Goal: Transaction & Acquisition: Book appointment/travel/reservation

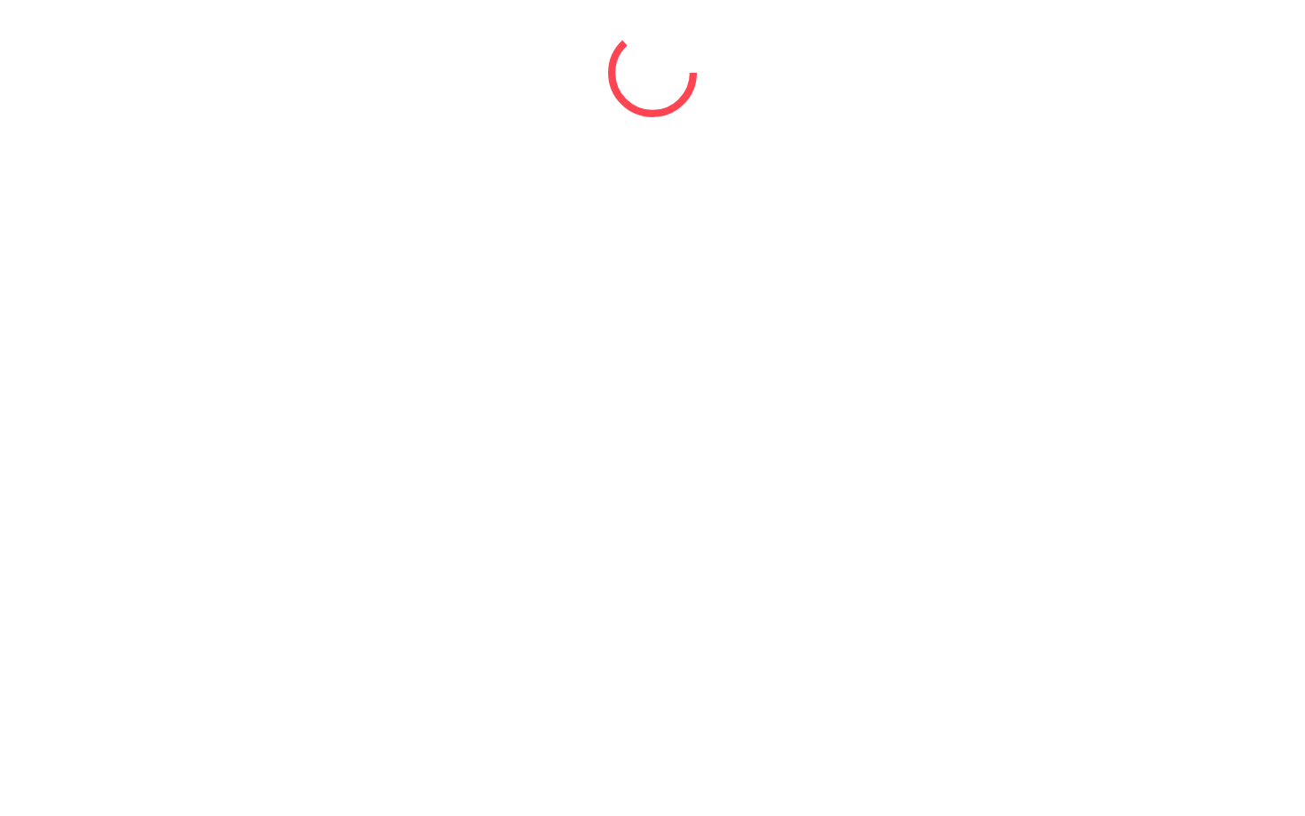
select select "*"
select select "****"
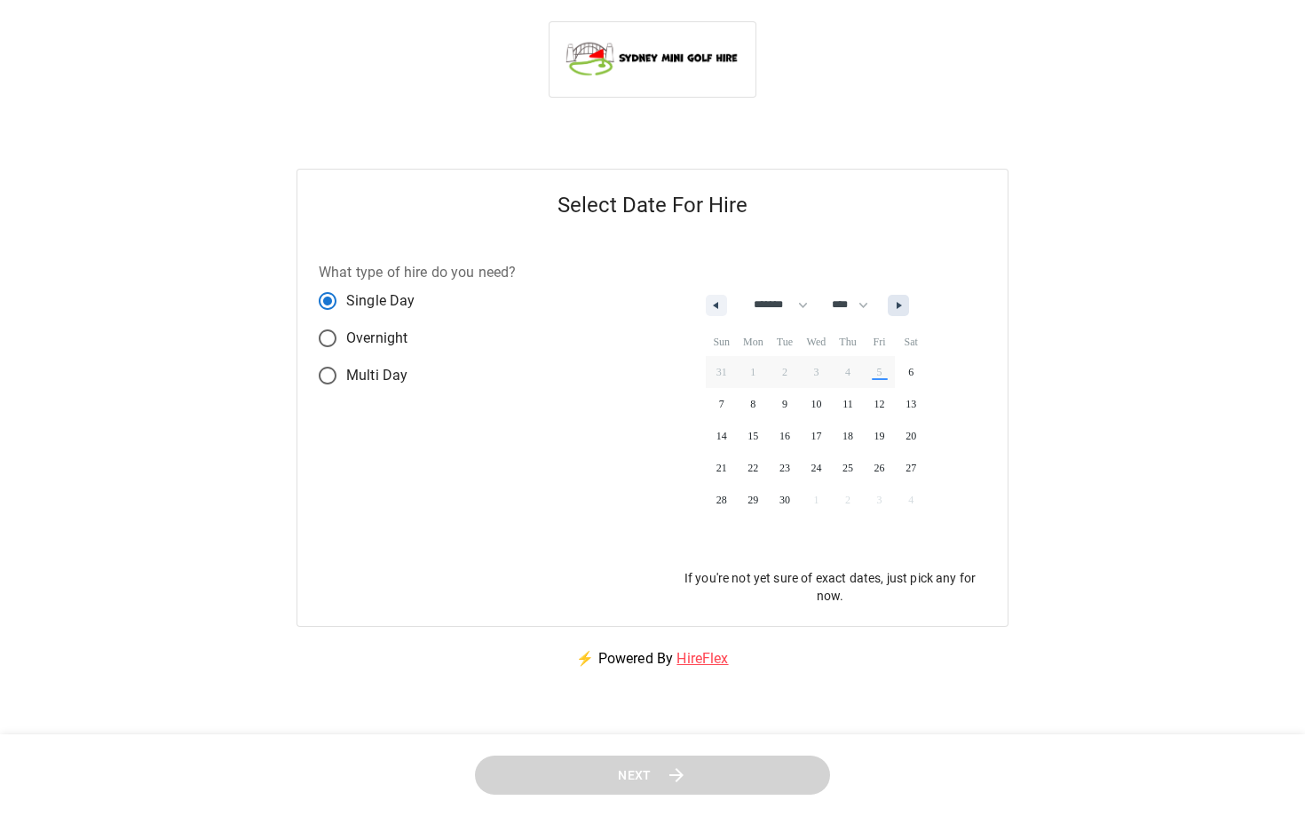
click at [905, 303] on icon "button" at bounding box center [900, 305] width 9 height 7
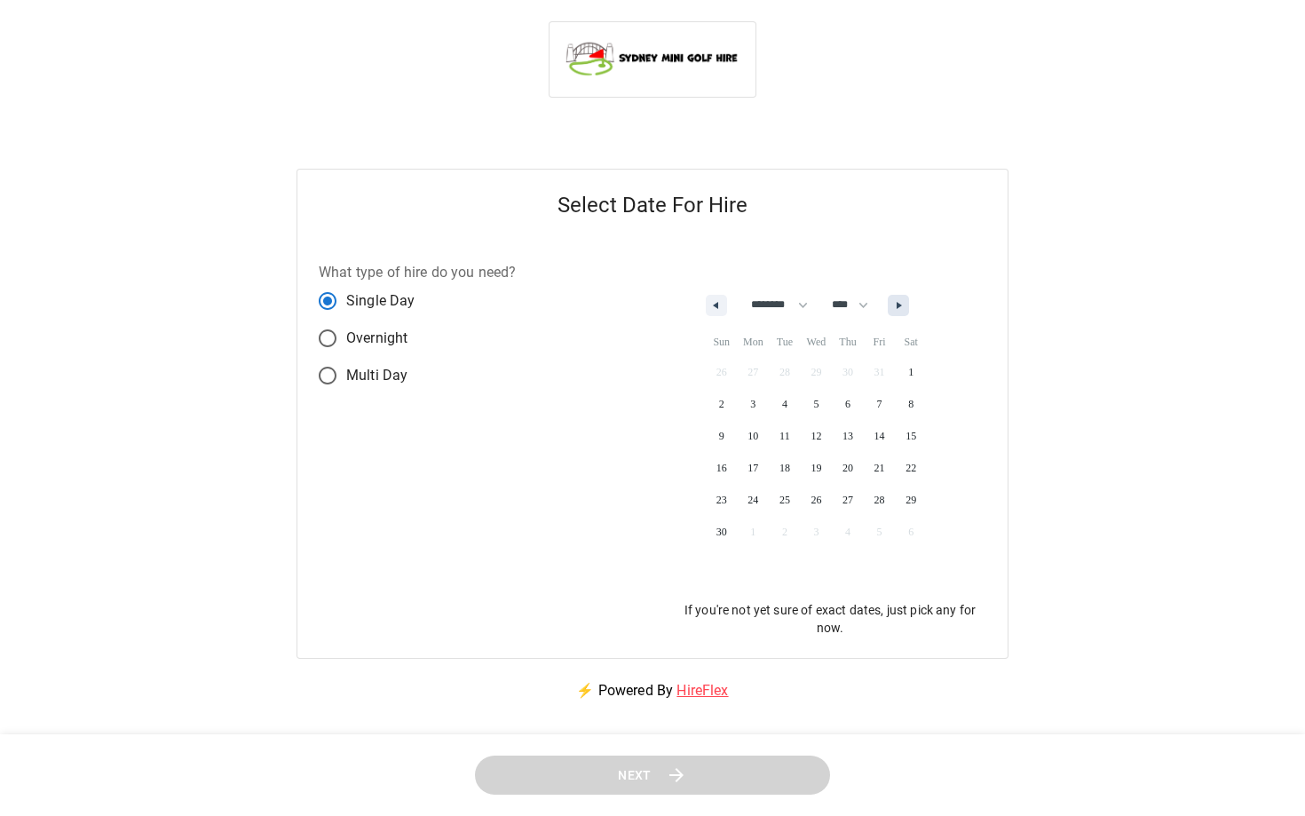
click at [905, 307] on icon "button" at bounding box center [900, 305] width 9 height 7
select select "**"
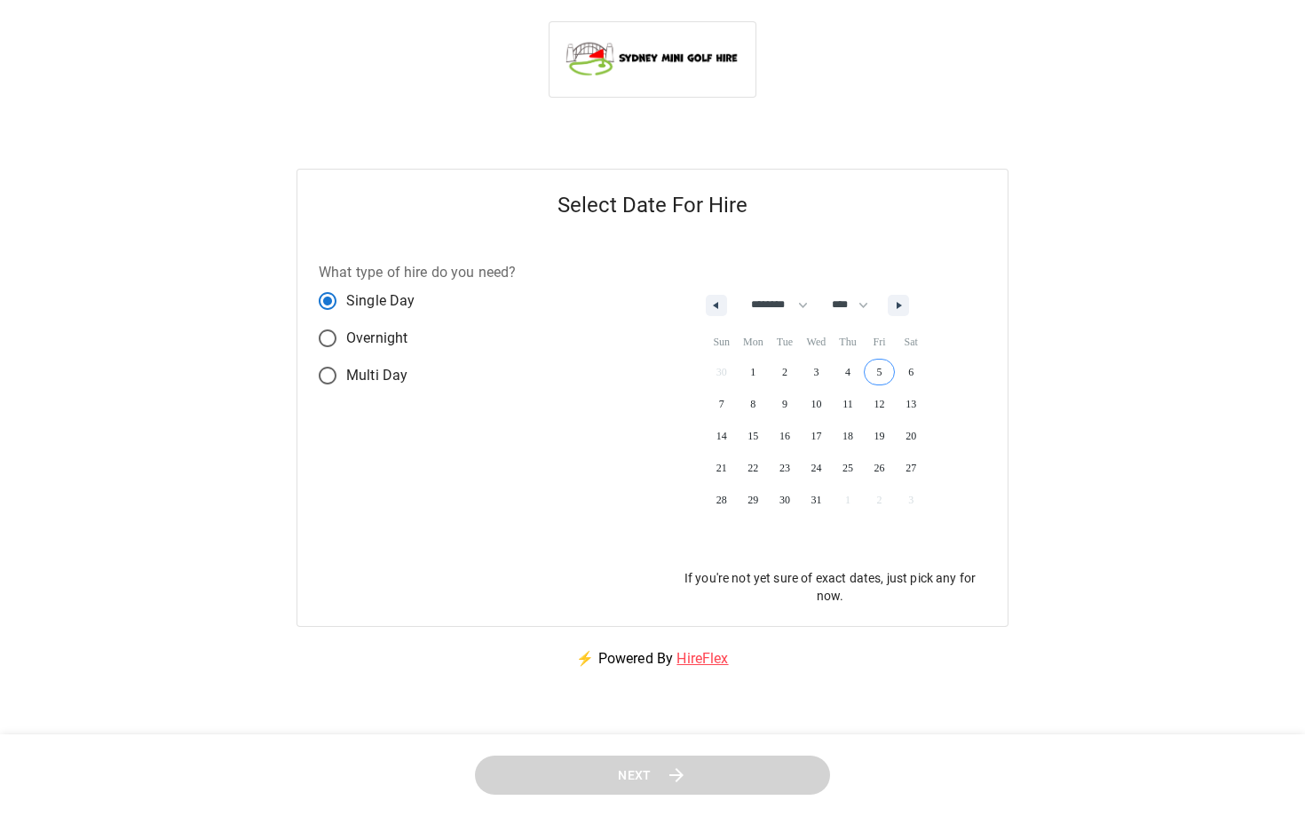
click at [886, 373] on span "5" at bounding box center [879, 371] width 32 height 23
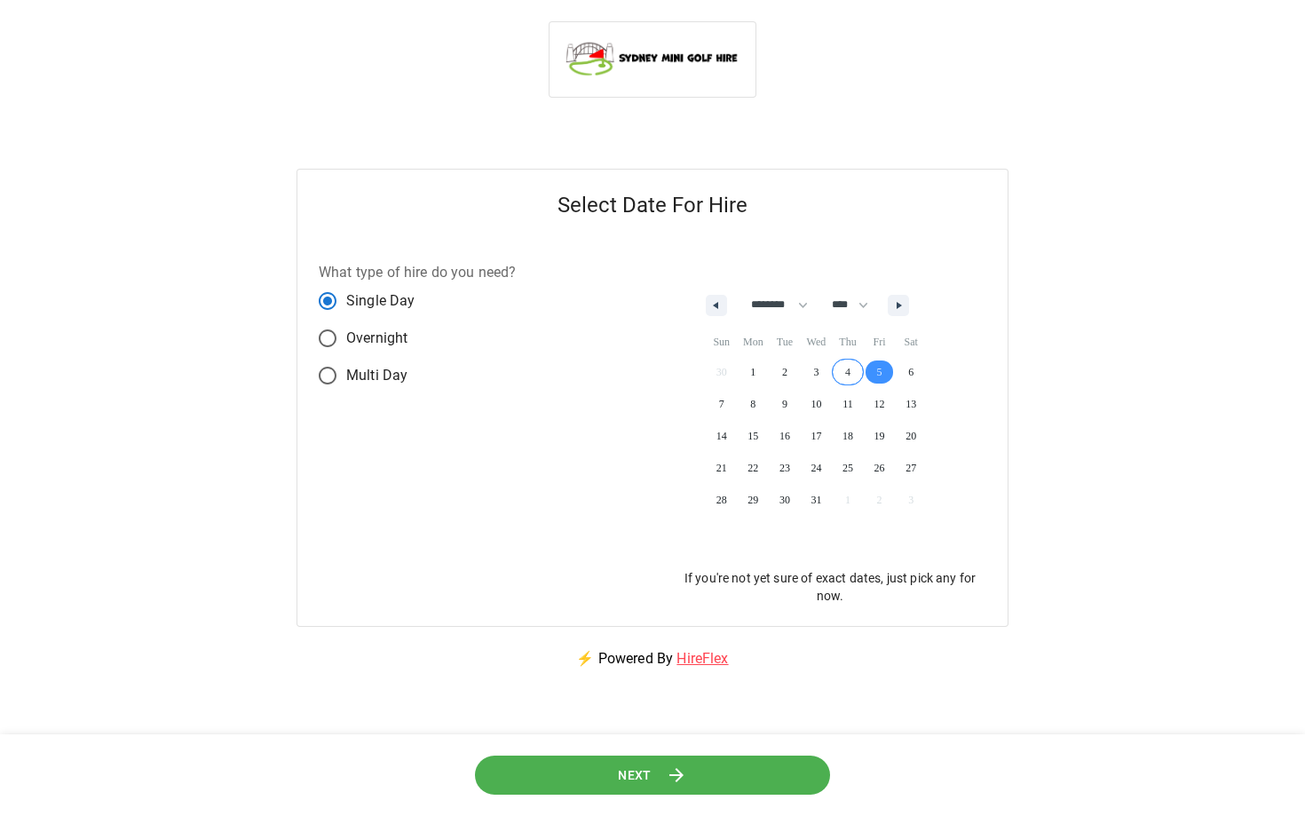
click at [852, 370] on span "4" at bounding box center [848, 371] width 32 height 23
click at [659, 775] on button "Next" at bounding box center [652, 774] width 356 height 40
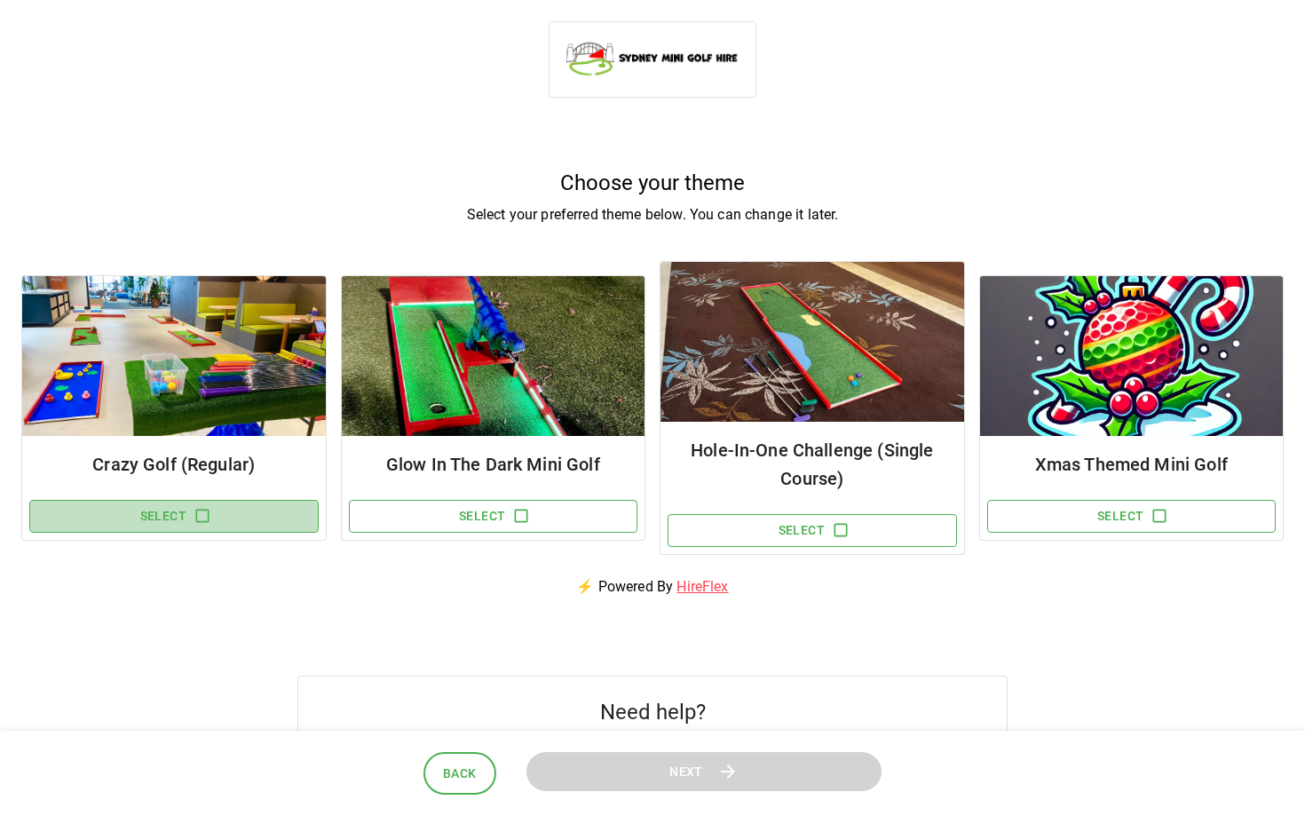
click at [207, 518] on icon "button" at bounding box center [202, 516] width 18 height 18
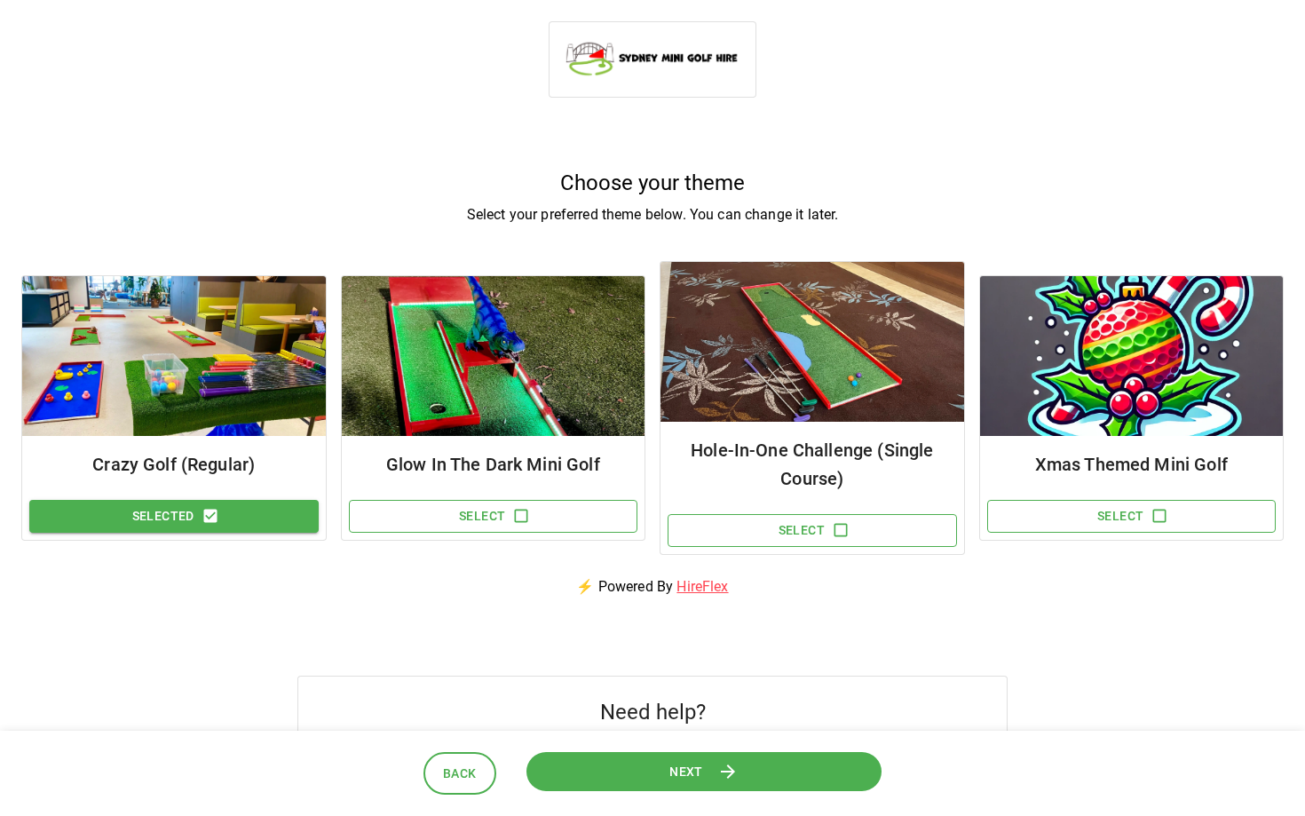
click at [671, 771] on span "Next" at bounding box center [685, 771] width 35 height 22
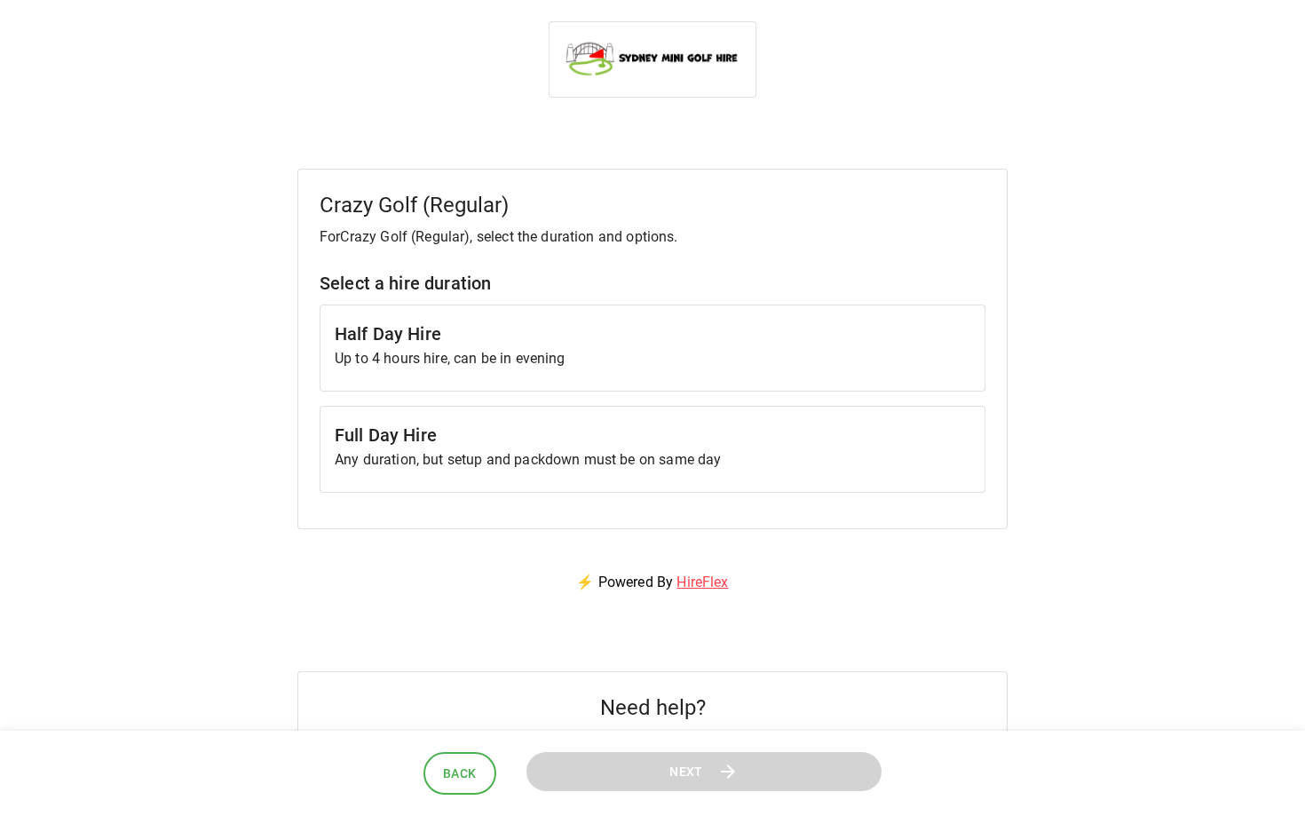
click at [446, 349] on p "Up to 4 hours hire, can be in evening" at bounding box center [652, 358] width 635 height 21
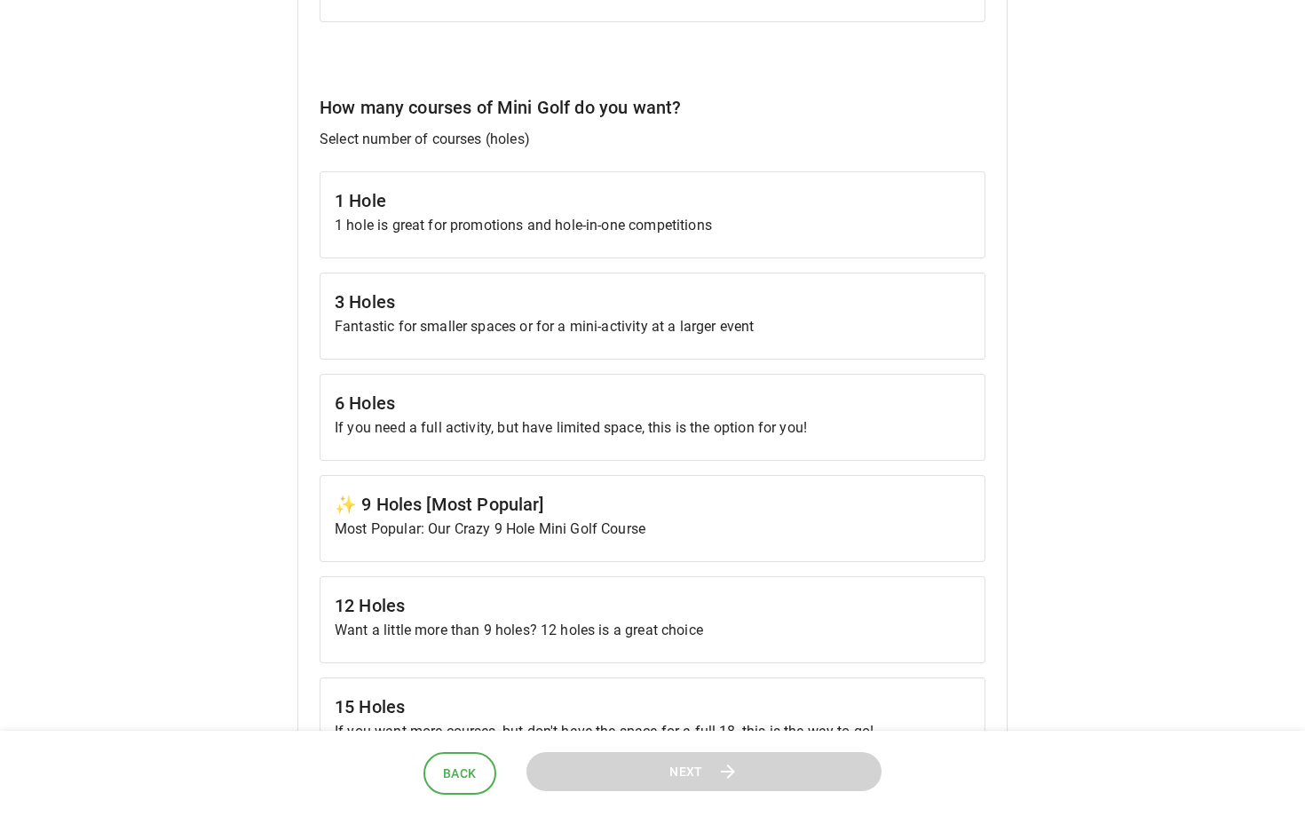
scroll to position [455, 0]
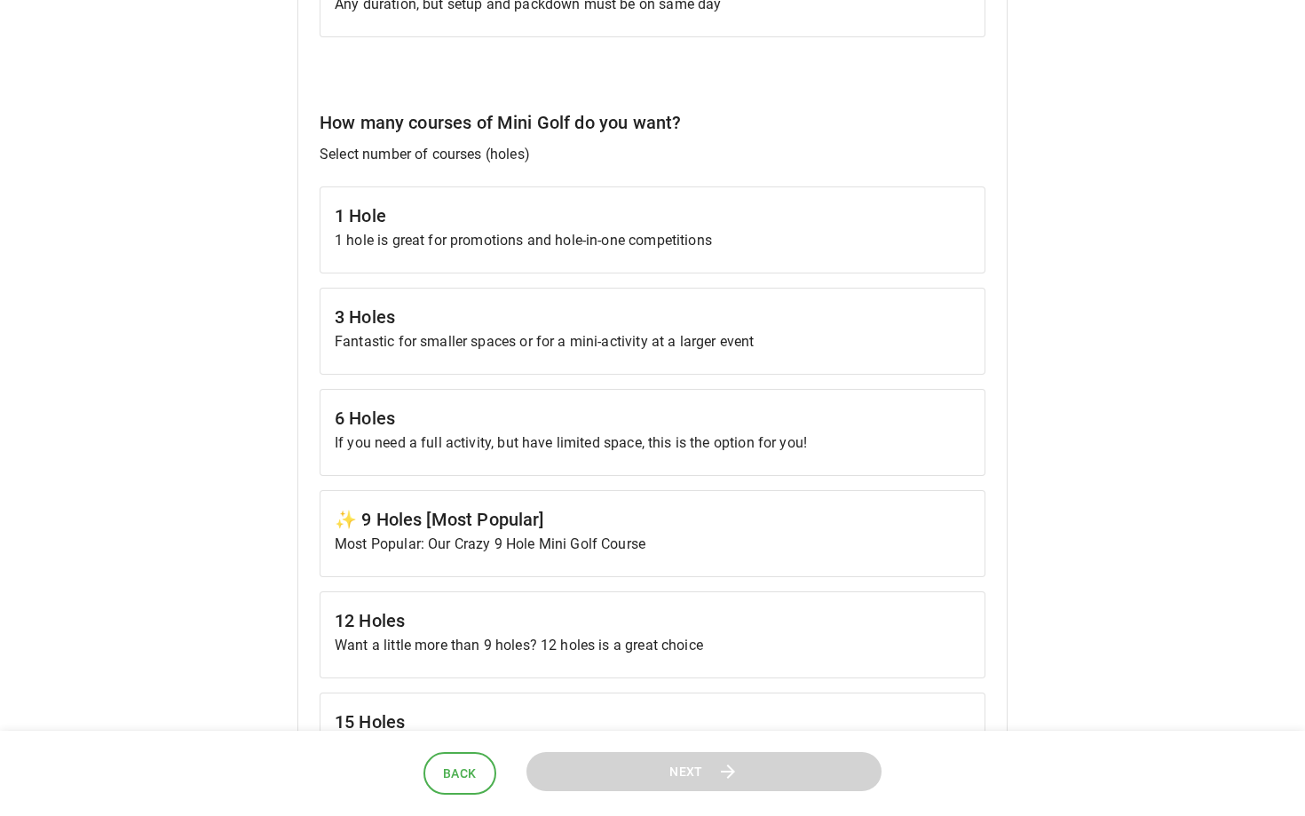
click at [422, 419] on h6 "6 Holes" at bounding box center [652, 418] width 635 height 28
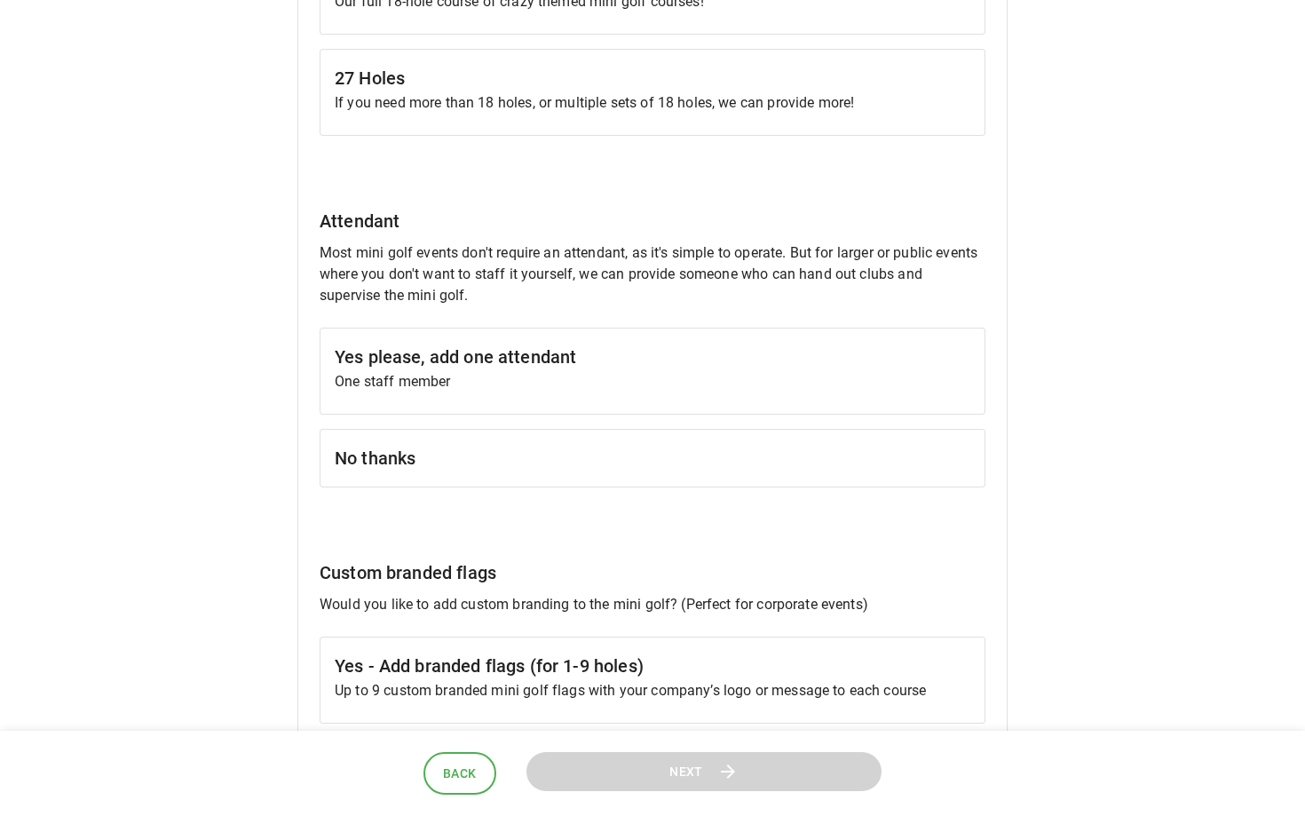
scroll to position [1307, 0]
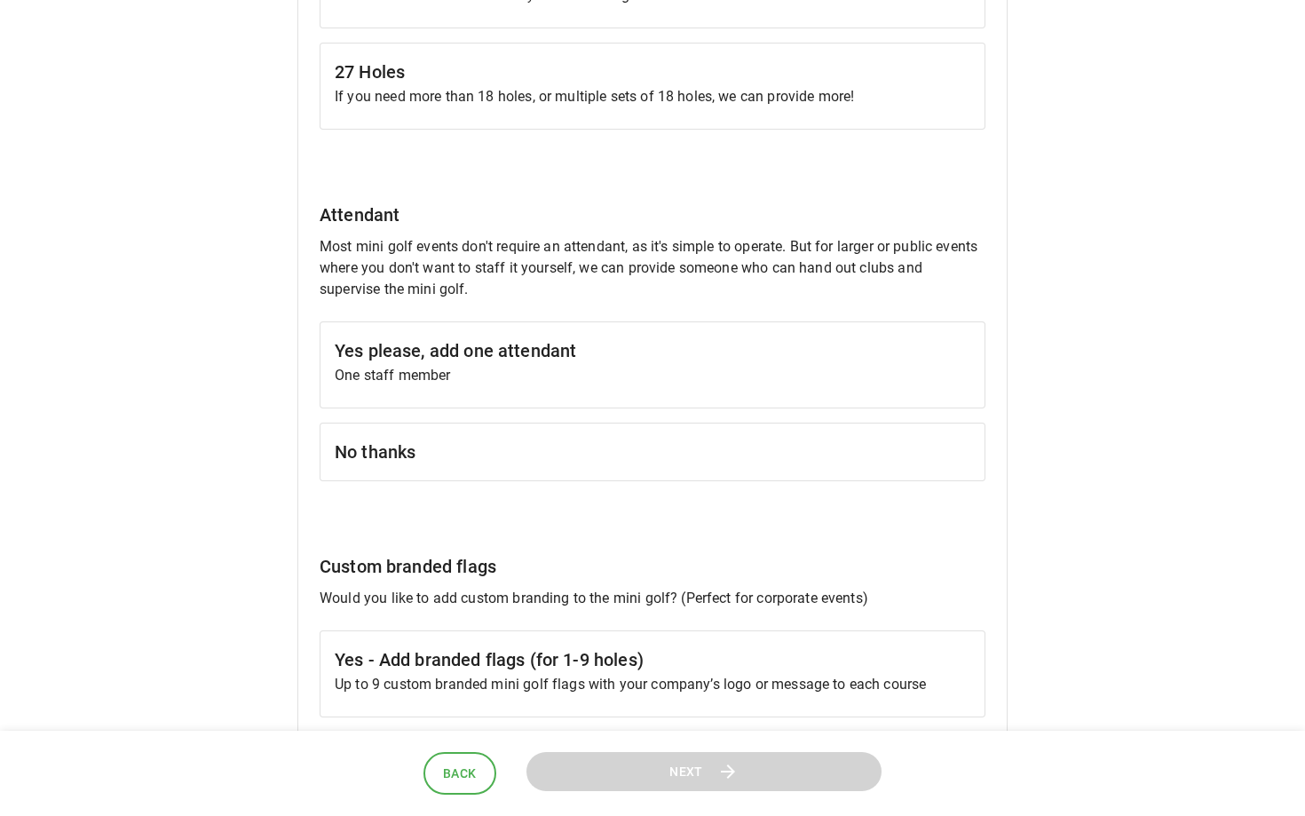
click at [556, 366] on p "One staff member" at bounding box center [652, 375] width 635 height 21
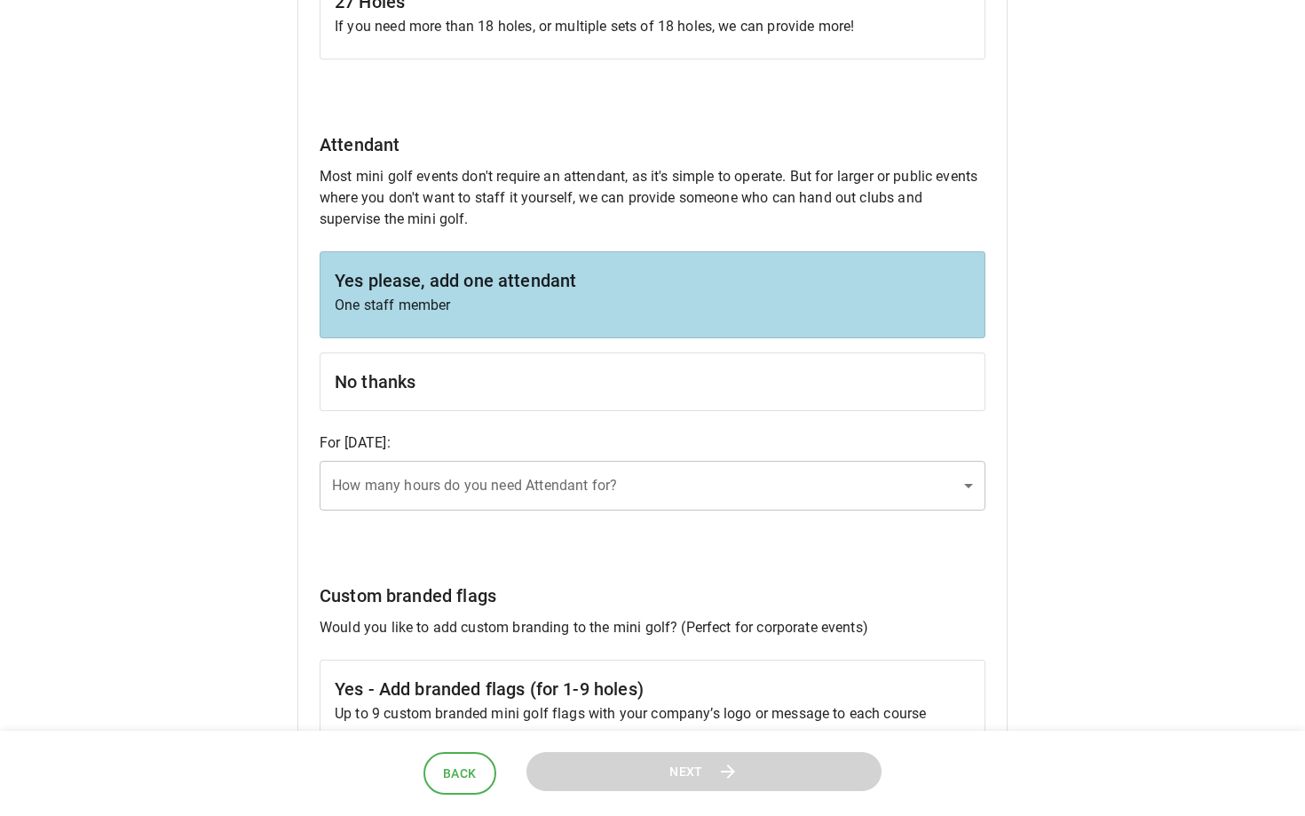
scroll to position [1368, 0]
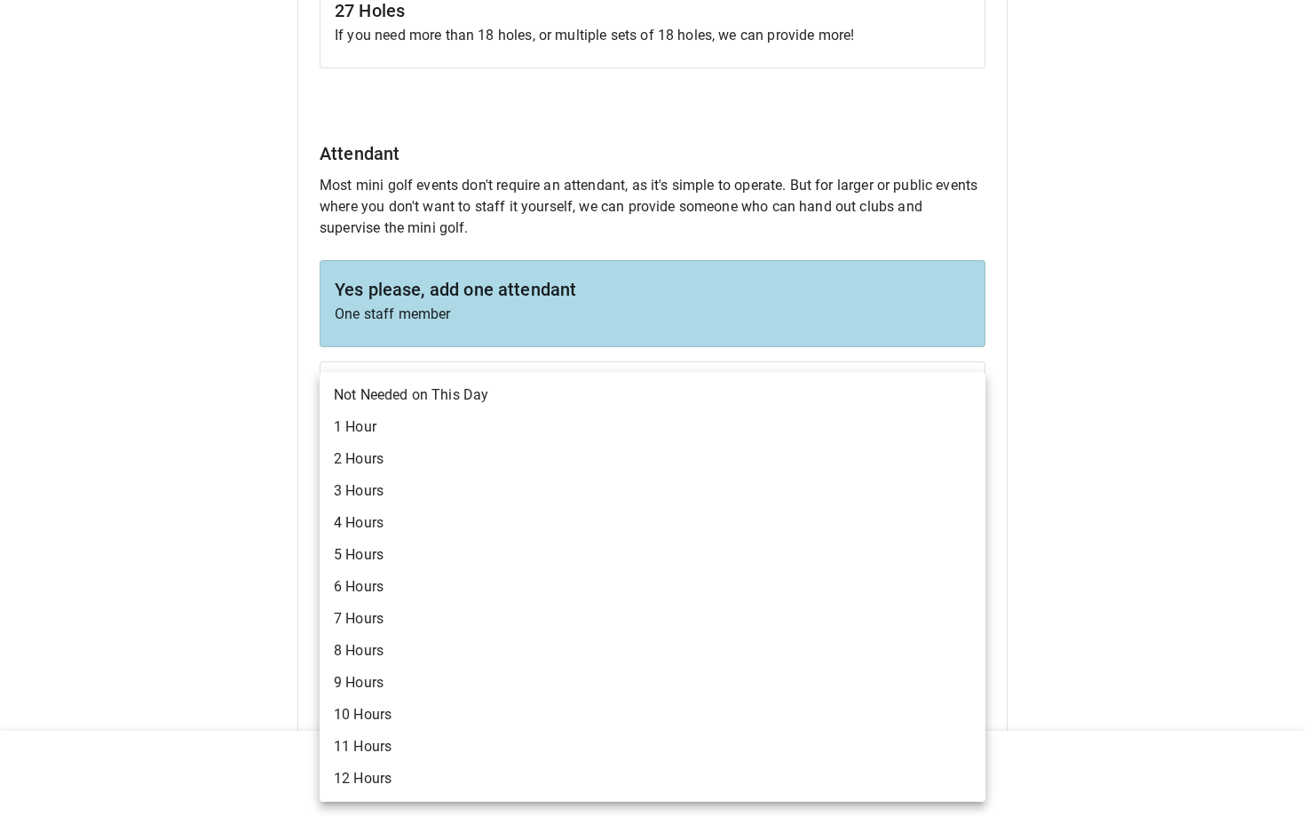
click at [549, 556] on li "5 Hours" at bounding box center [652, 555] width 666 height 32
type input "*"
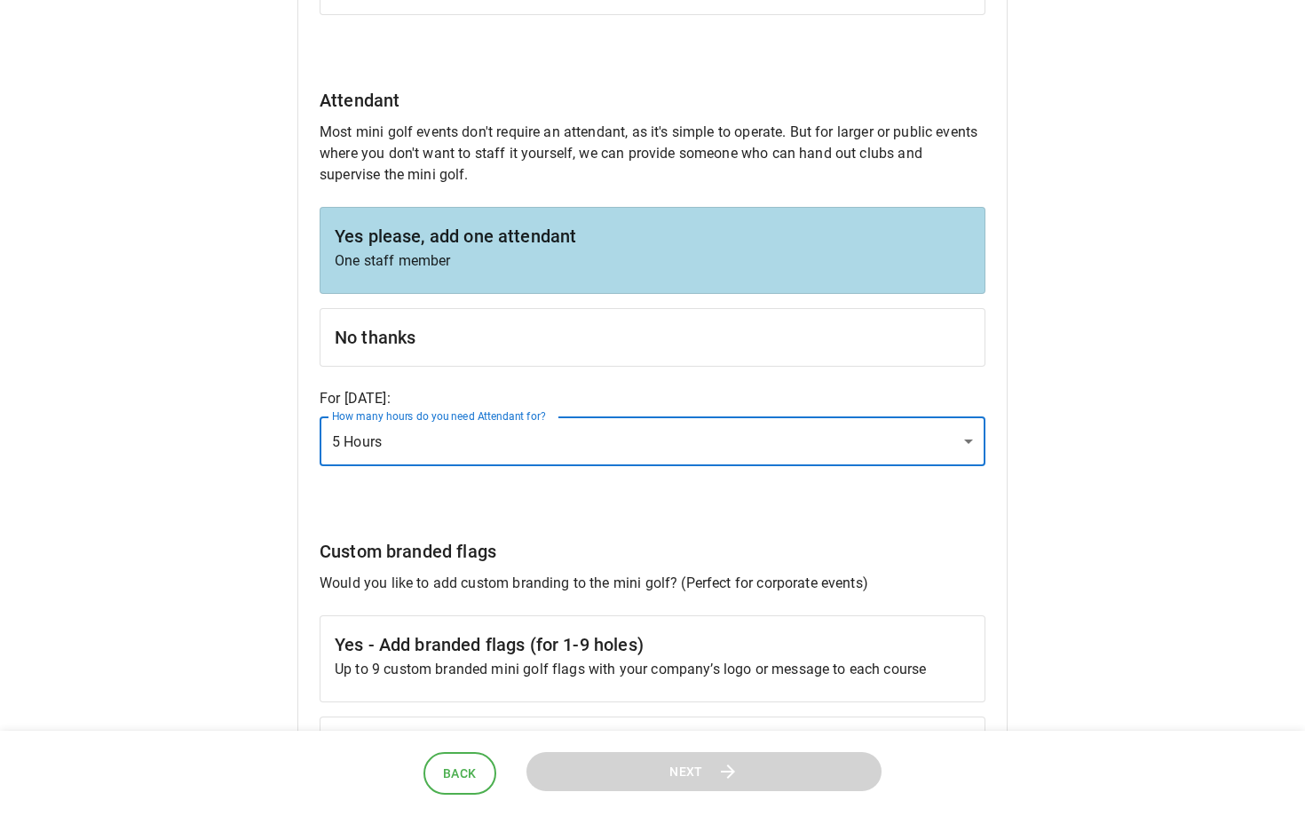
scroll to position [1381, 0]
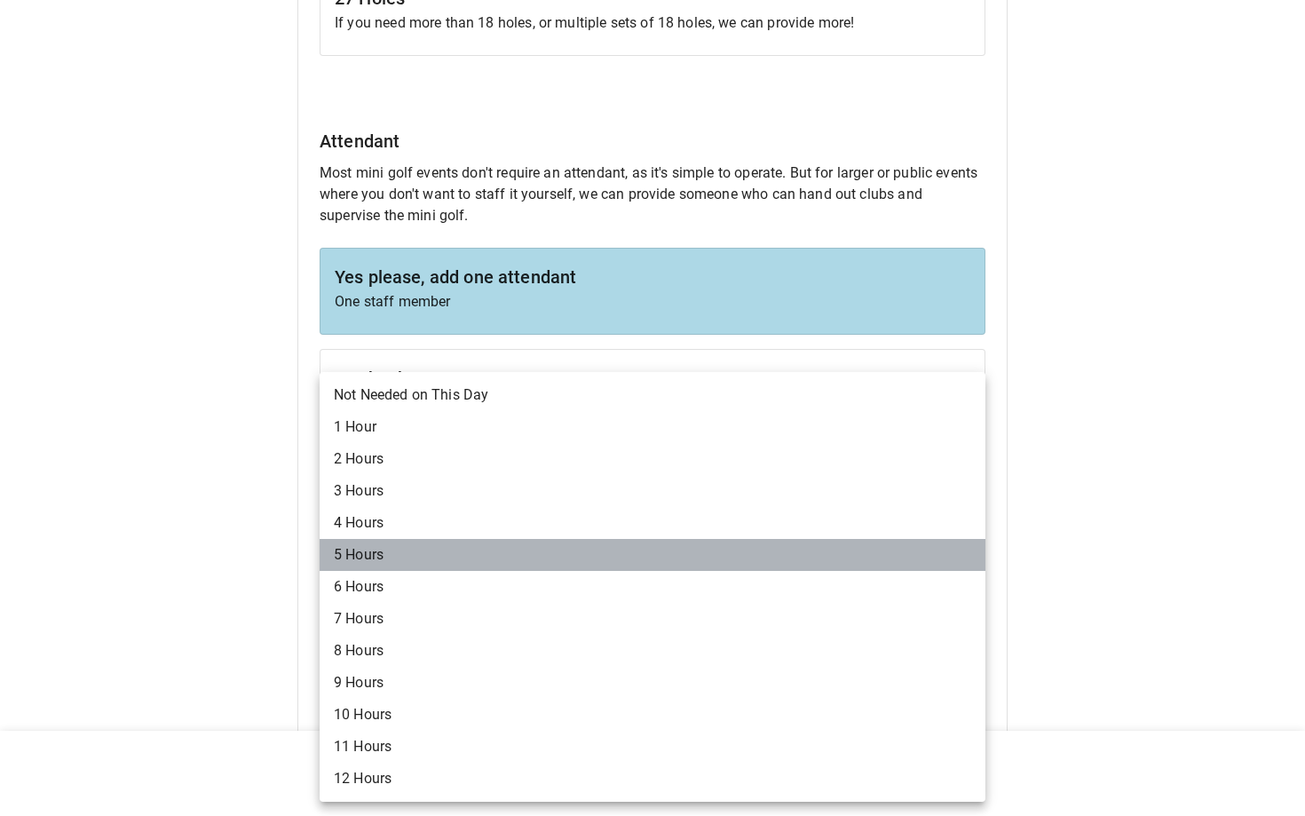
click at [580, 552] on li "5 Hours" at bounding box center [652, 555] width 666 height 32
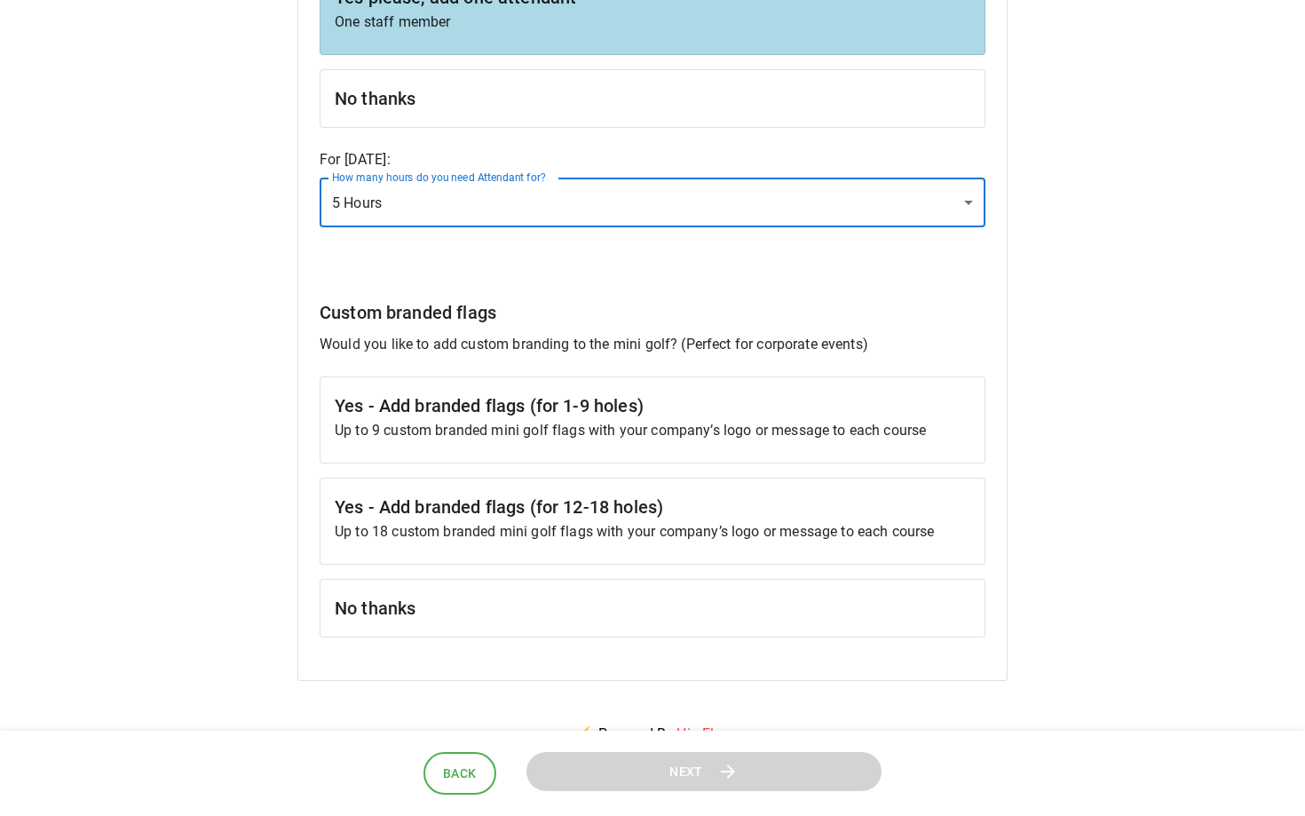
scroll to position [1696, 0]
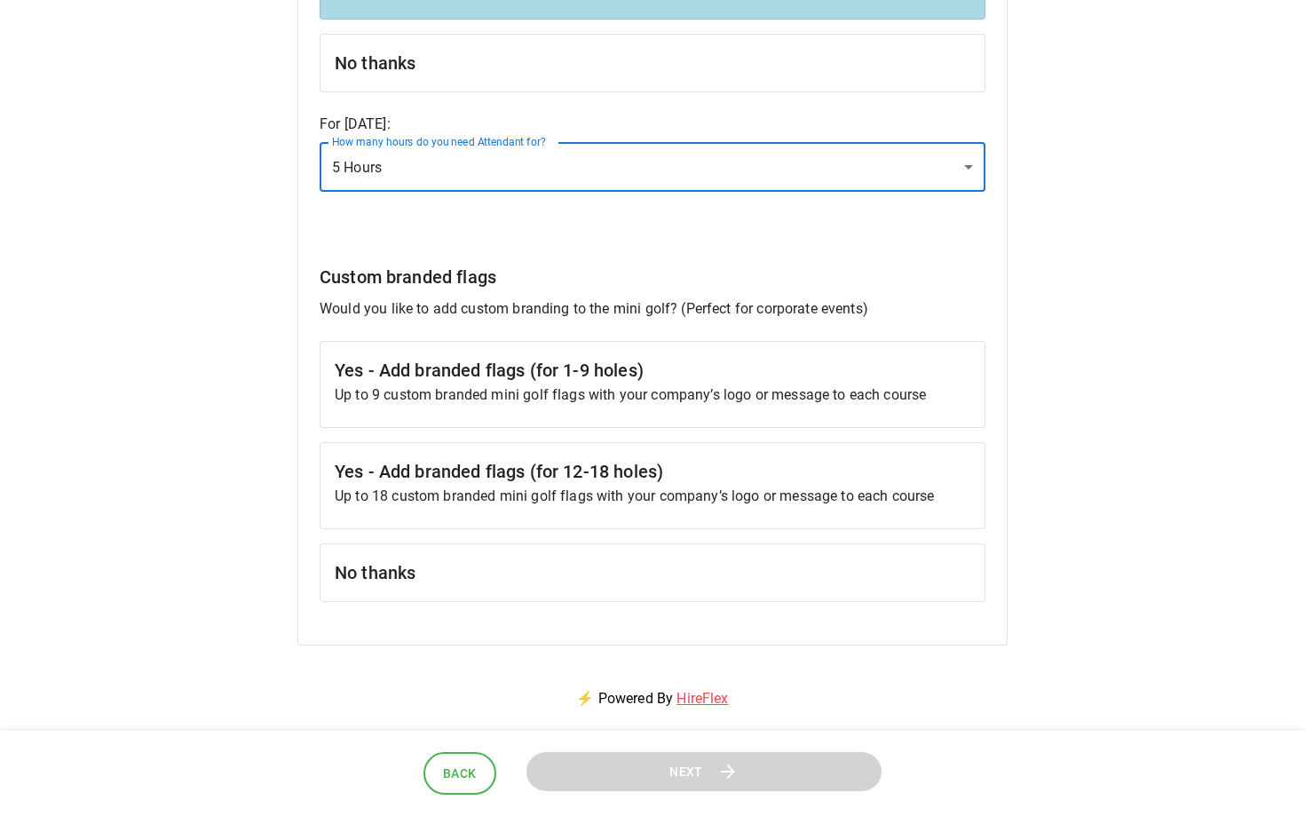
click at [539, 582] on h6 "No thanks" at bounding box center [652, 572] width 635 height 28
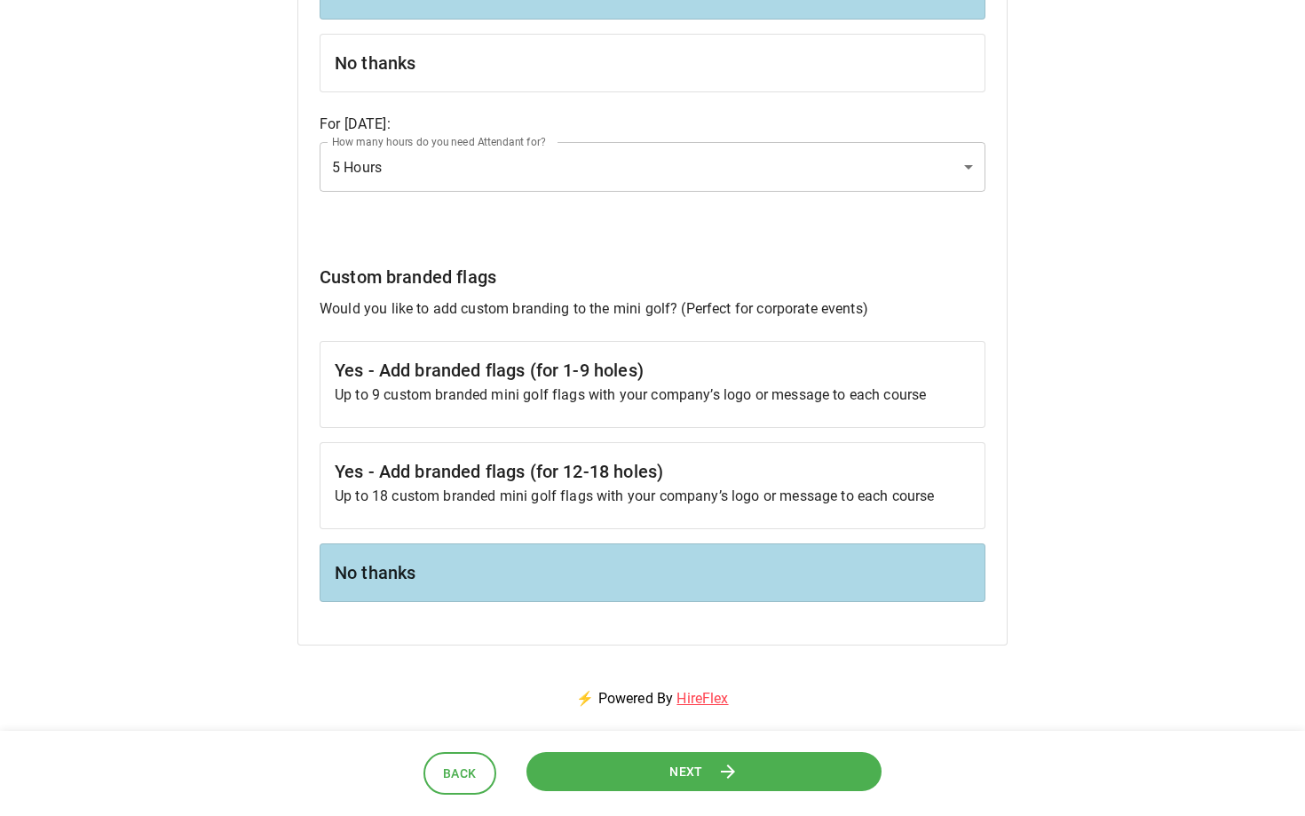
click at [667, 773] on button "Next" at bounding box center [703, 771] width 357 height 40
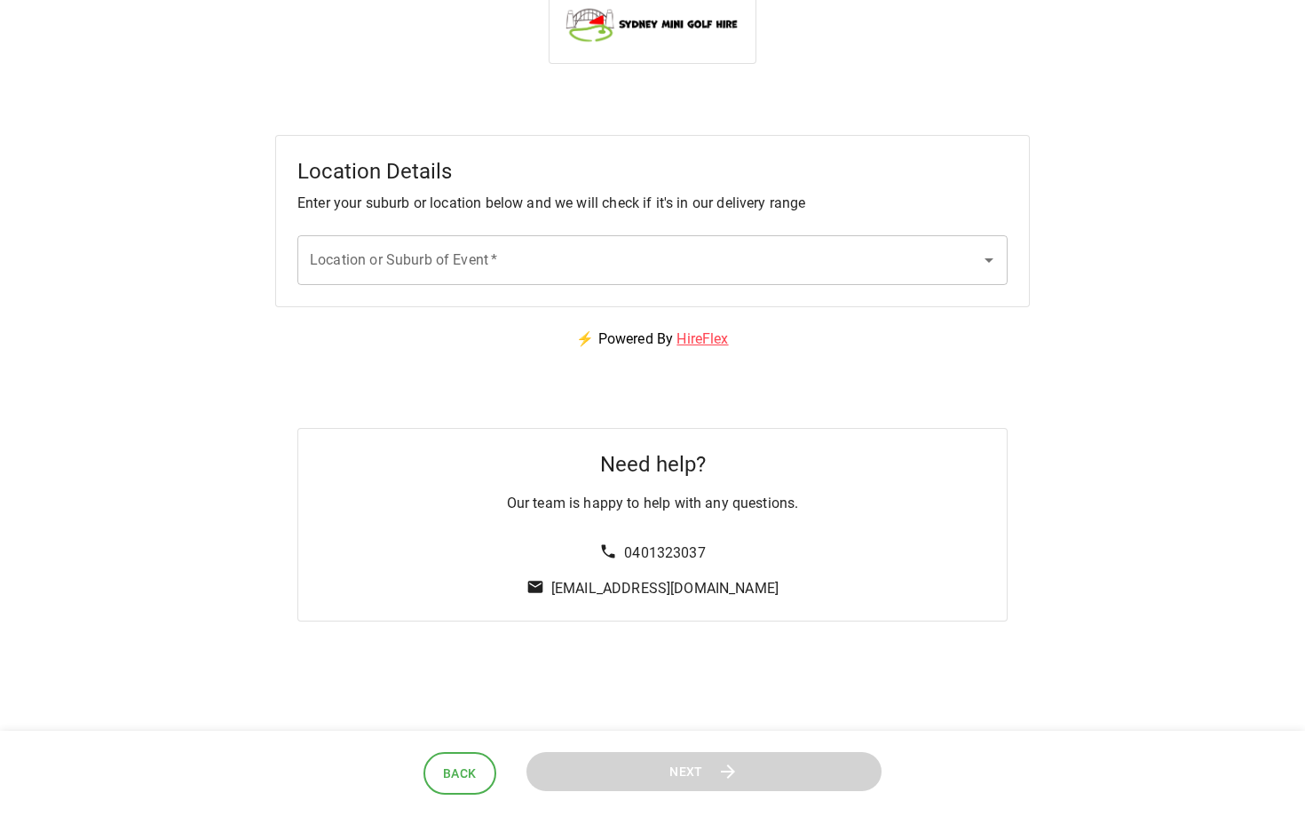
scroll to position [0, 0]
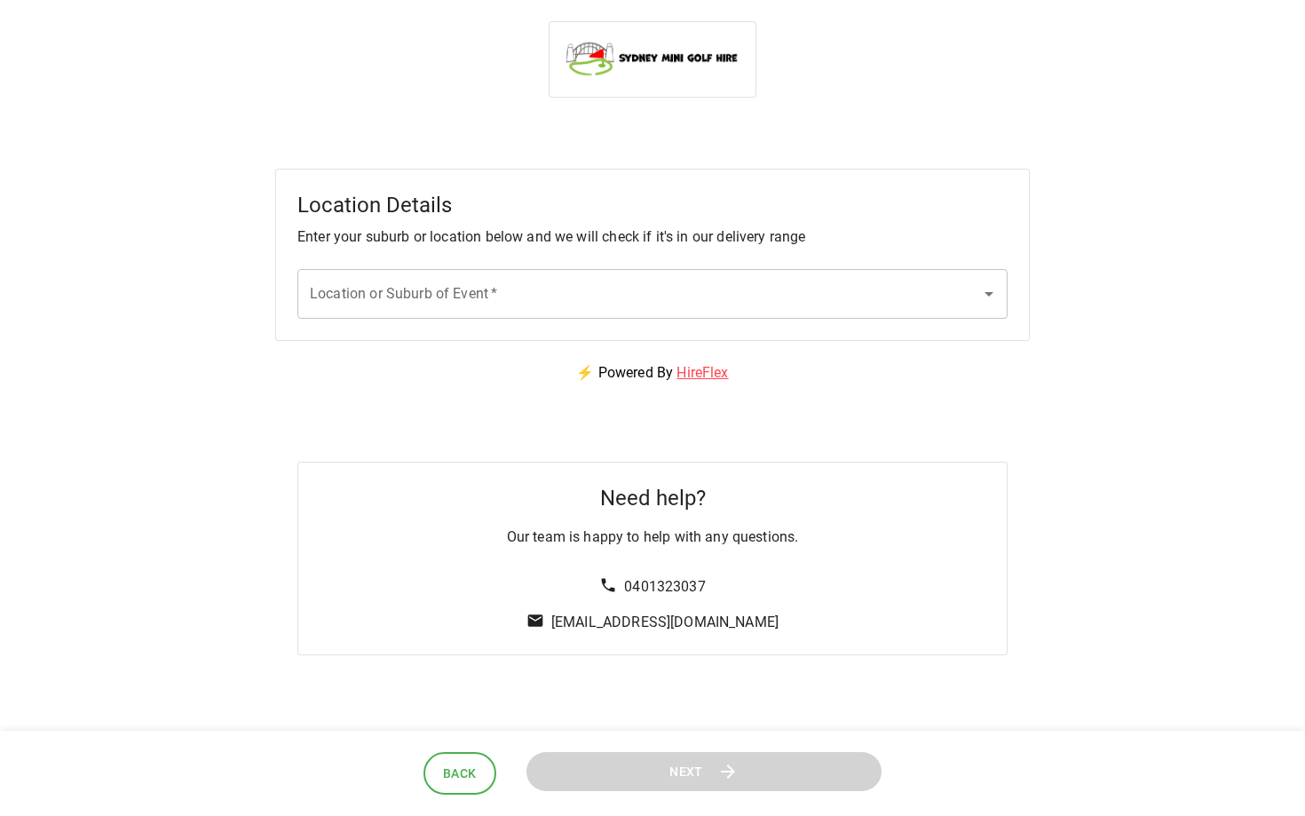
click at [809, 299] on input "Location or Suburb of Event   *" at bounding box center [638, 294] width 667 height 34
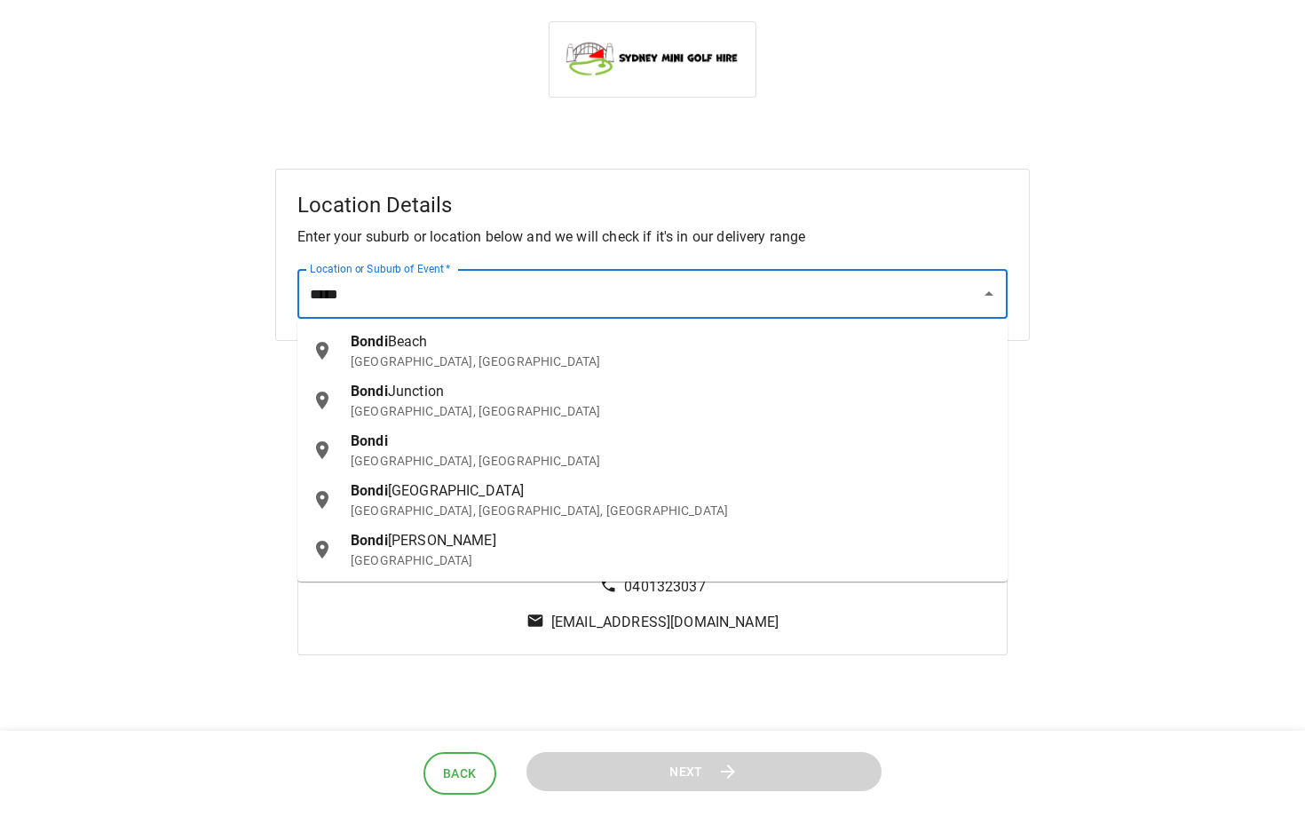
type input "*****"
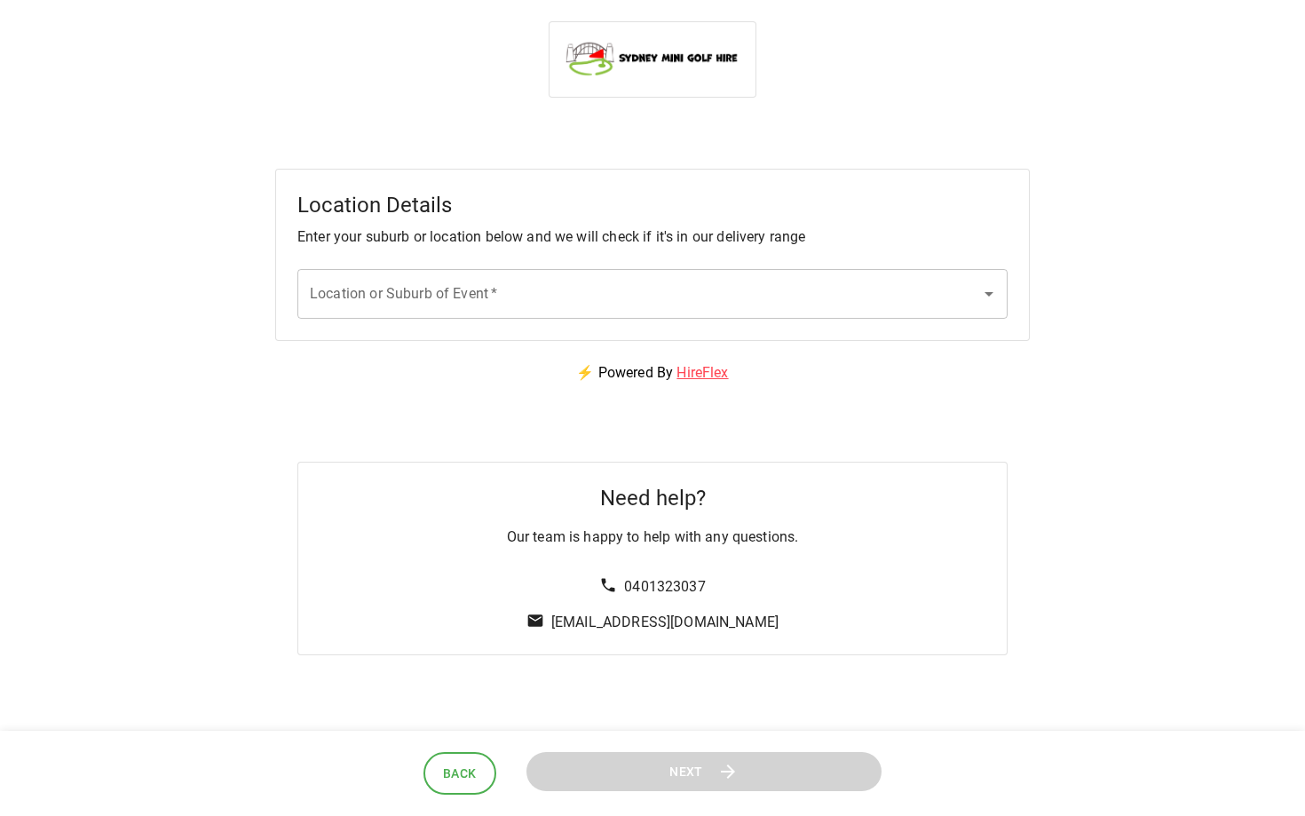
click at [1014, 355] on div "⚡ Powered By HireFlex" at bounding box center [652, 373] width 1262 height 64
click at [832, 285] on input "Location or Suburb of Event   *" at bounding box center [638, 294] width 667 height 34
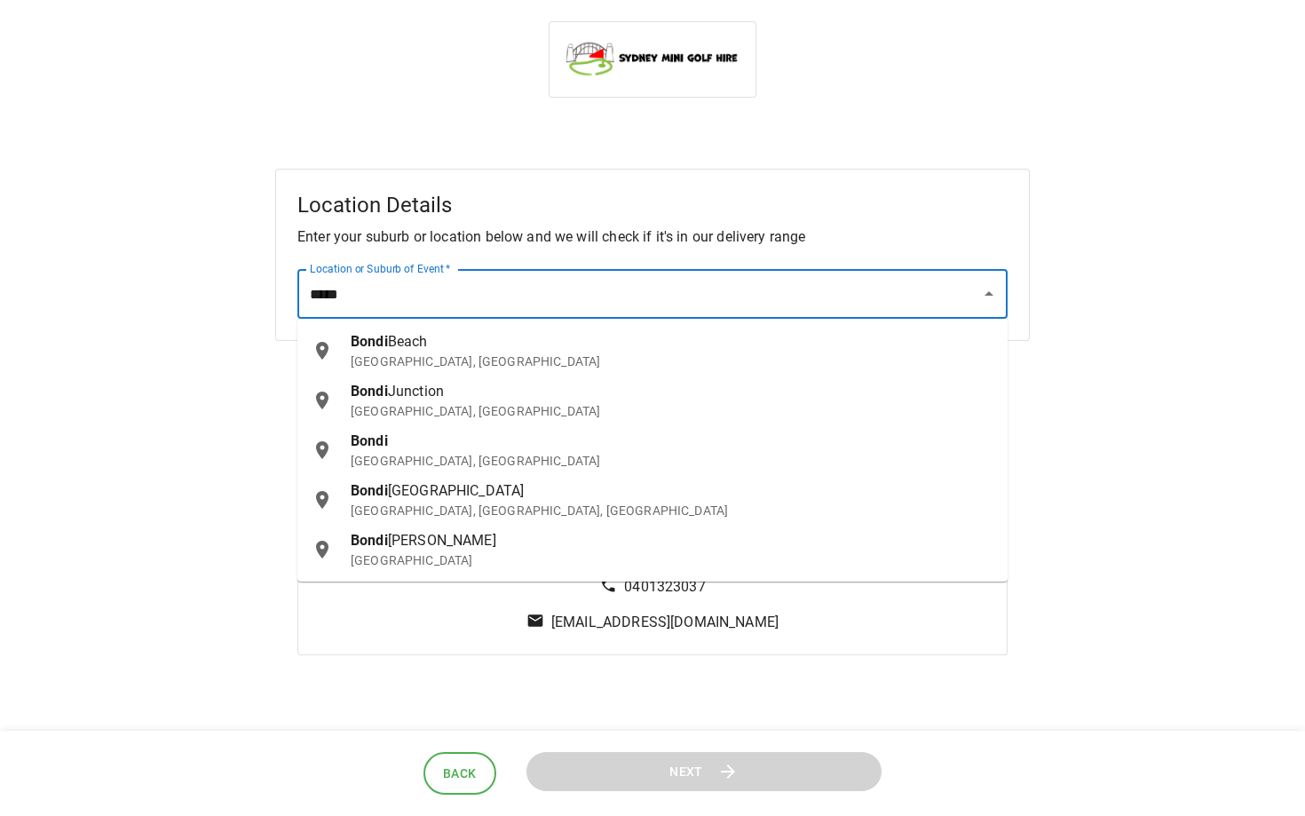
click at [627, 355] on p "[GEOGRAPHIC_DATA], [GEOGRAPHIC_DATA]" at bounding box center [672, 361] width 643 height 18
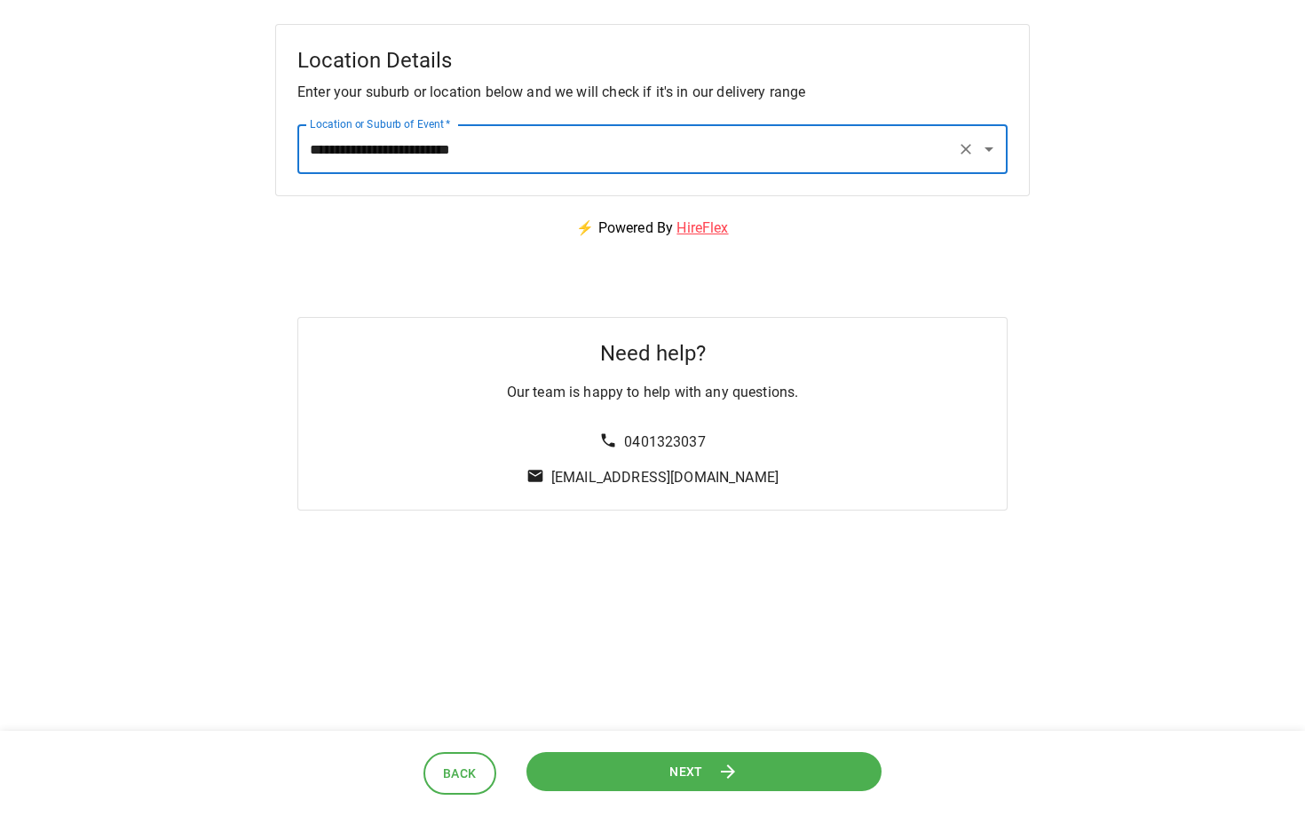
type input "**********"
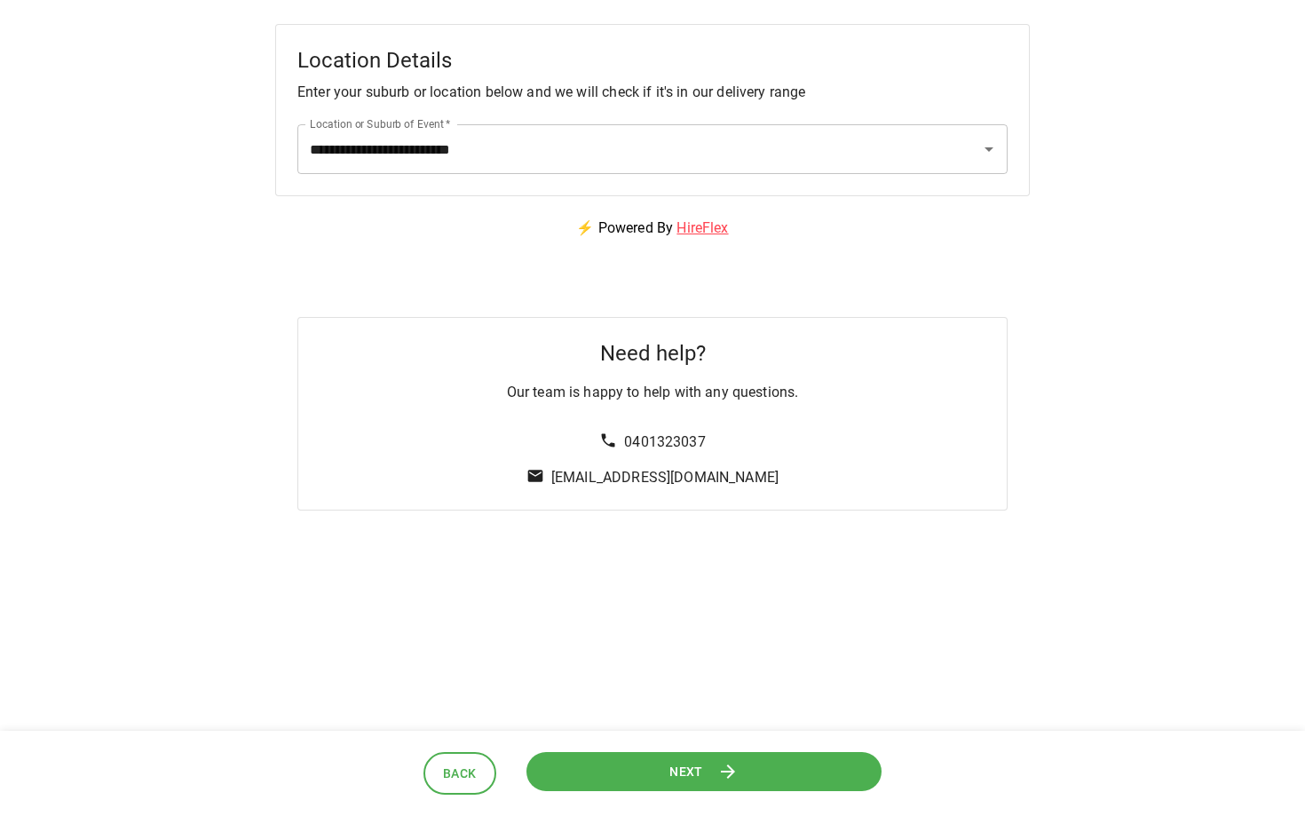
click at [703, 762] on button "Next" at bounding box center [703, 771] width 355 height 40
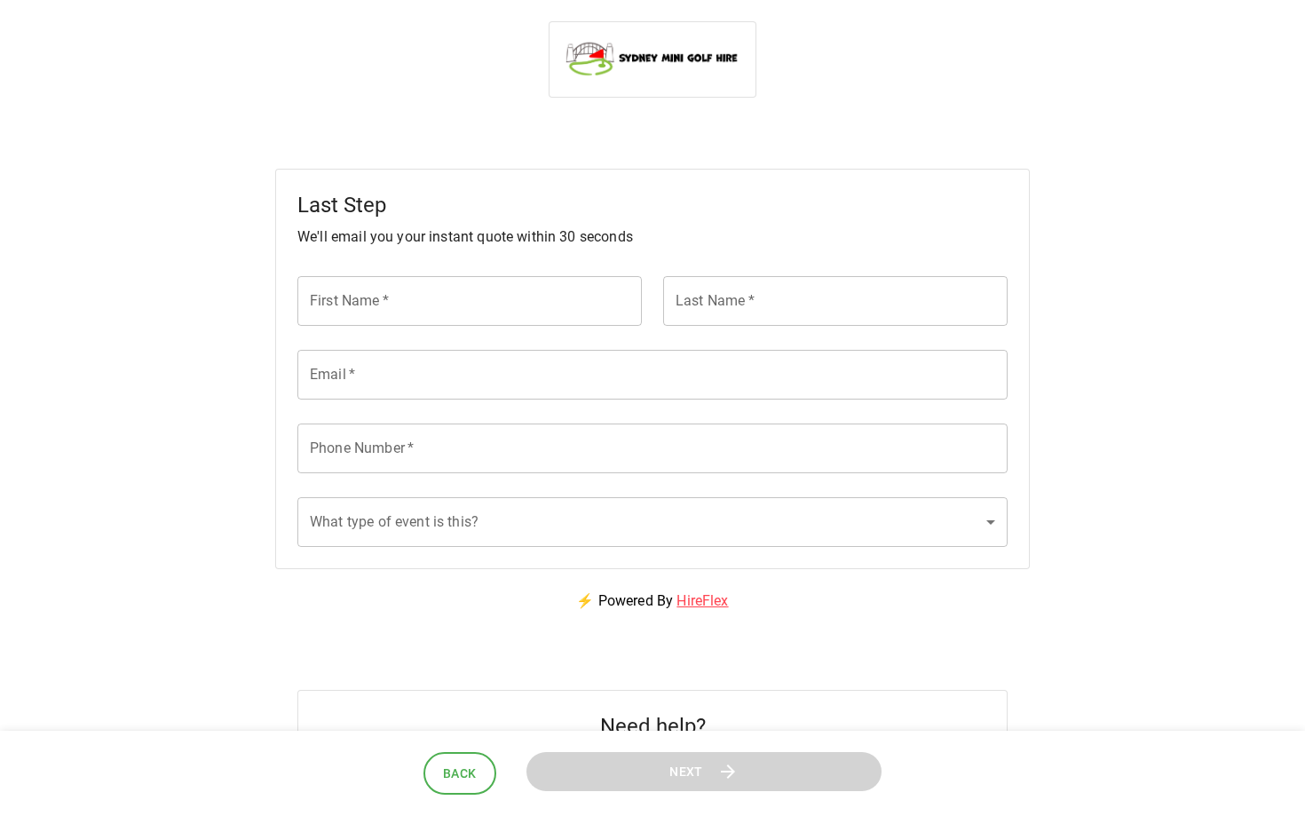
click at [578, 295] on input "First Name   *" at bounding box center [469, 301] width 344 height 50
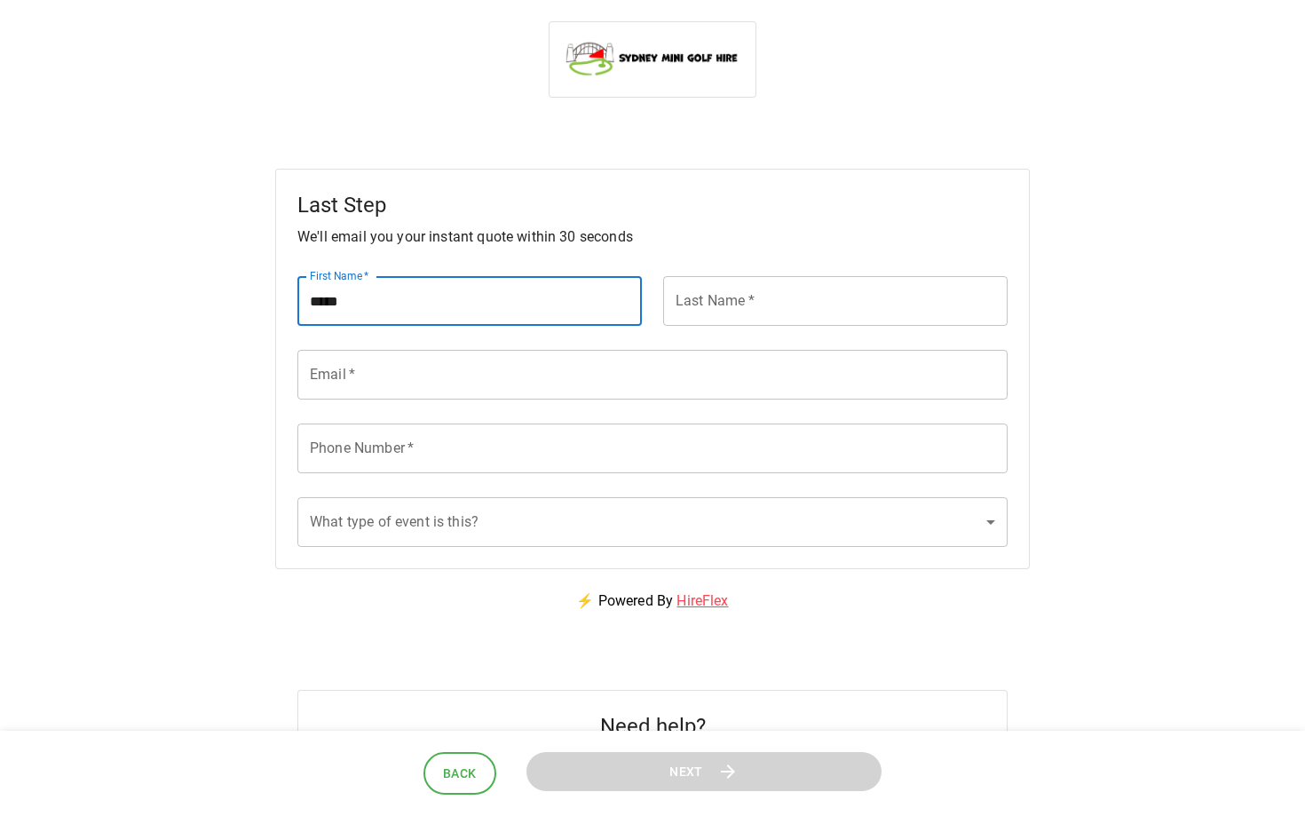
type input "*****"
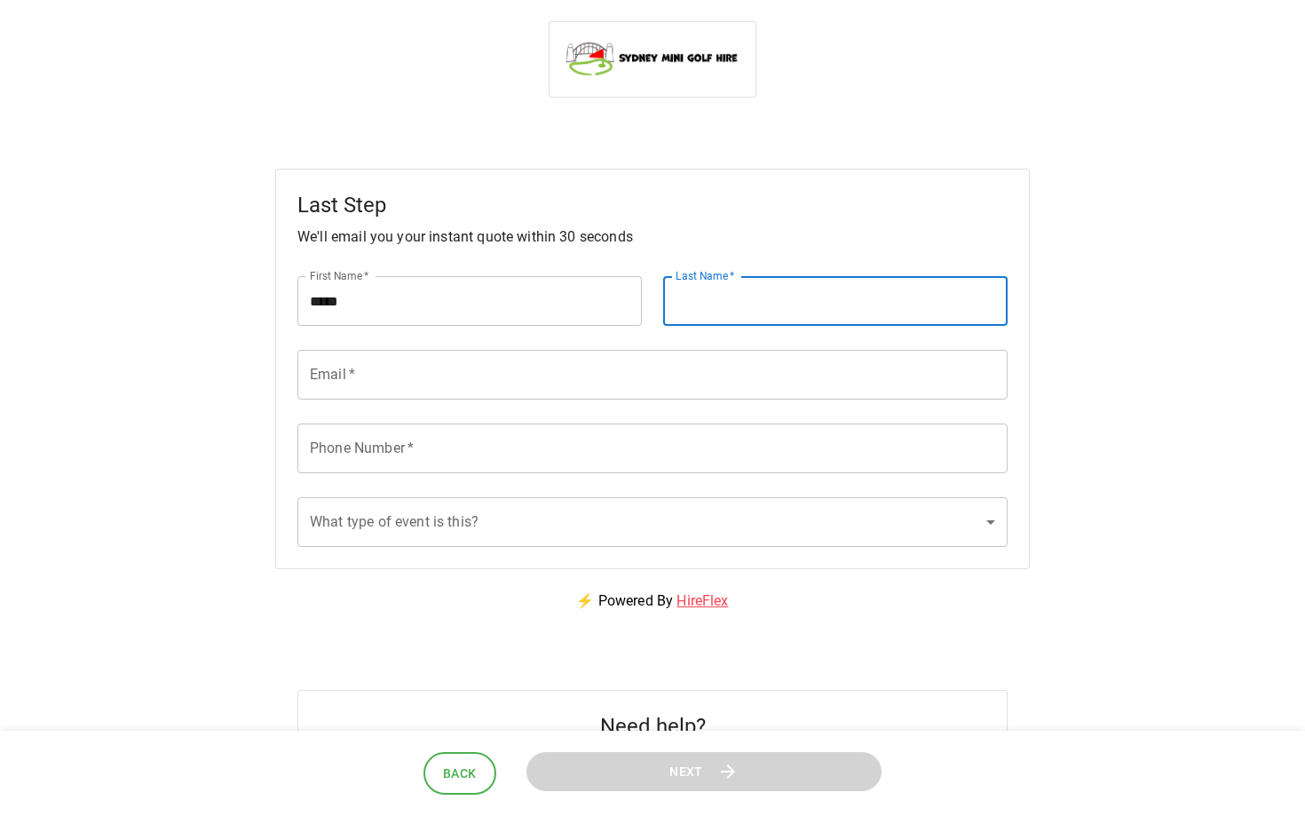
click at [811, 306] on input "Last Name   *" at bounding box center [835, 301] width 344 height 50
type input "********"
click at [618, 374] on input "Email   *" at bounding box center [652, 375] width 710 height 50
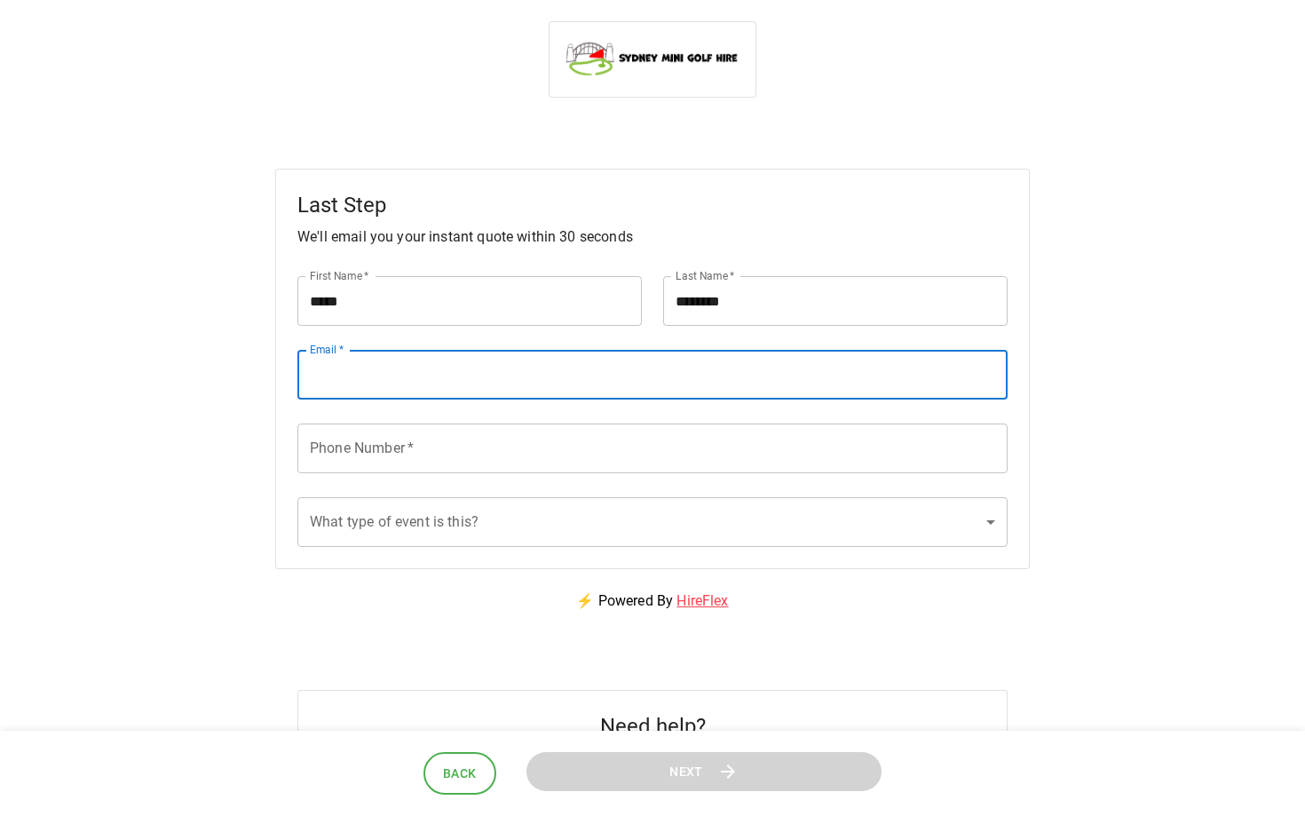
type input "**********"
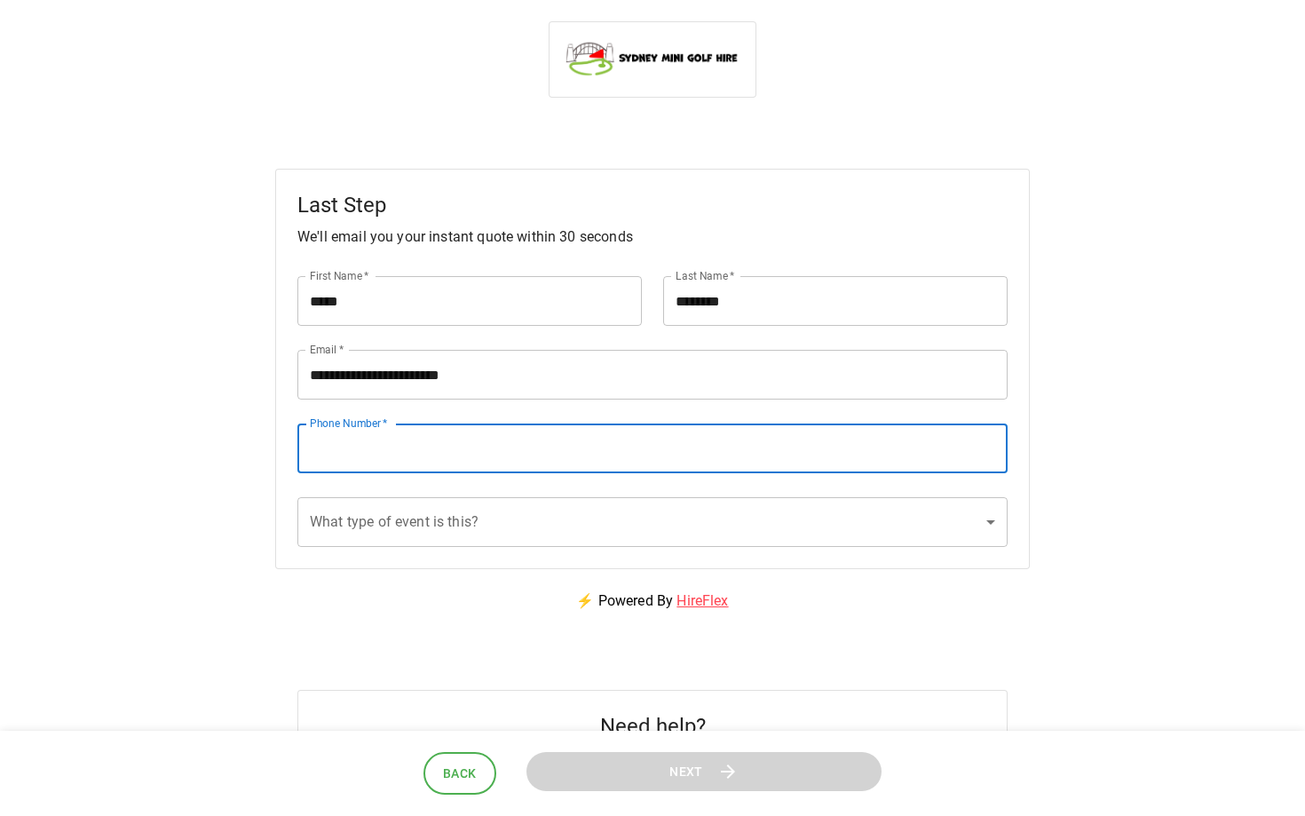
click at [502, 455] on input "Phone Number   *" at bounding box center [652, 448] width 710 height 50
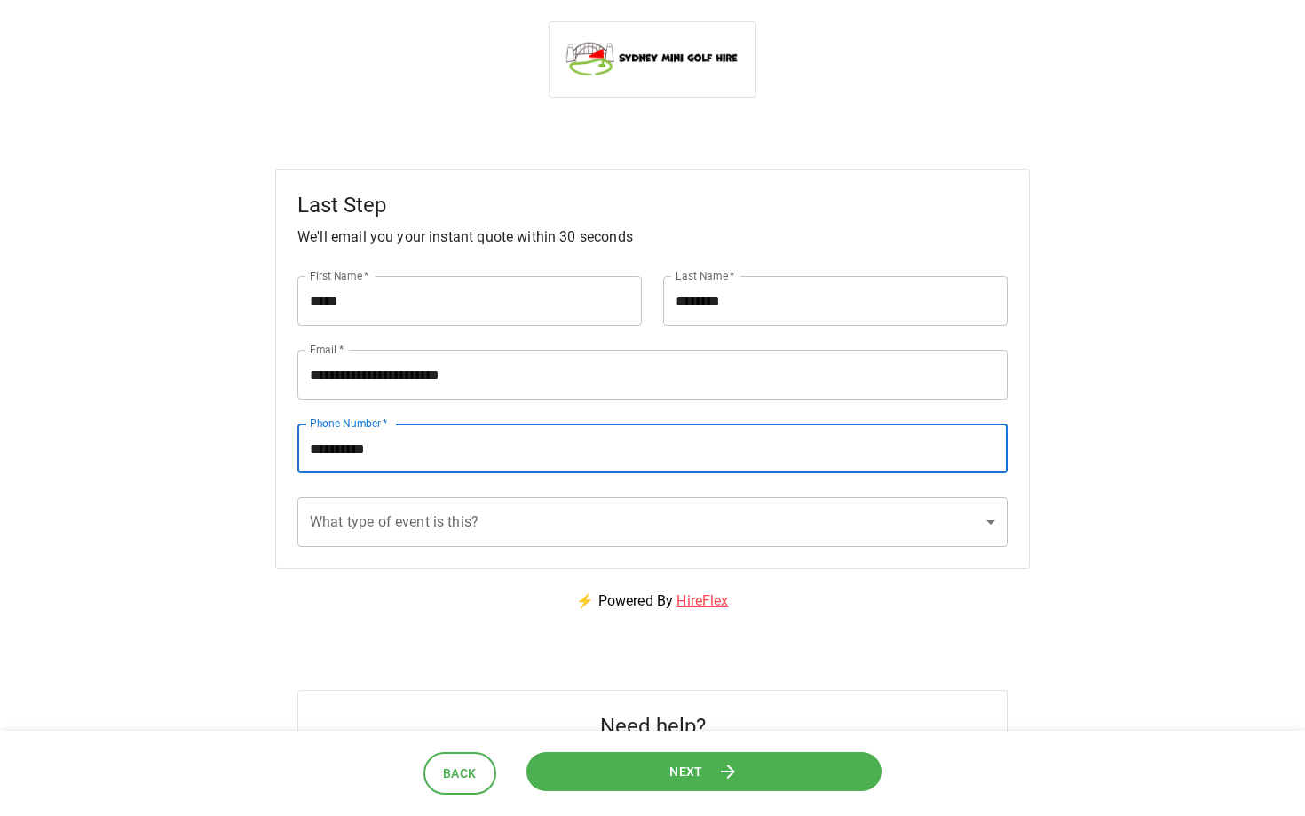
type input "**********"
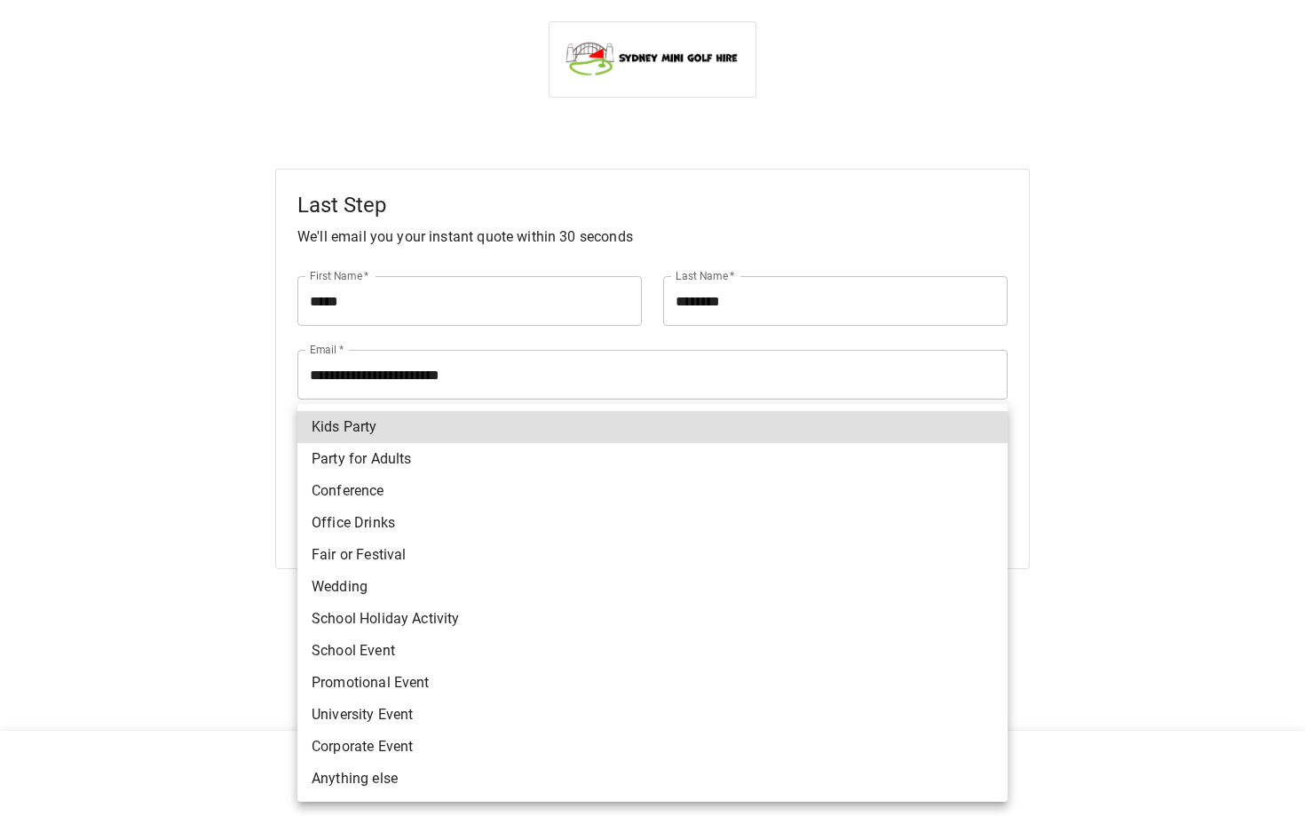
click at [523, 522] on body "**********" at bounding box center [652, 452] width 1305 height 904
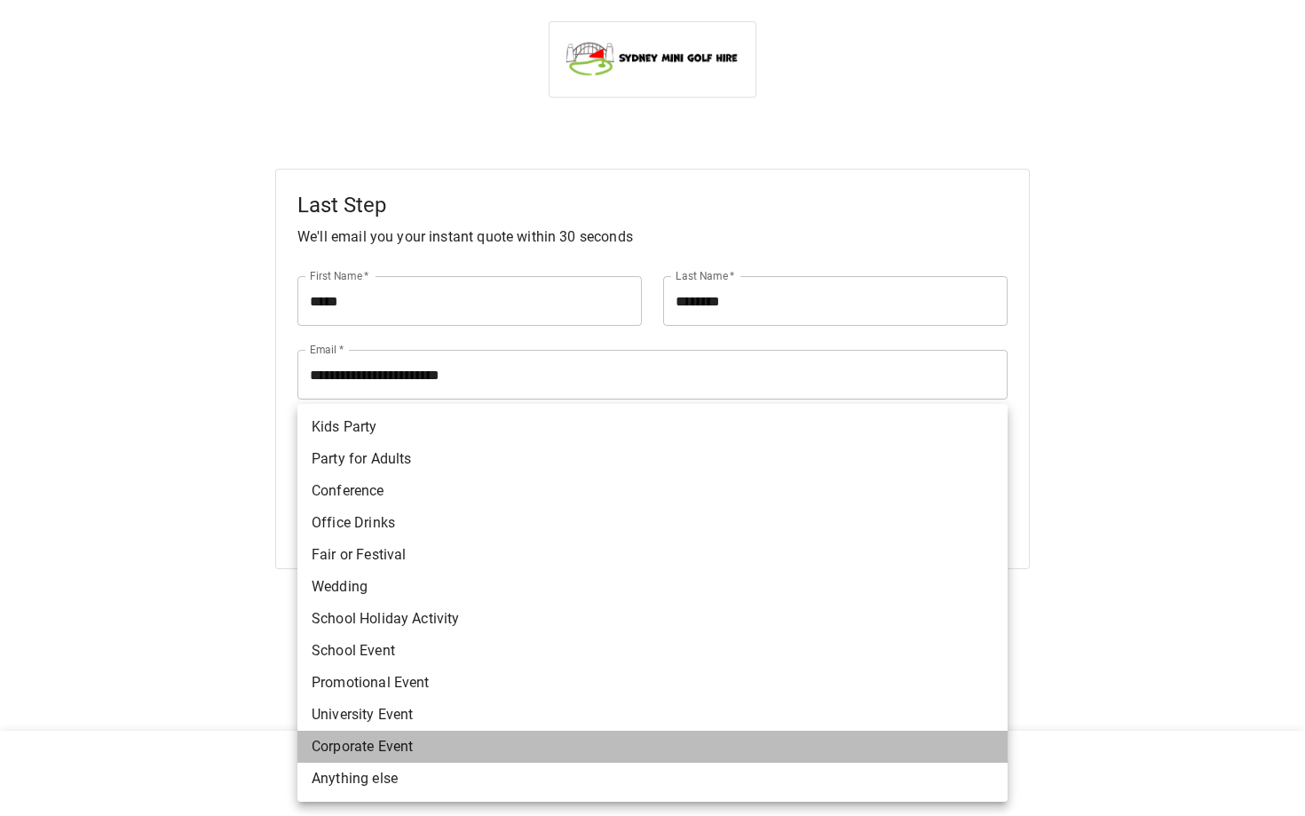
click at [426, 750] on li "Corporate Event" at bounding box center [652, 746] width 710 height 32
type input "**********"
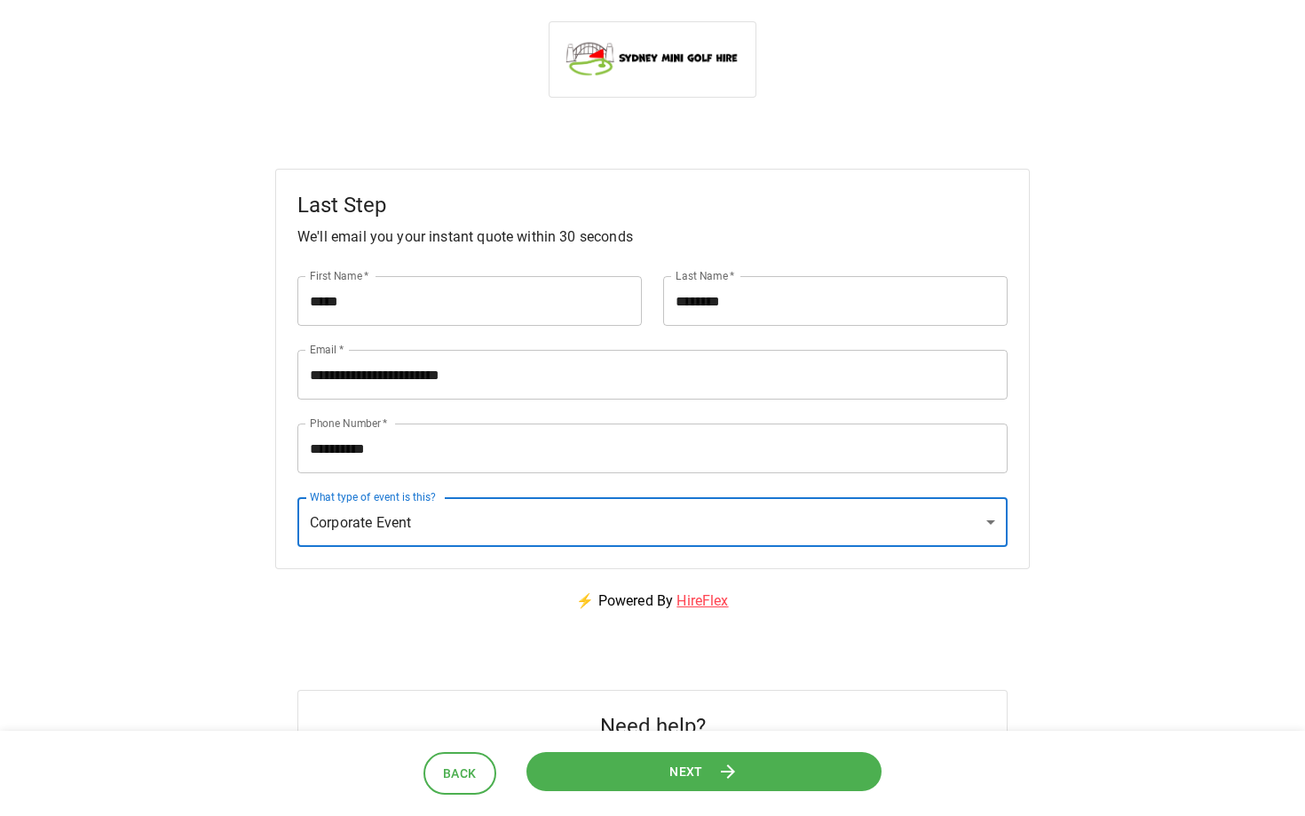
click at [658, 767] on button "Next" at bounding box center [703, 771] width 369 height 41
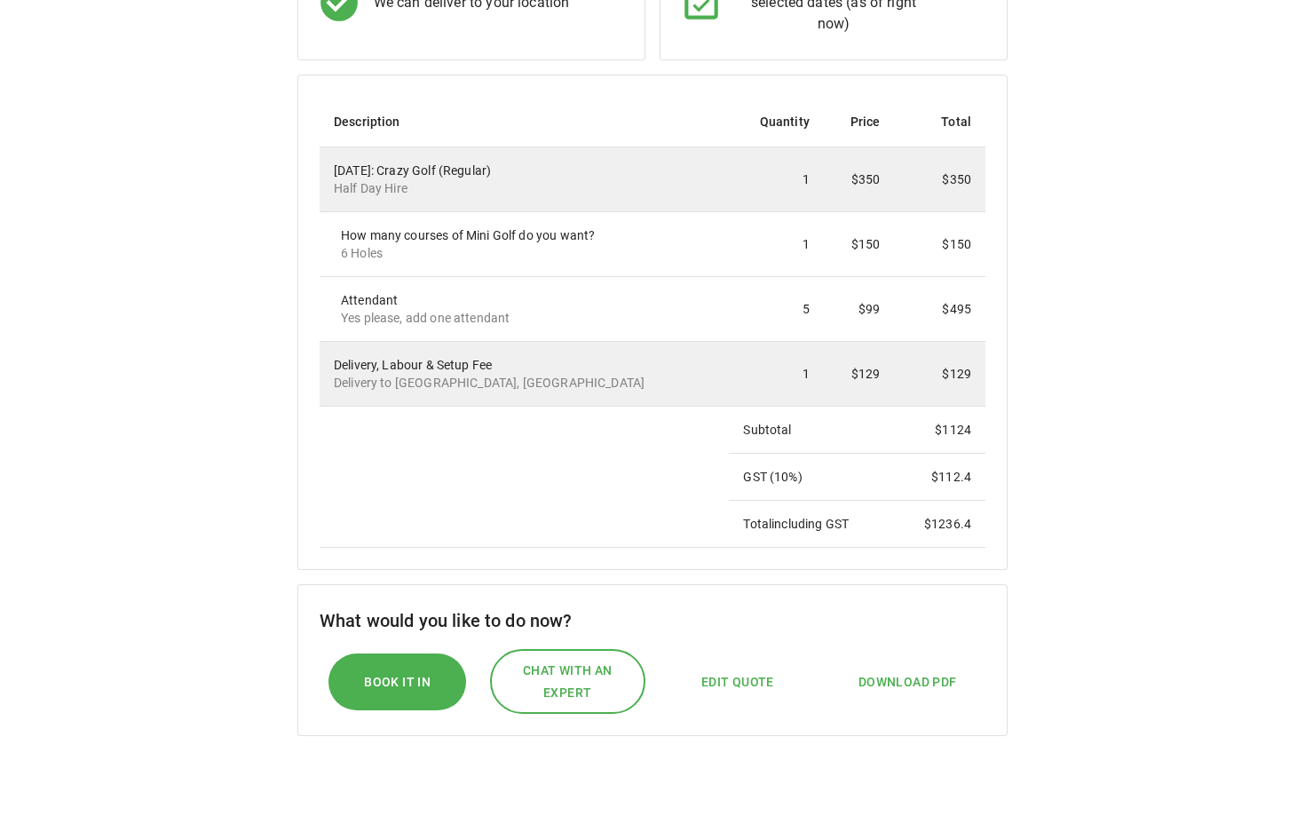
scroll to position [371, 0]
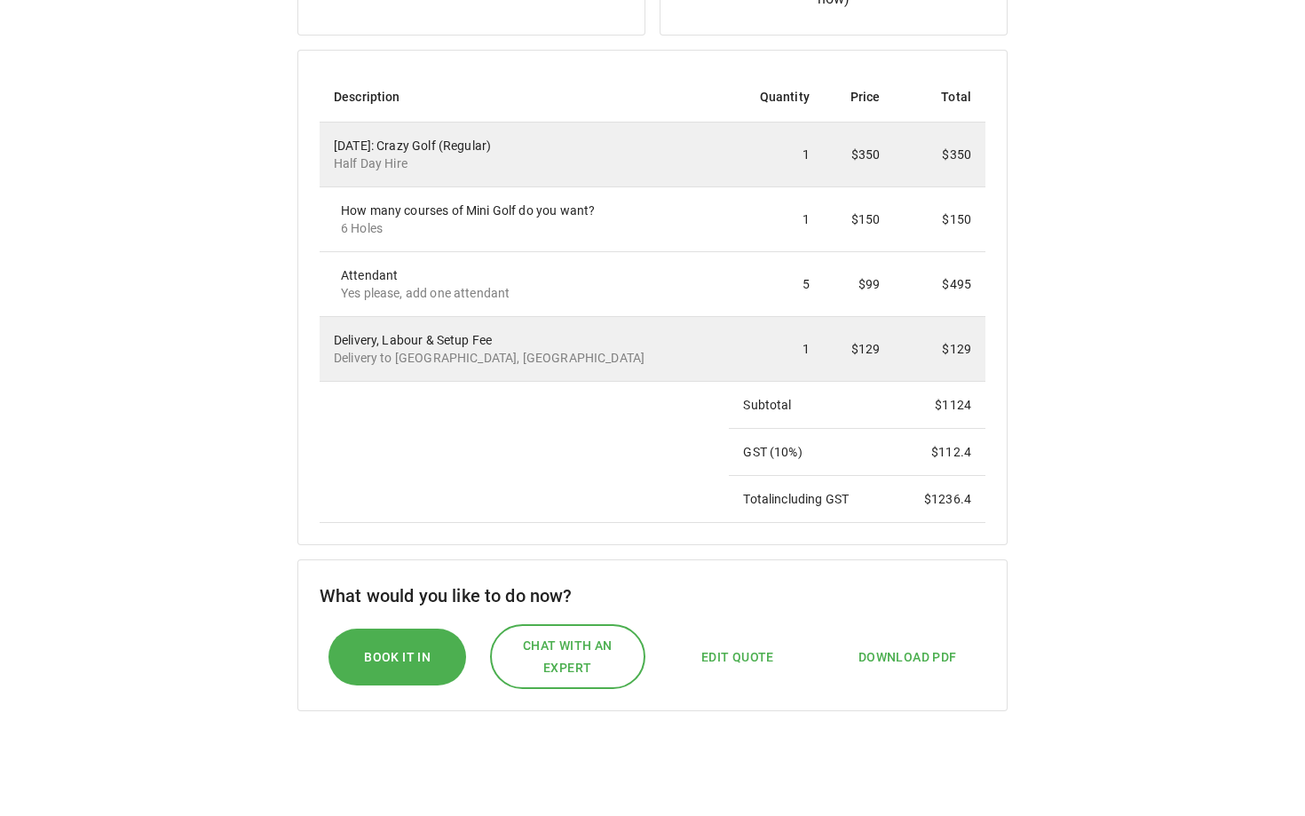
click at [744, 656] on span "Edit Quote" at bounding box center [737, 657] width 73 height 22
select select "**"
select select "****"
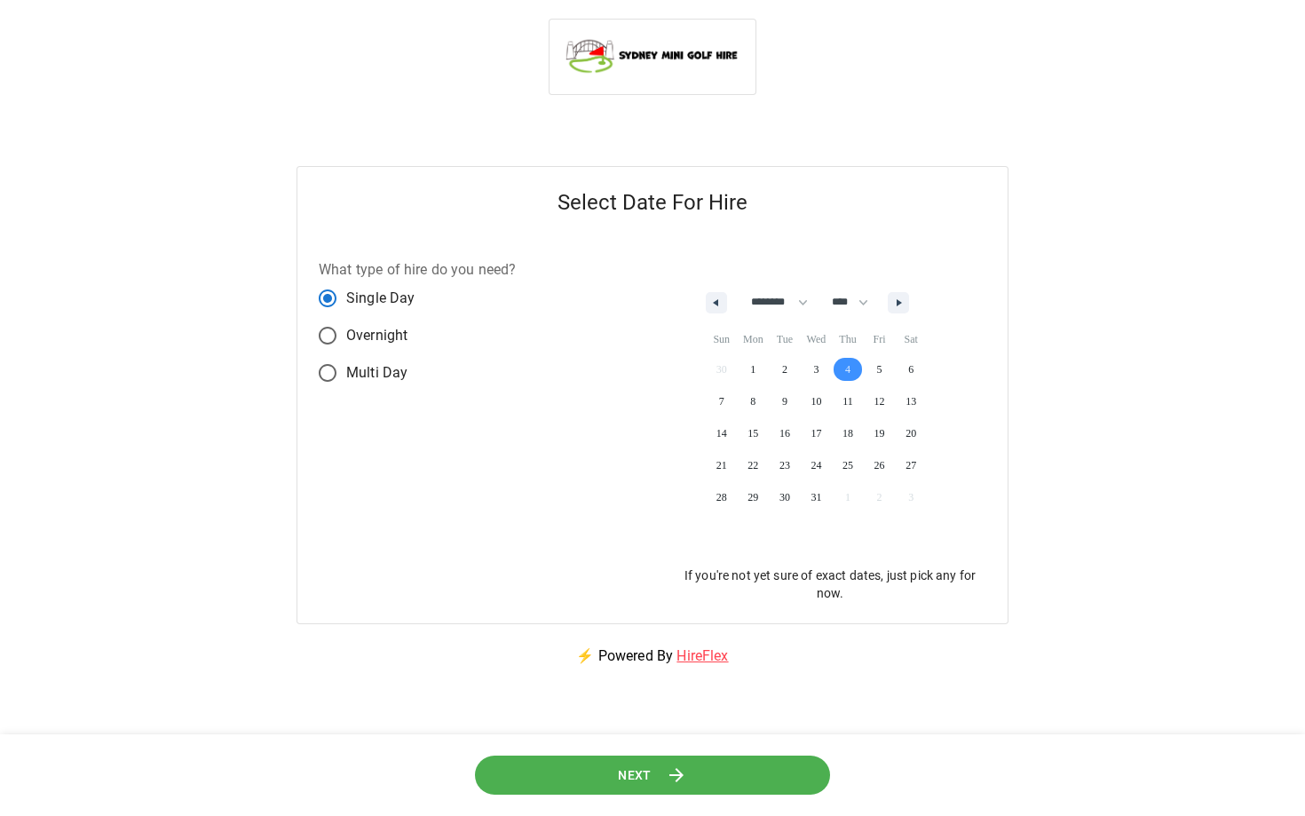
scroll to position [0, 0]
click at [858, 373] on span "4" at bounding box center [848, 371] width 32 height 23
click at [721, 783] on button "Next" at bounding box center [652, 774] width 359 height 40
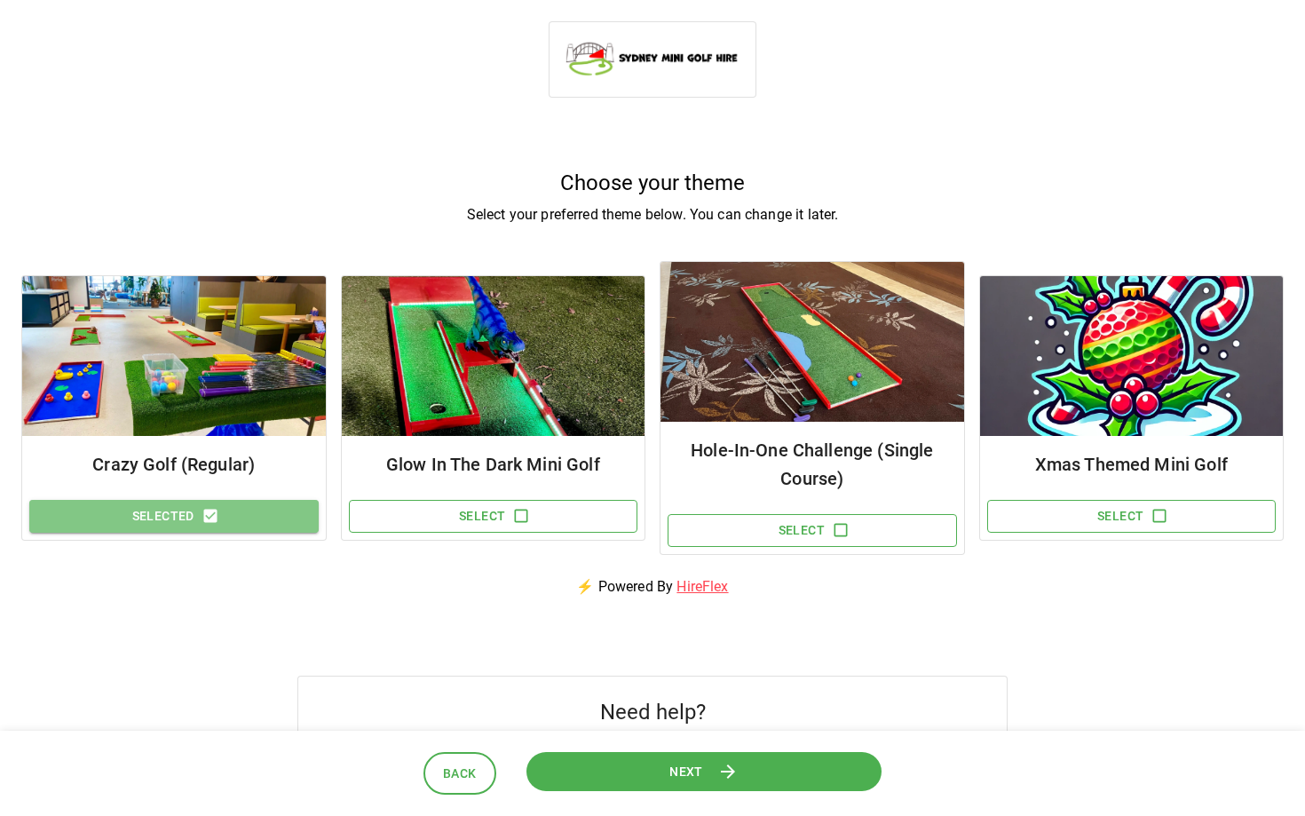
click at [267, 518] on button "Selected" at bounding box center [173, 516] width 289 height 33
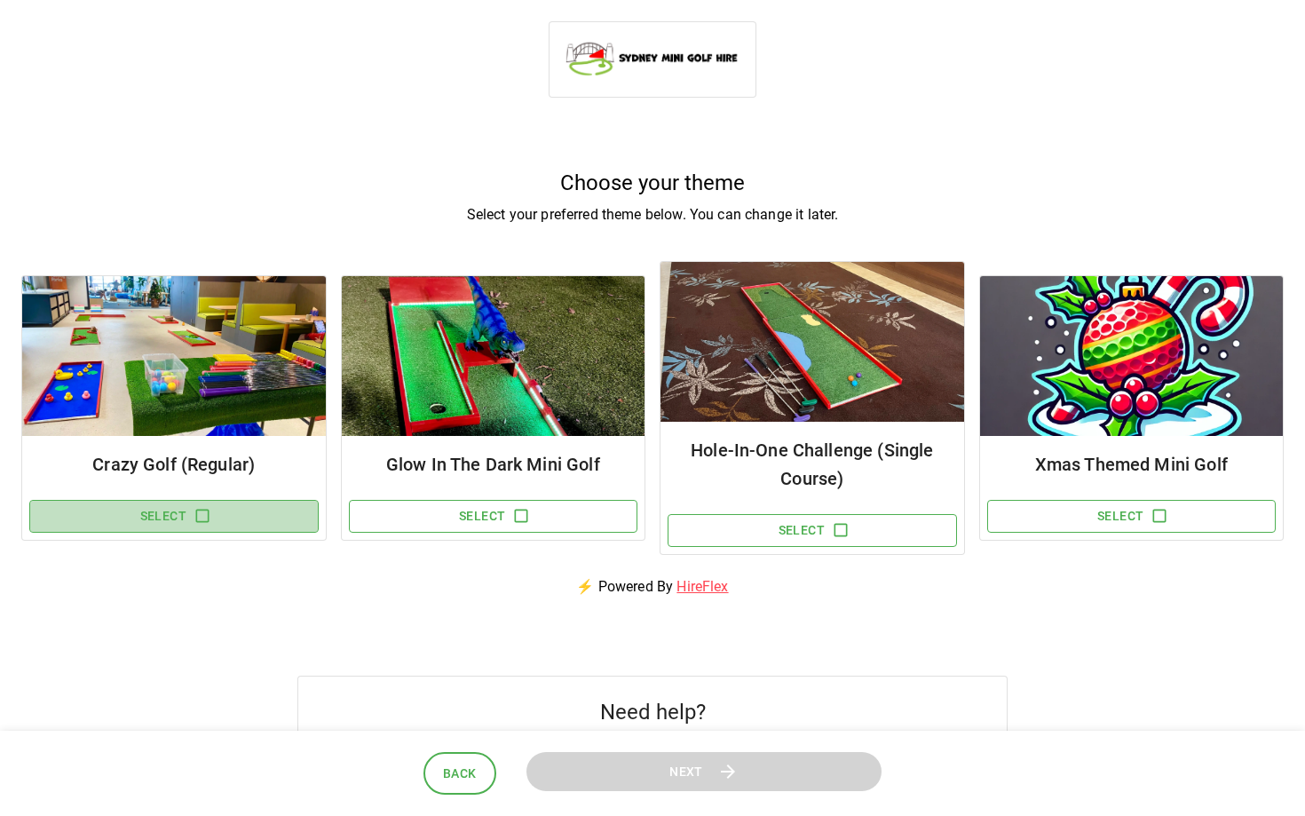
click at [267, 518] on button "Select" at bounding box center [173, 516] width 289 height 33
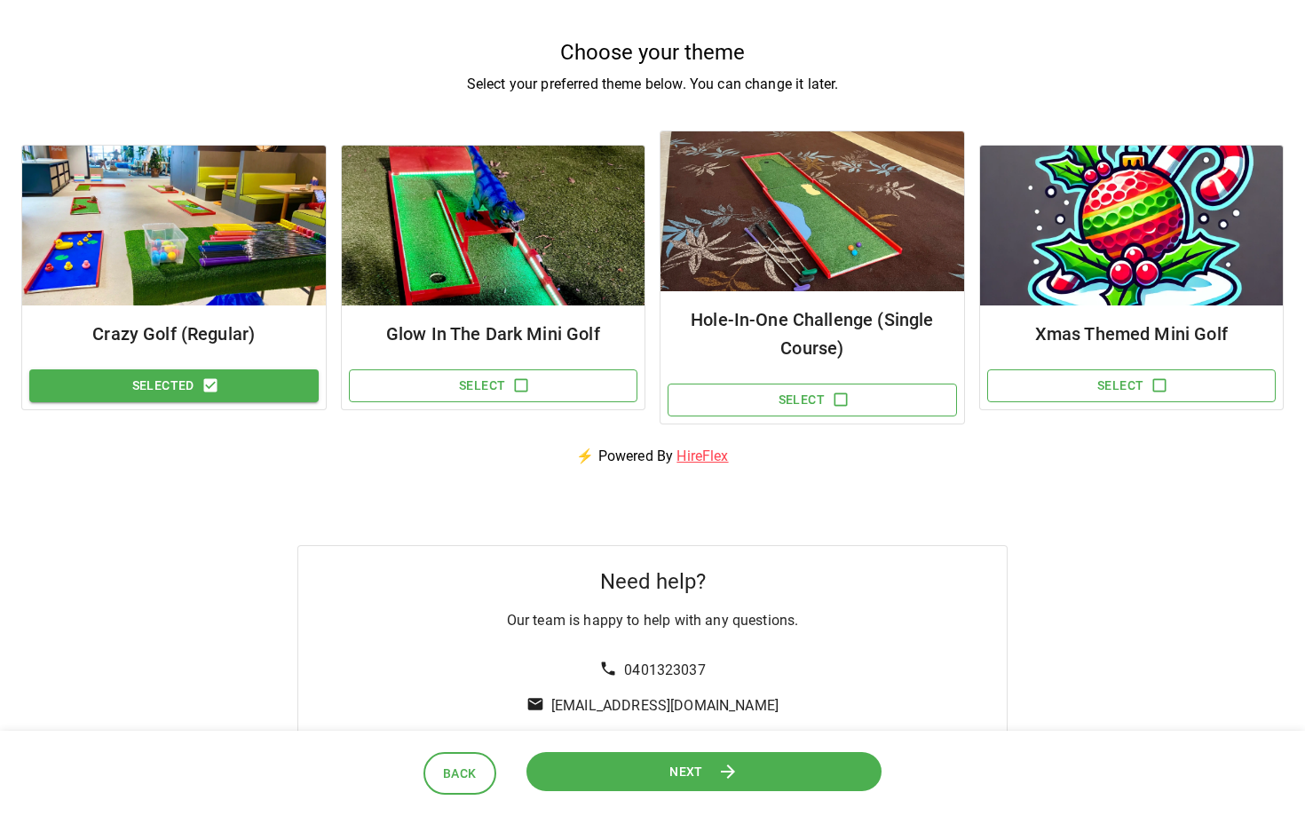
scroll to position [358, 0]
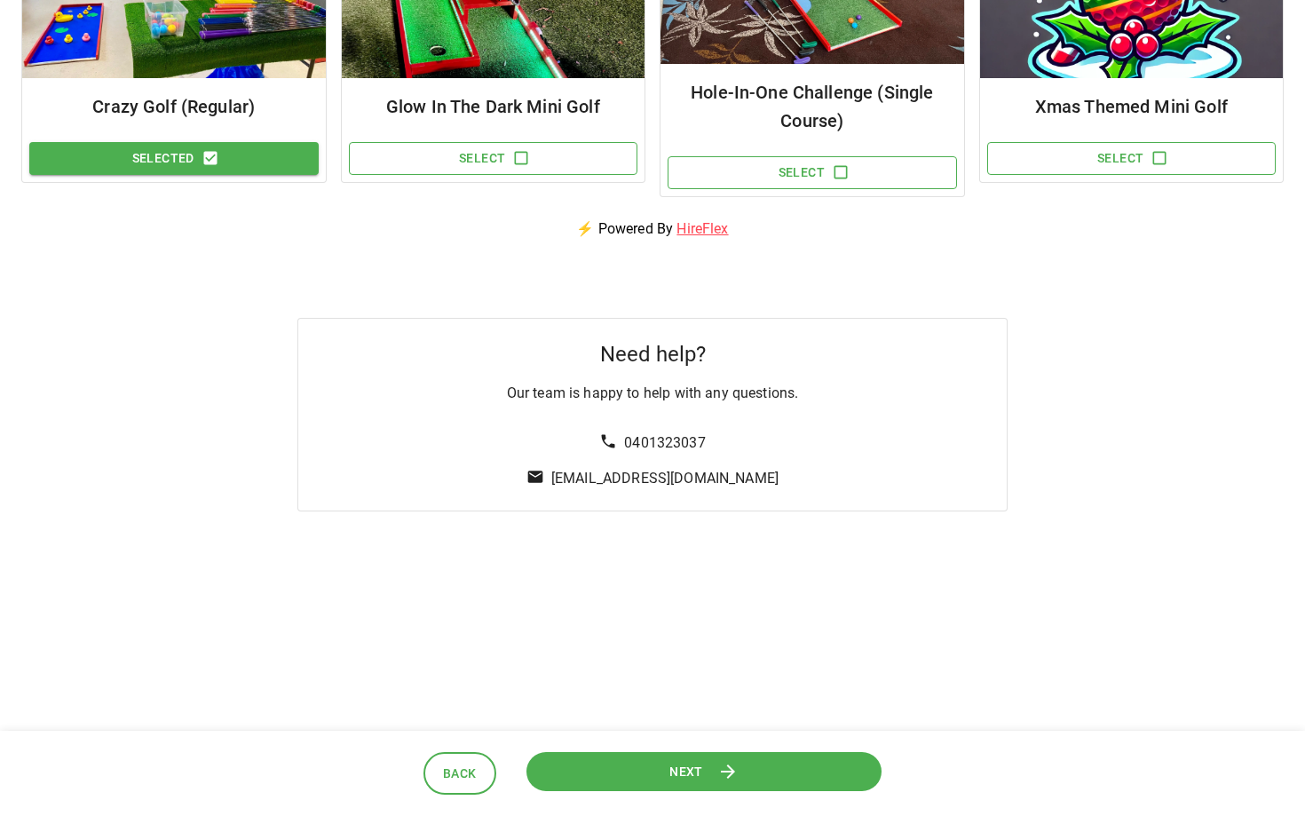
click at [694, 777] on span "Next" at bounding box center [684, 771] width 35 height 23
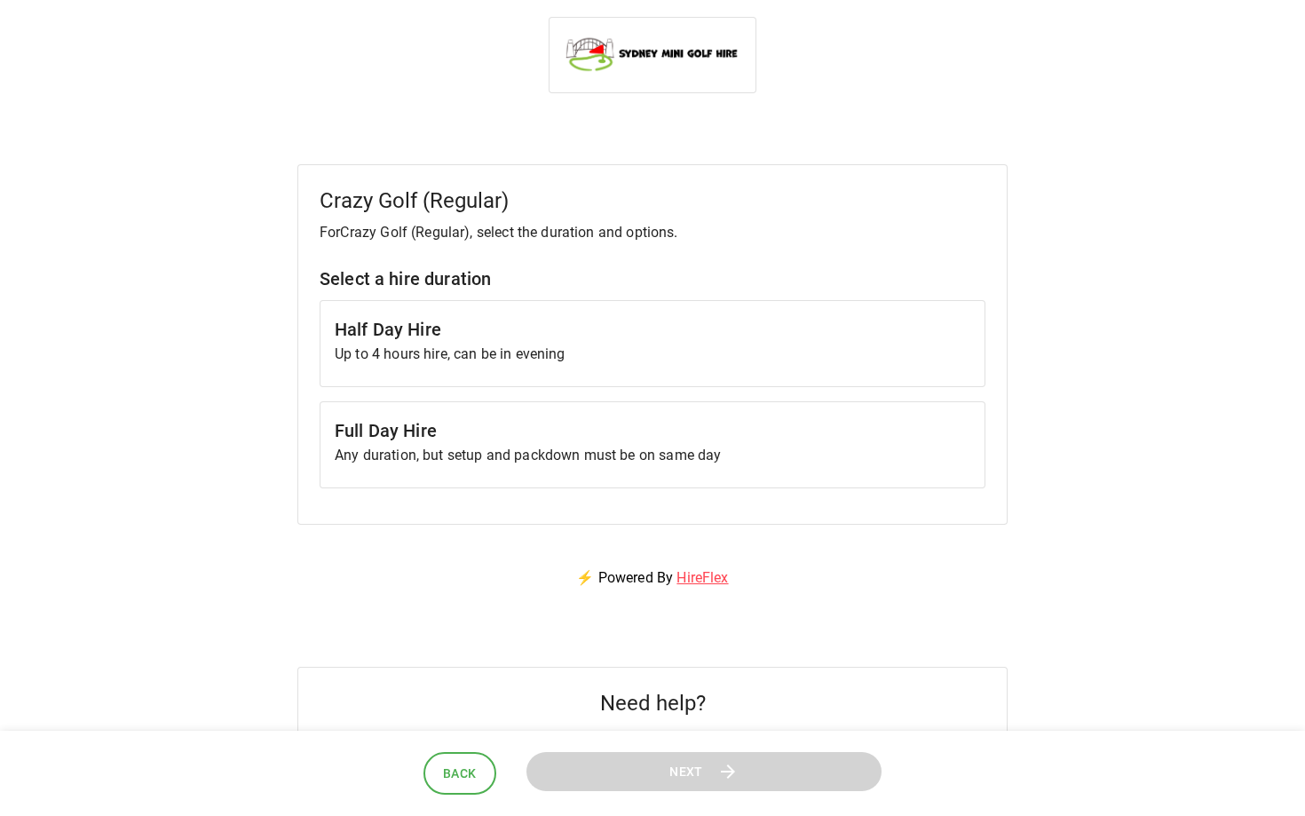
scroll to position [0, 0]
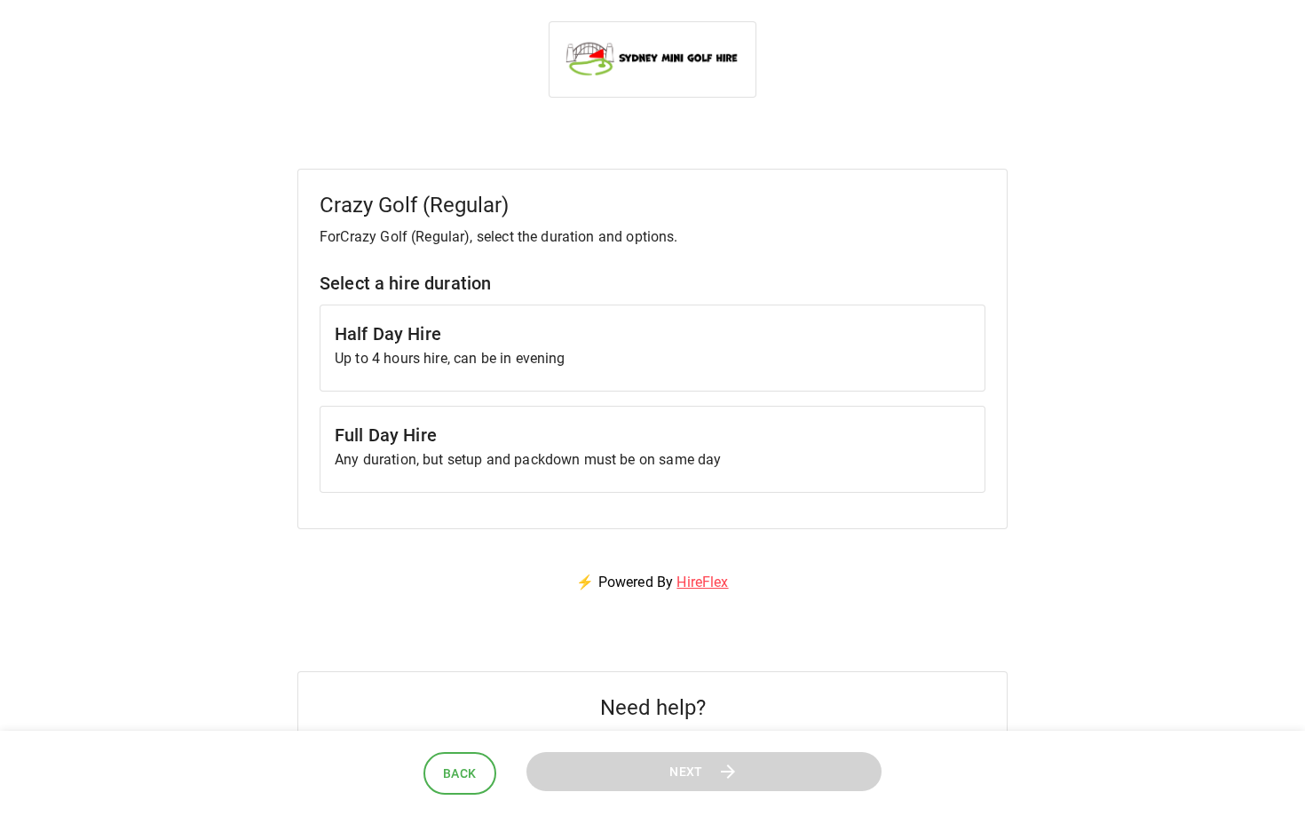
click at [577, 451] on p "Any duration, but setup and packdown must be on same day" at bounding box center [652, 459] width 635 height 21
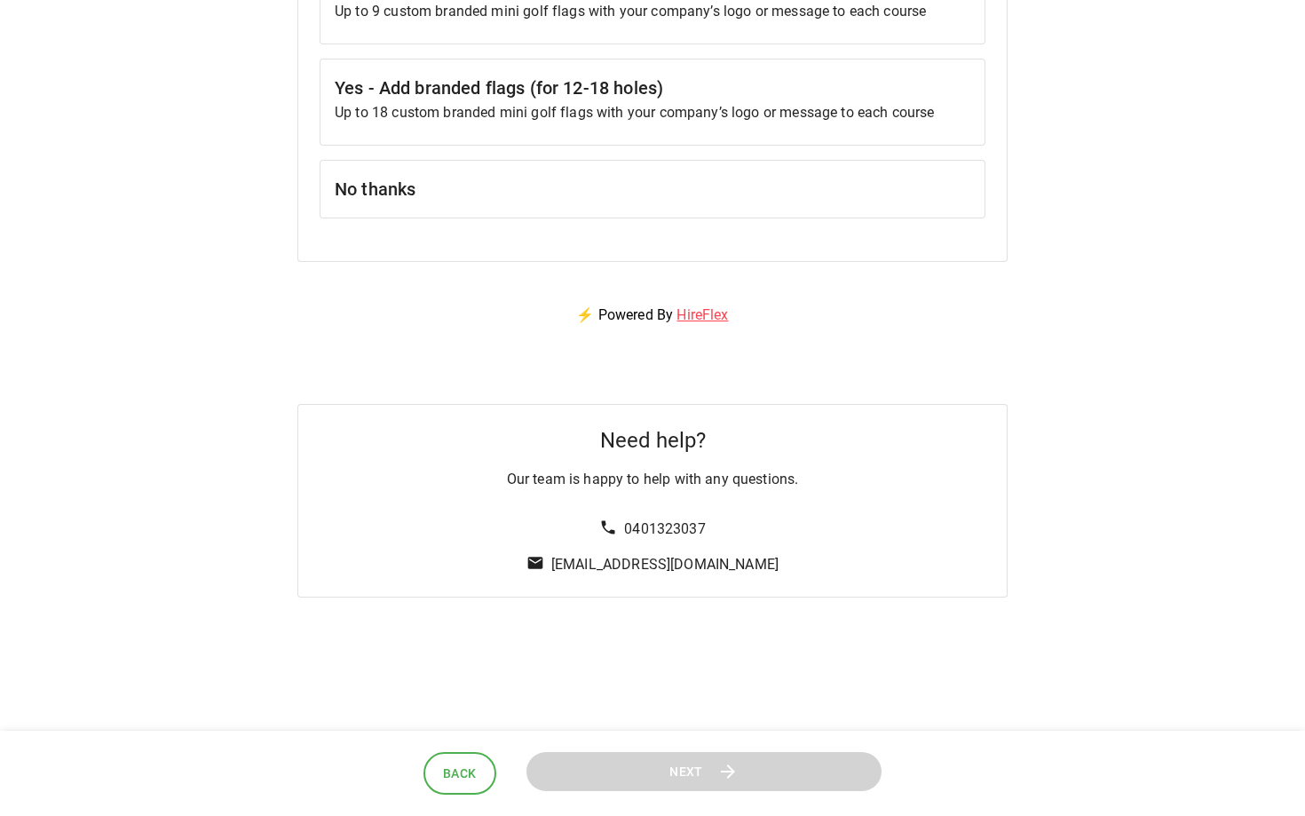
scroll to position [1824, 0]
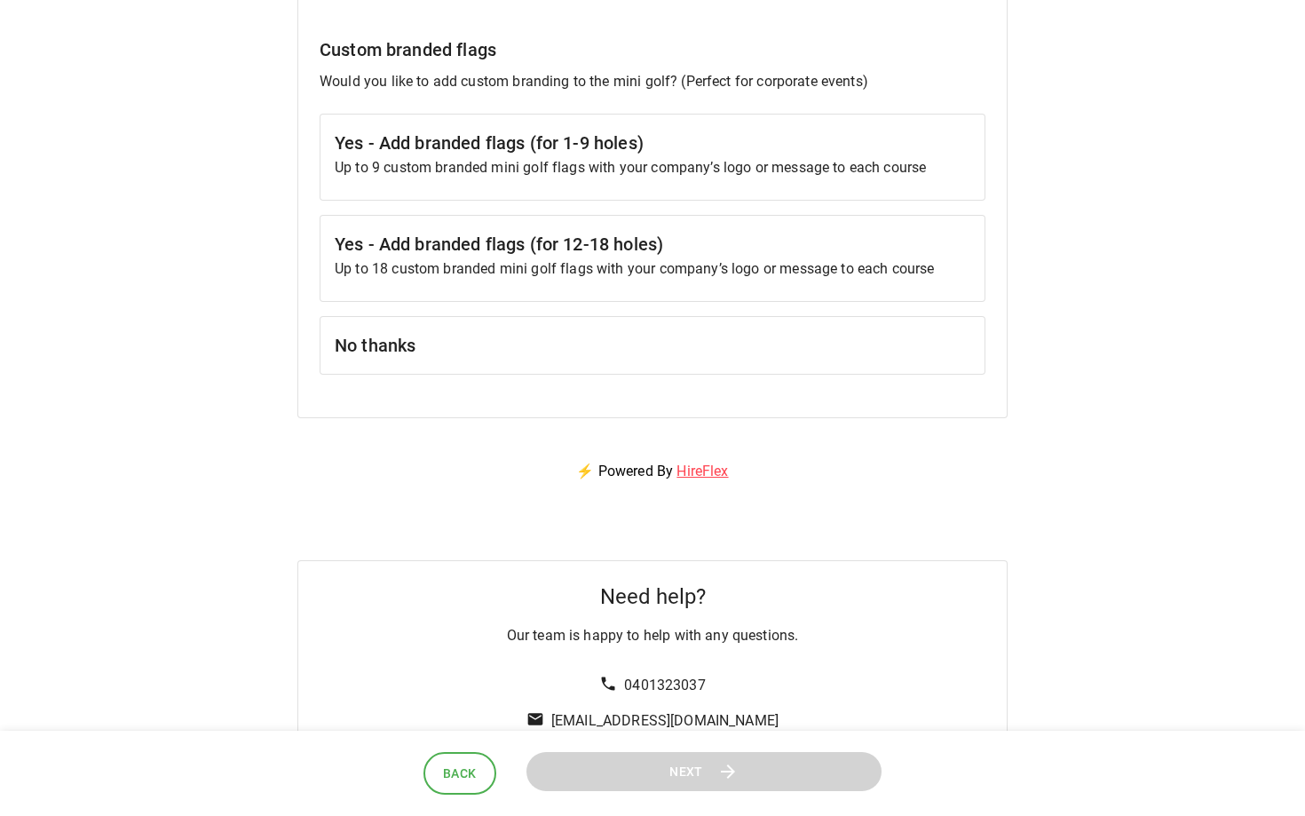
click at [558, 329] on div "No thanks" at bounding box center [652, 345] width 666 height 59
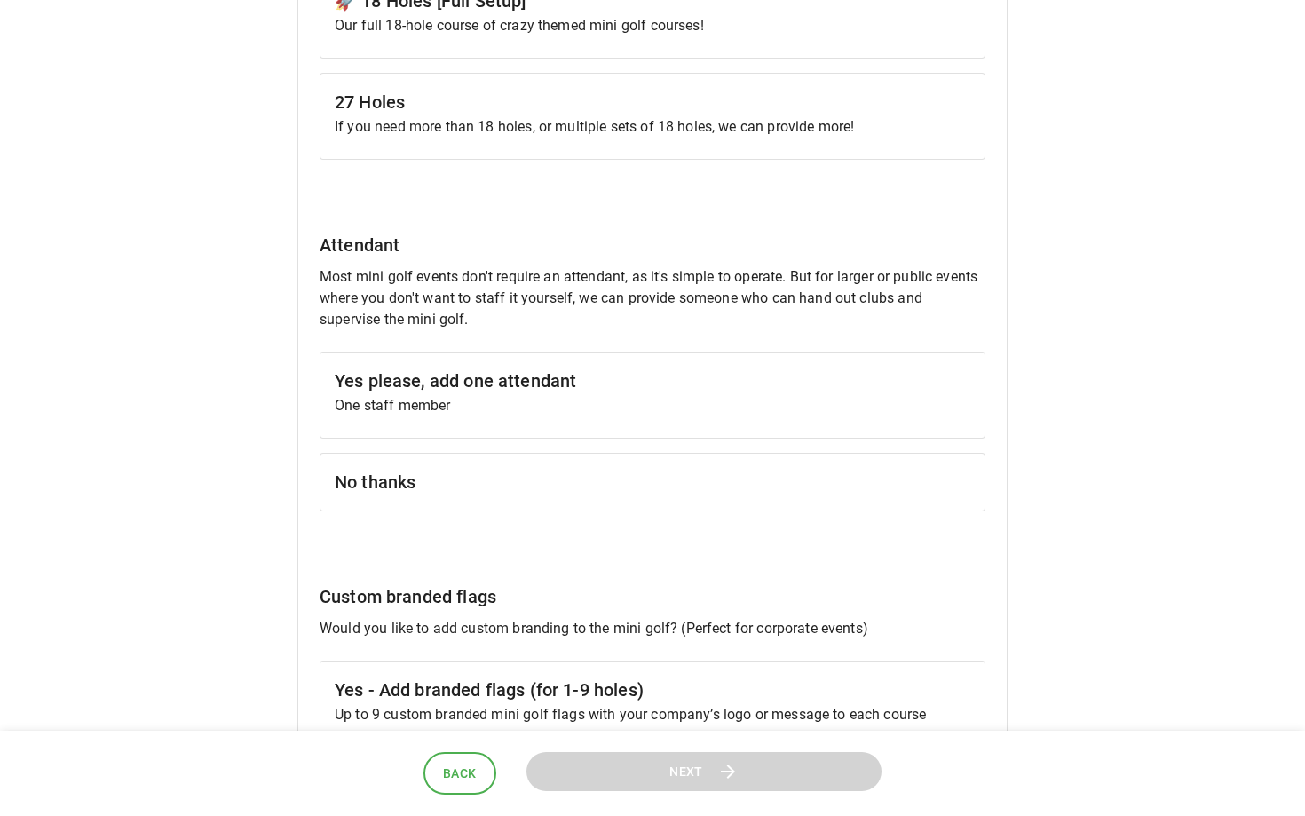
scroll to position [1278, 0]
click at [535, 414] on p "One staff member" at bounding box center [652, 404] width 635 height 21
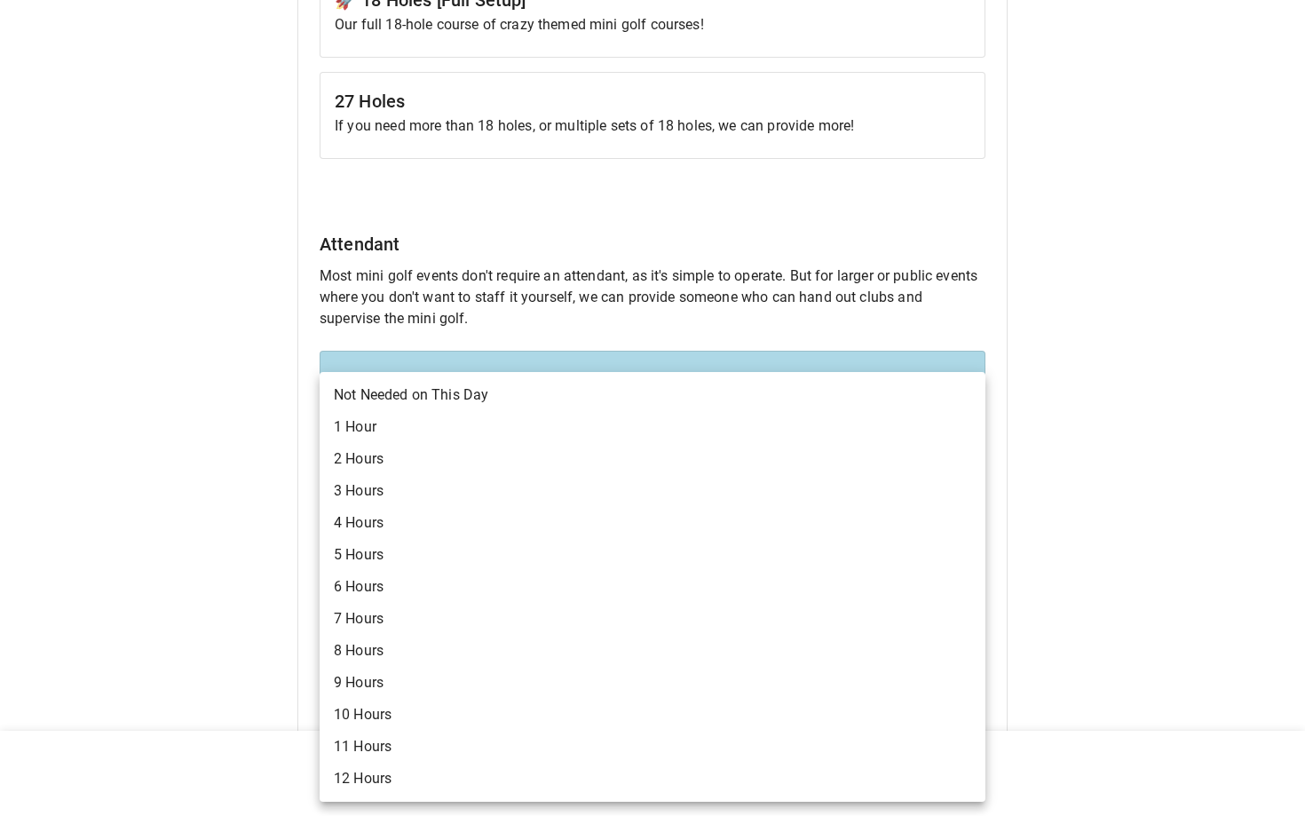
click at [607, 585] on body "Crazy Golf (Regular) For Crazy Golf (Regular) , select the duration and options…" at bounding box center [652, 71] width 1305 height 2698
click at [531, 650] on li "8 Hours" at bounding box center [652, 651] width 666 height 32
type input "*"
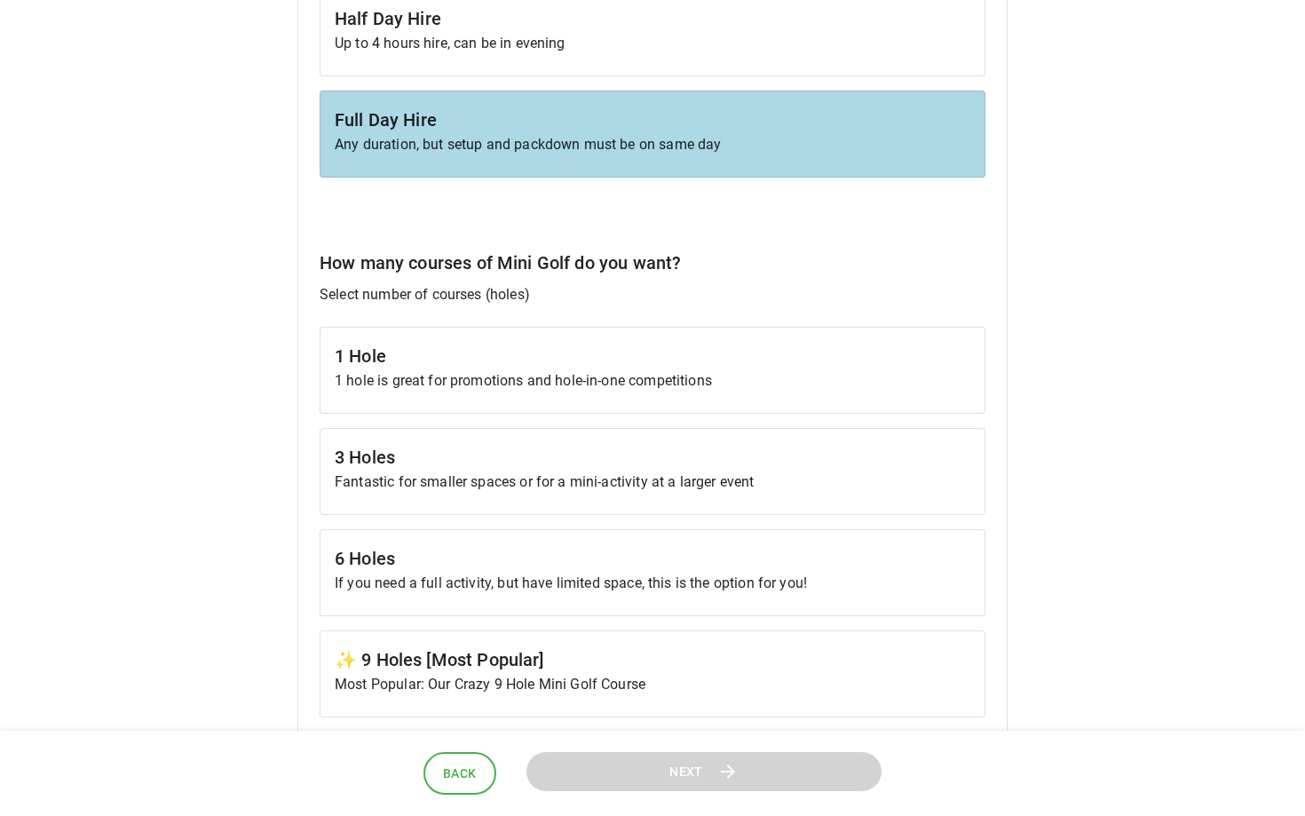
scroll to position [322, 0]
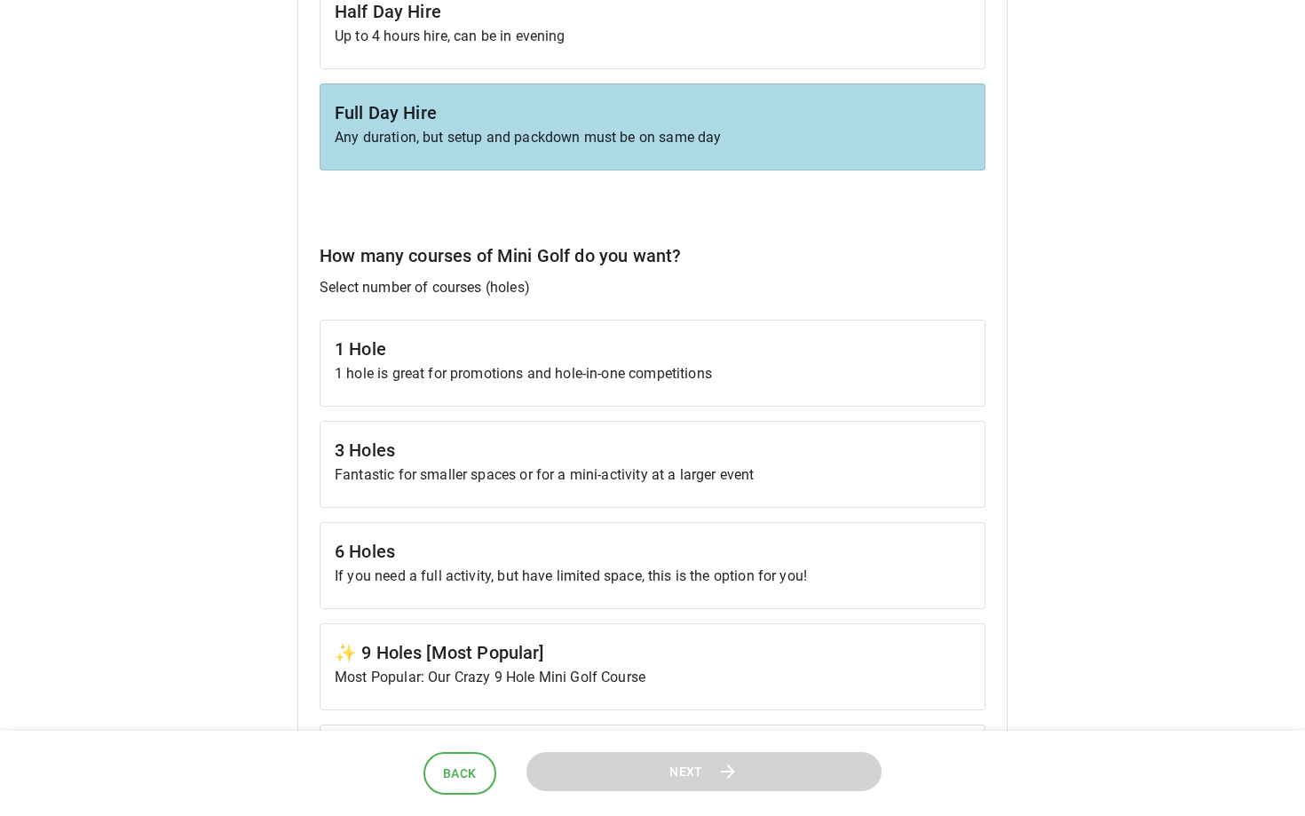
click at [505, 565] on p "If you need a full activity, but have limited space, this is the option for you!" at bounding box center [652, 575] width 635 height 21
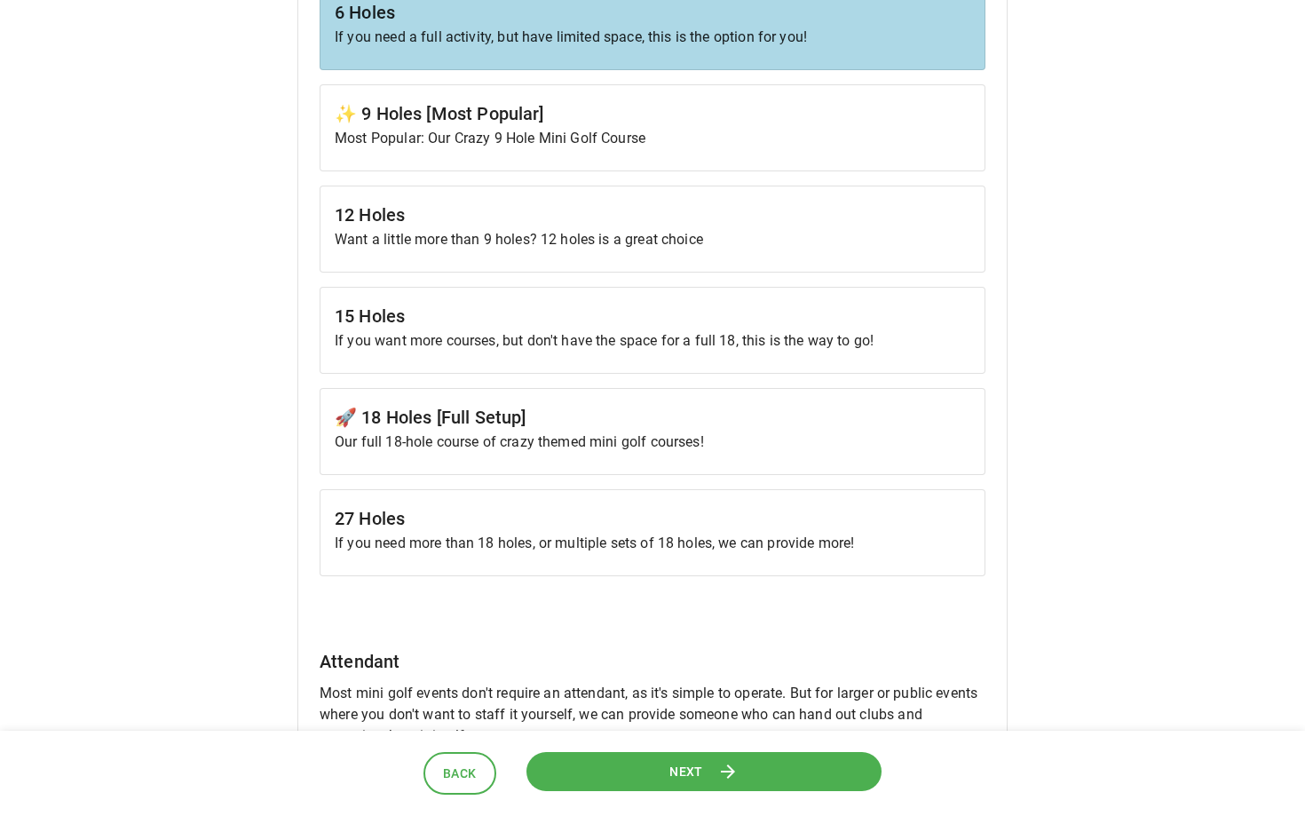
click at [682, 765] on span "Next" at bounding box center [686, 771] width 34 height 22
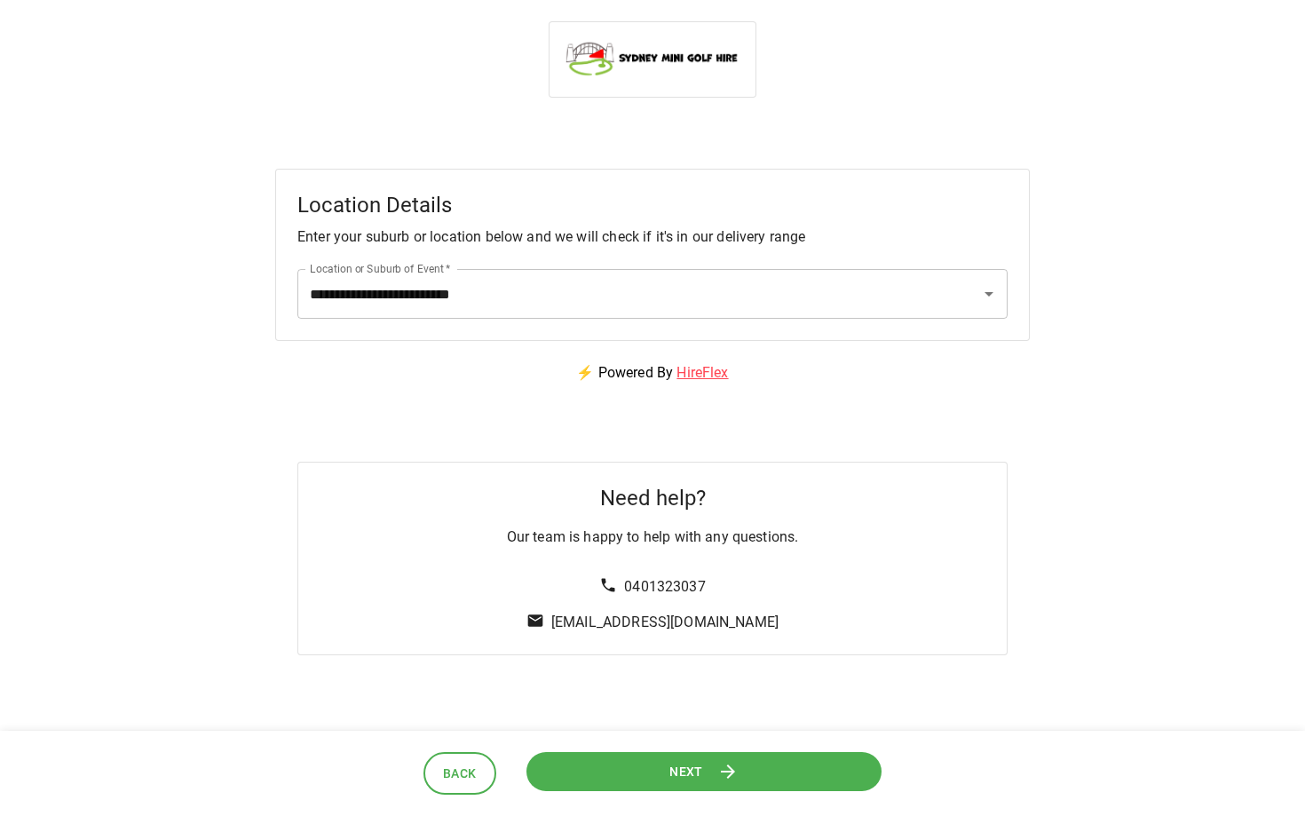
scroll to position [145, 0]
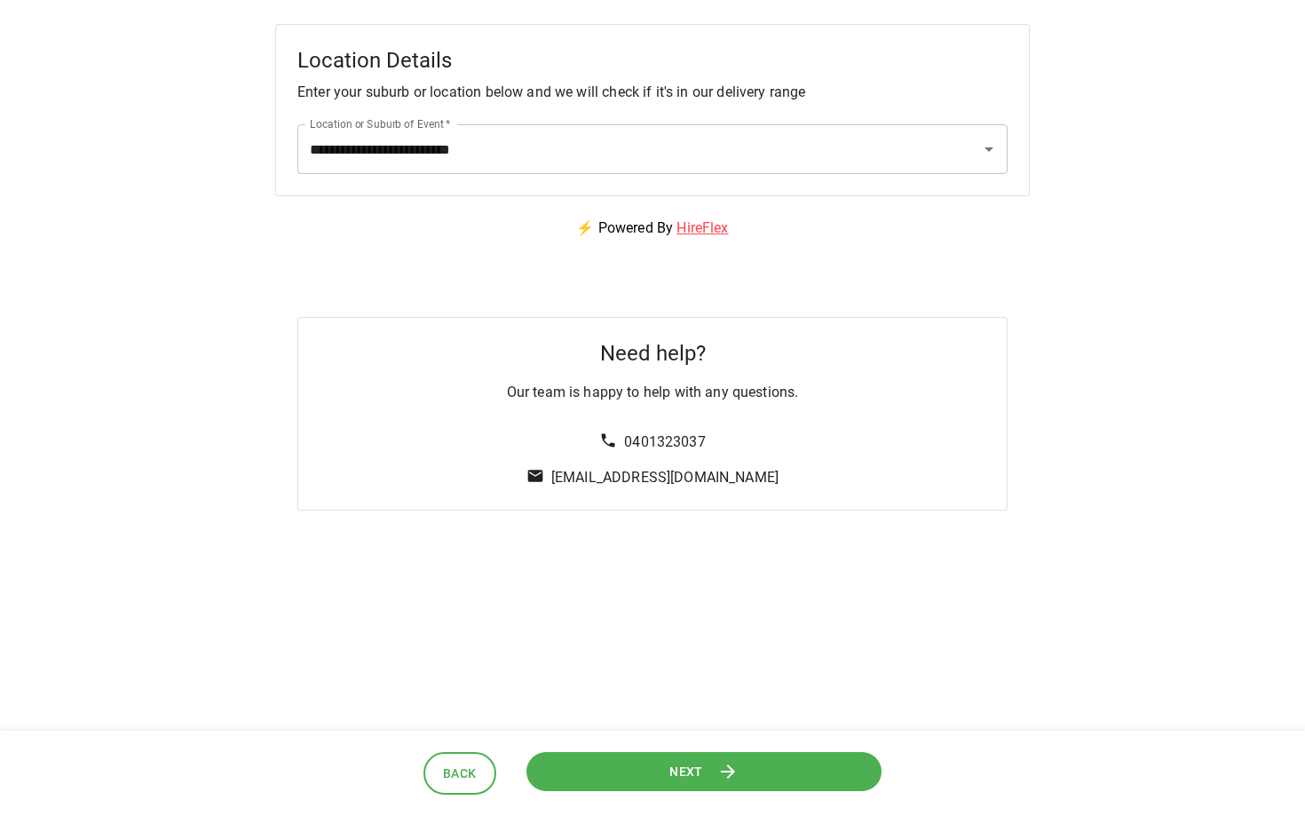
click at [690, 769] on span "Next" at bounding box center [686, 771] width 34 height 22
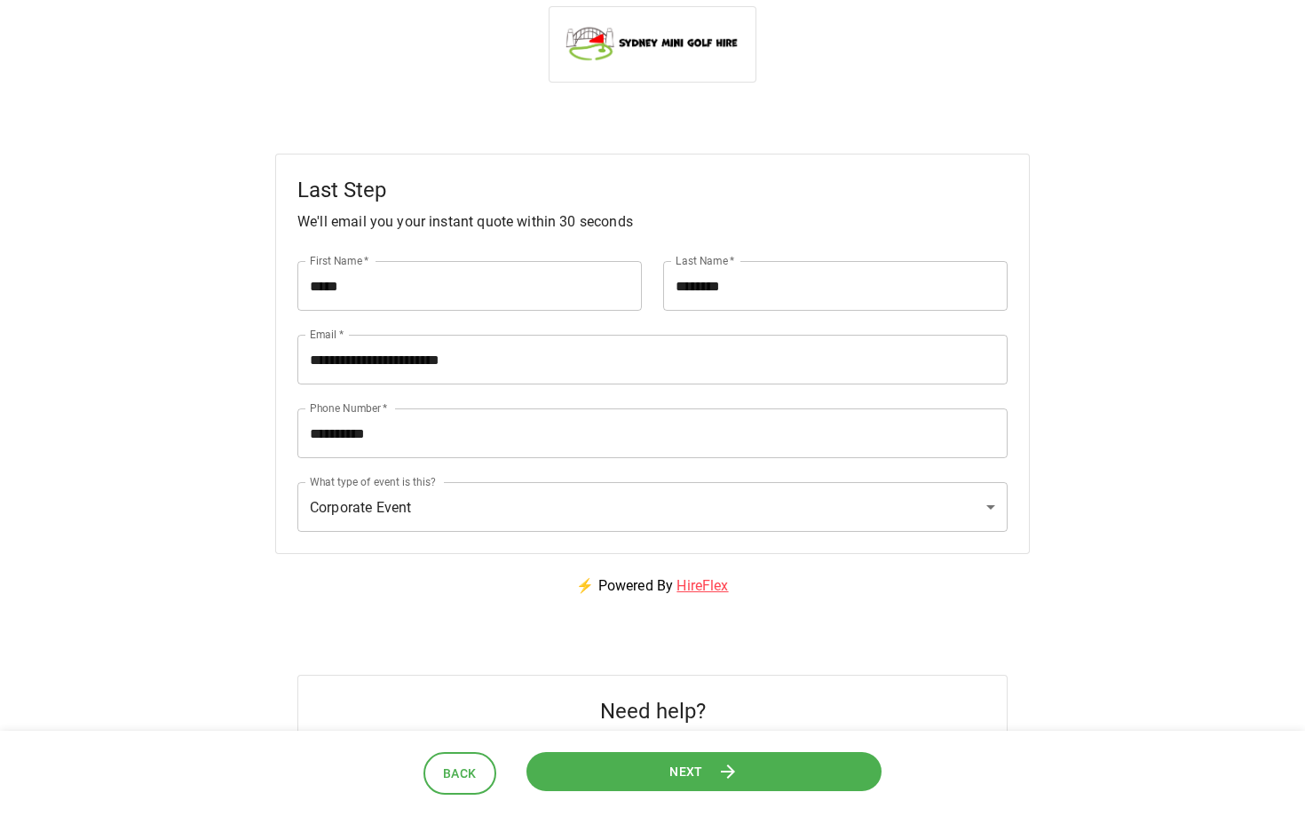
scroll to position [0, 0]
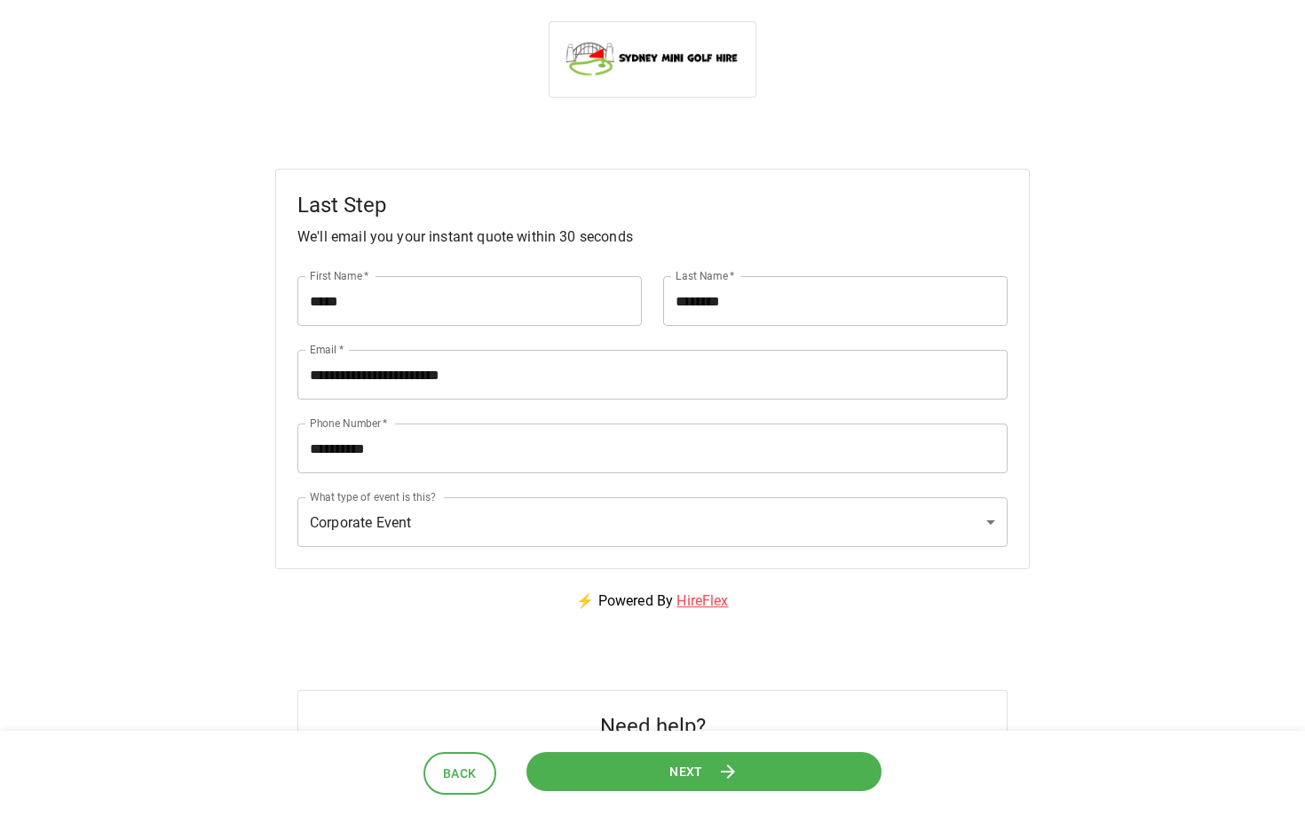
click at [693, 775] on span "Next" at bounding box center [686, 771] width 34 height 22
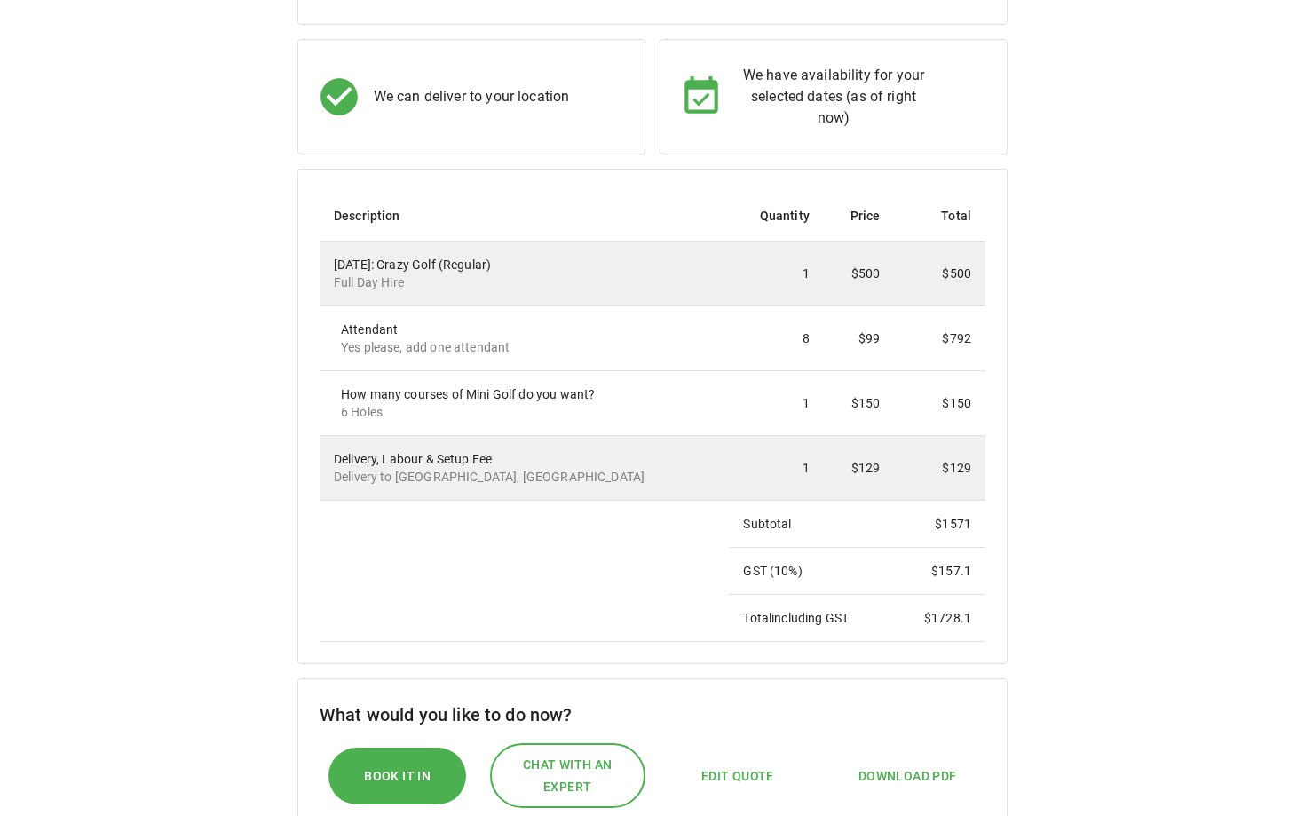
scroll to position [248, 0]
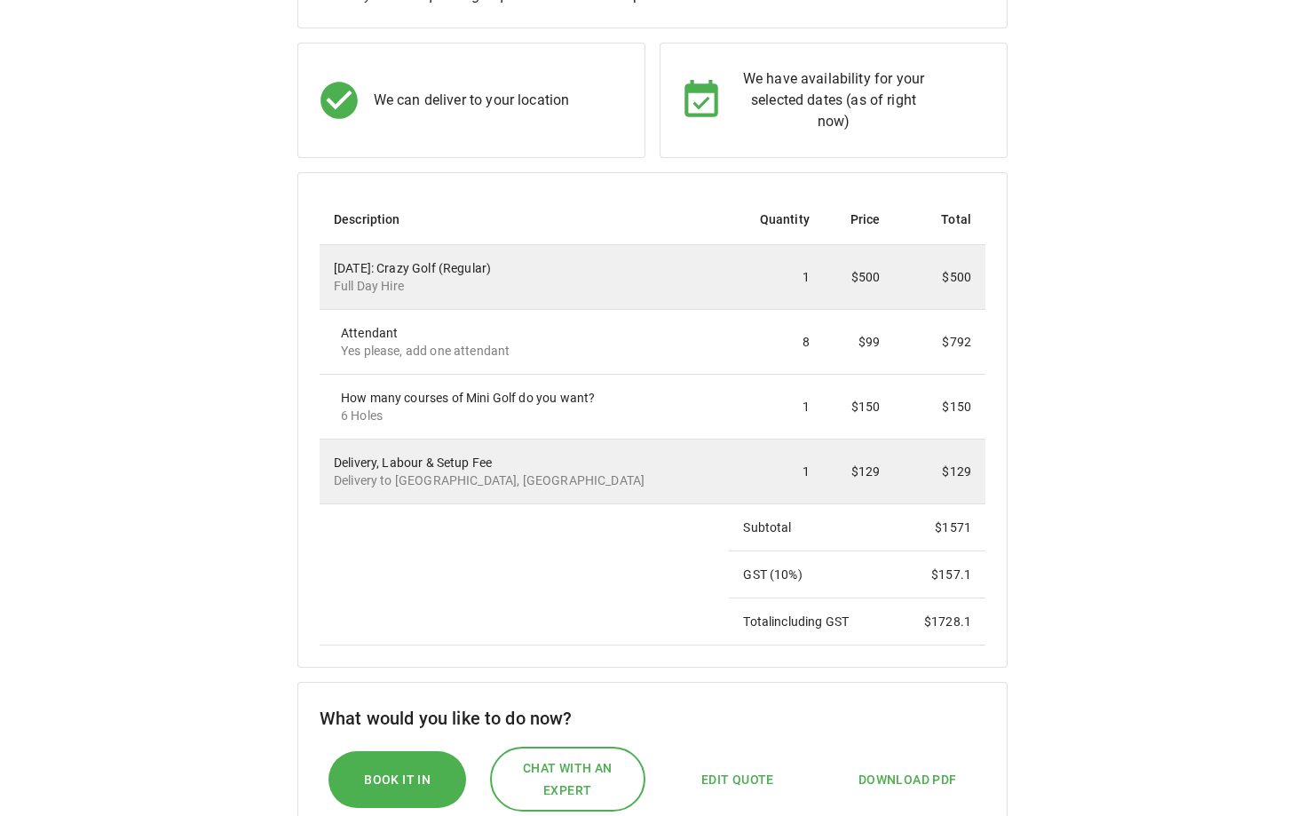
click at [743, 773] on span "Edit Quote" at bounding box center [737, 780] width 73 height 22
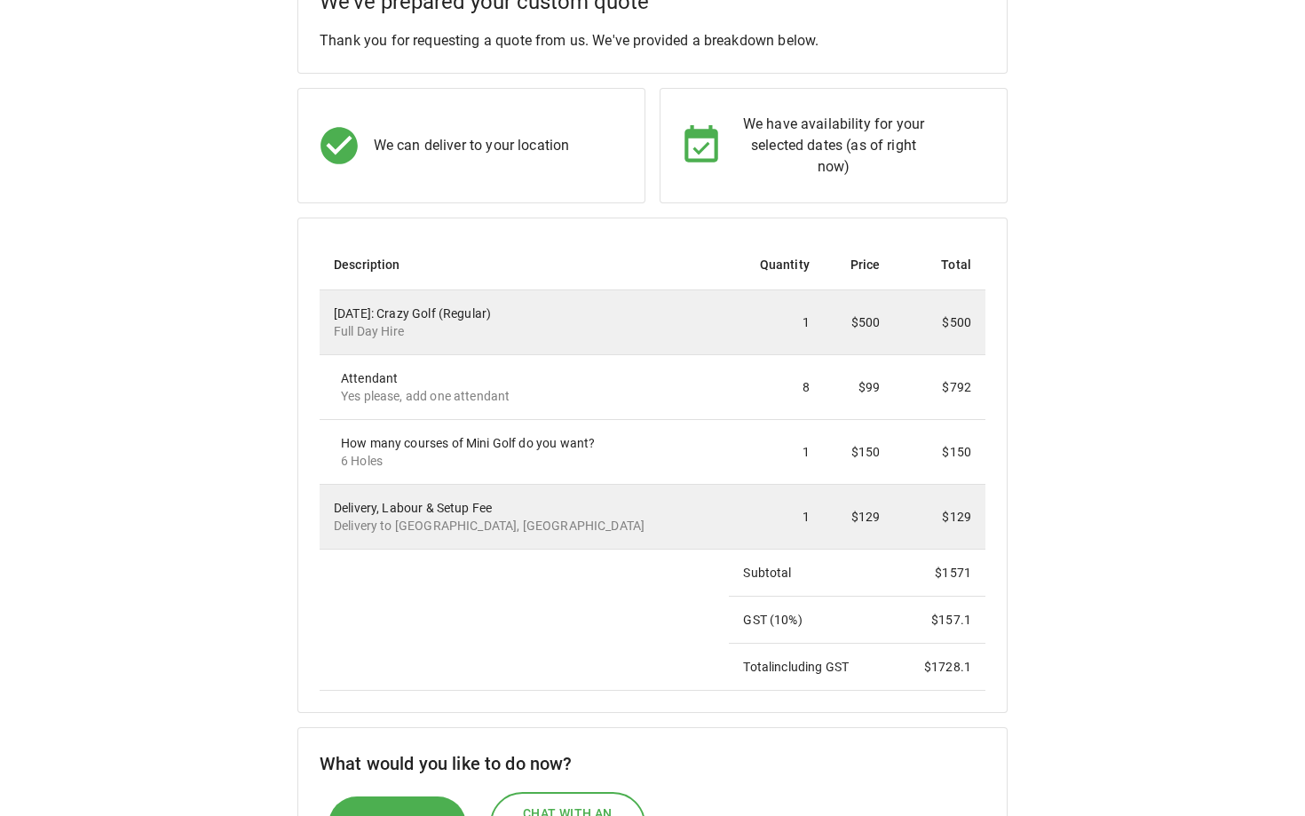
select select "**"
select select "****"
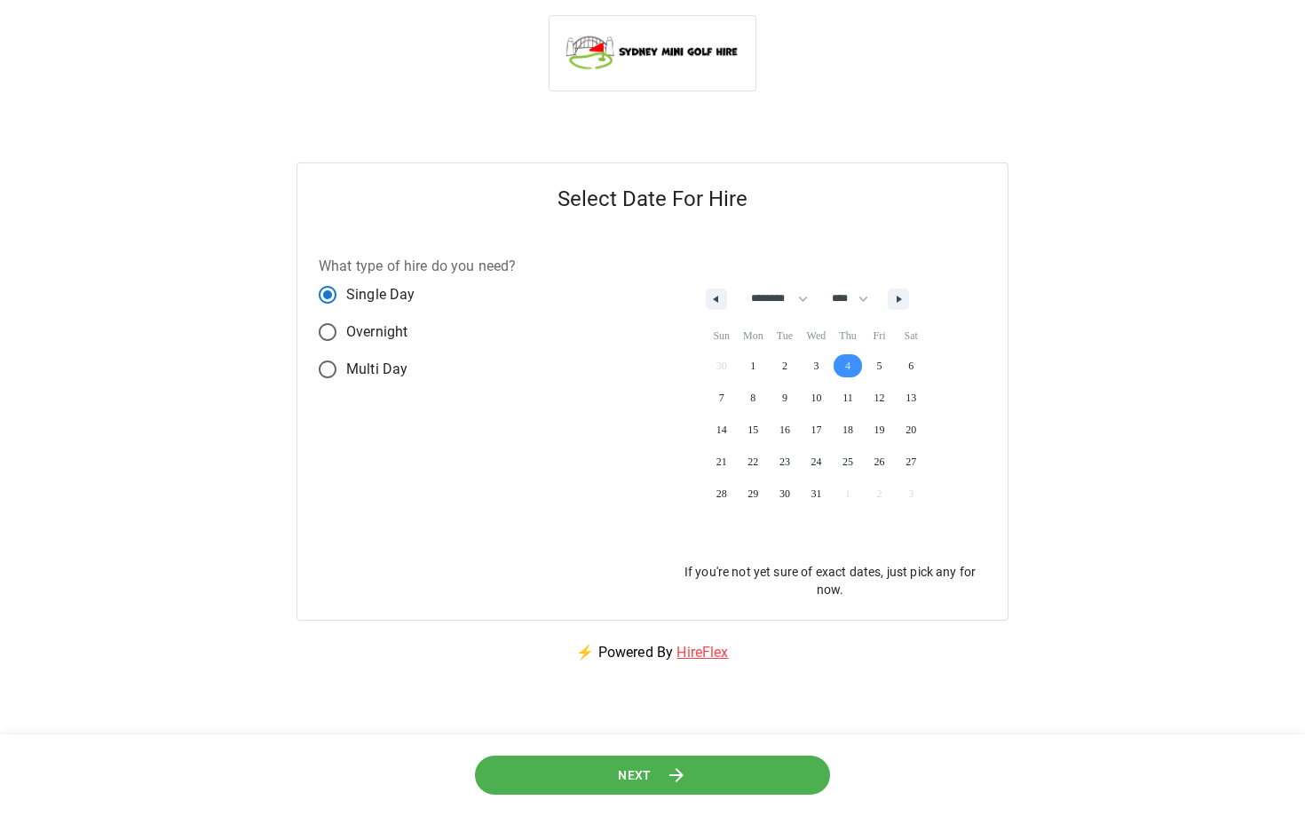
scroll to position [0, 0]
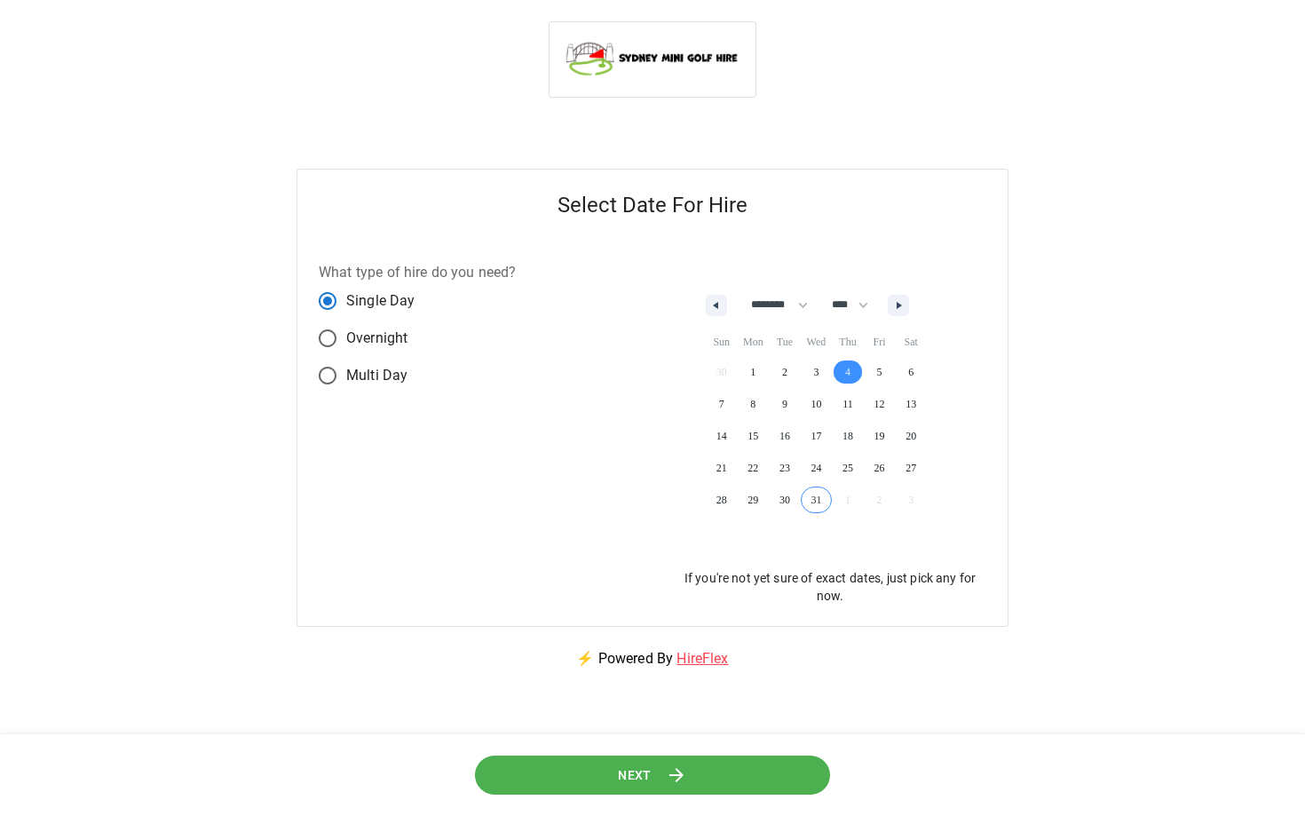
click at [619, 773] on span "Next" at bounding box center [634, 774] width 34 height 22
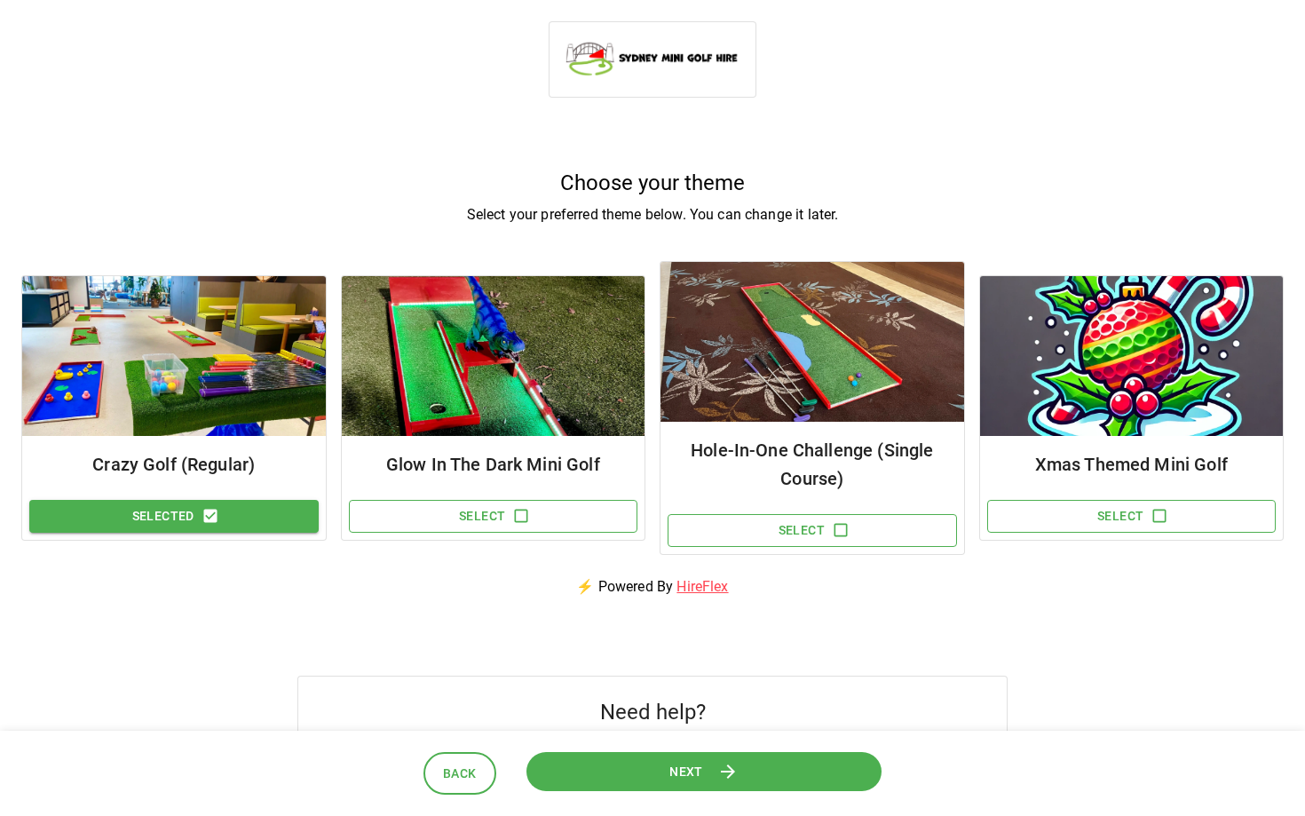
click at [682, 771] on span "Next" at bounding box center [685, 771] width 35 height 22
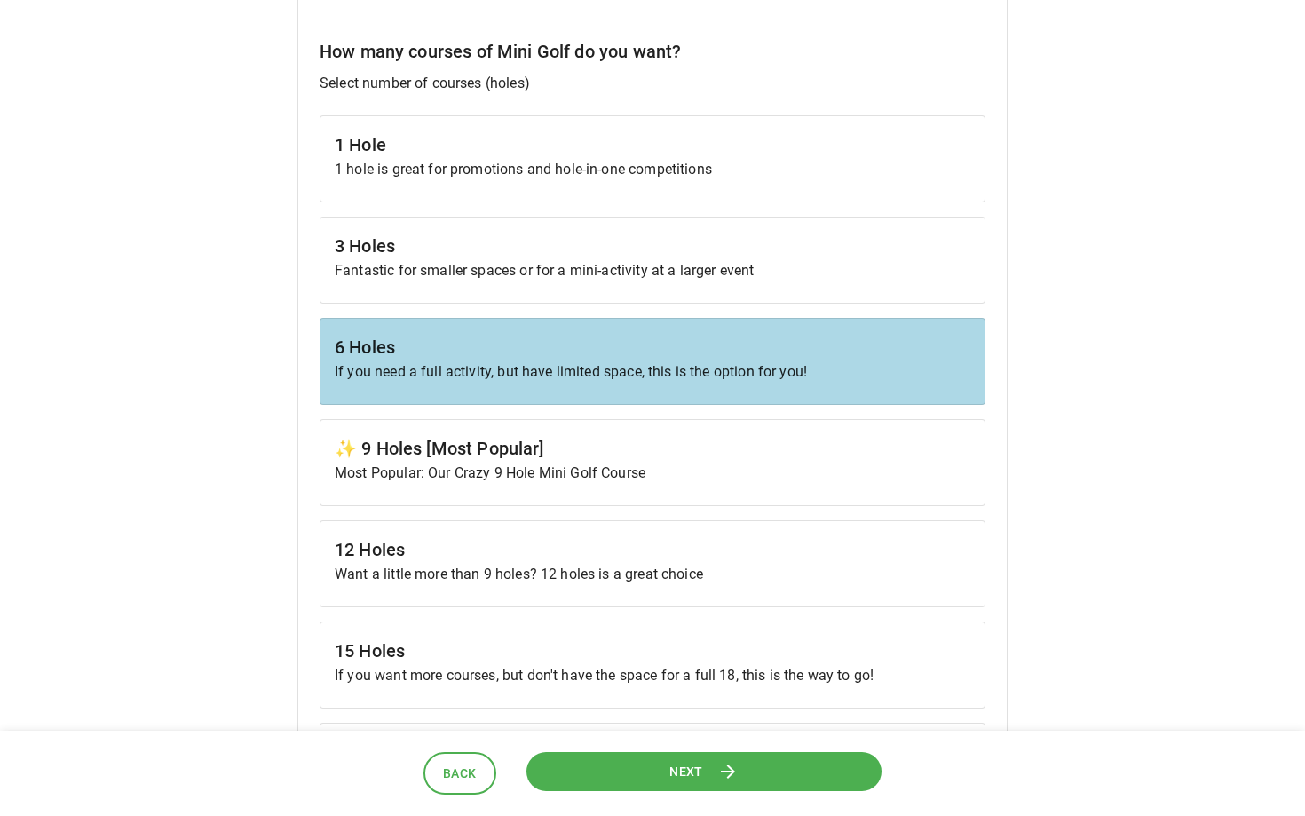
scroll to position [538, 0]
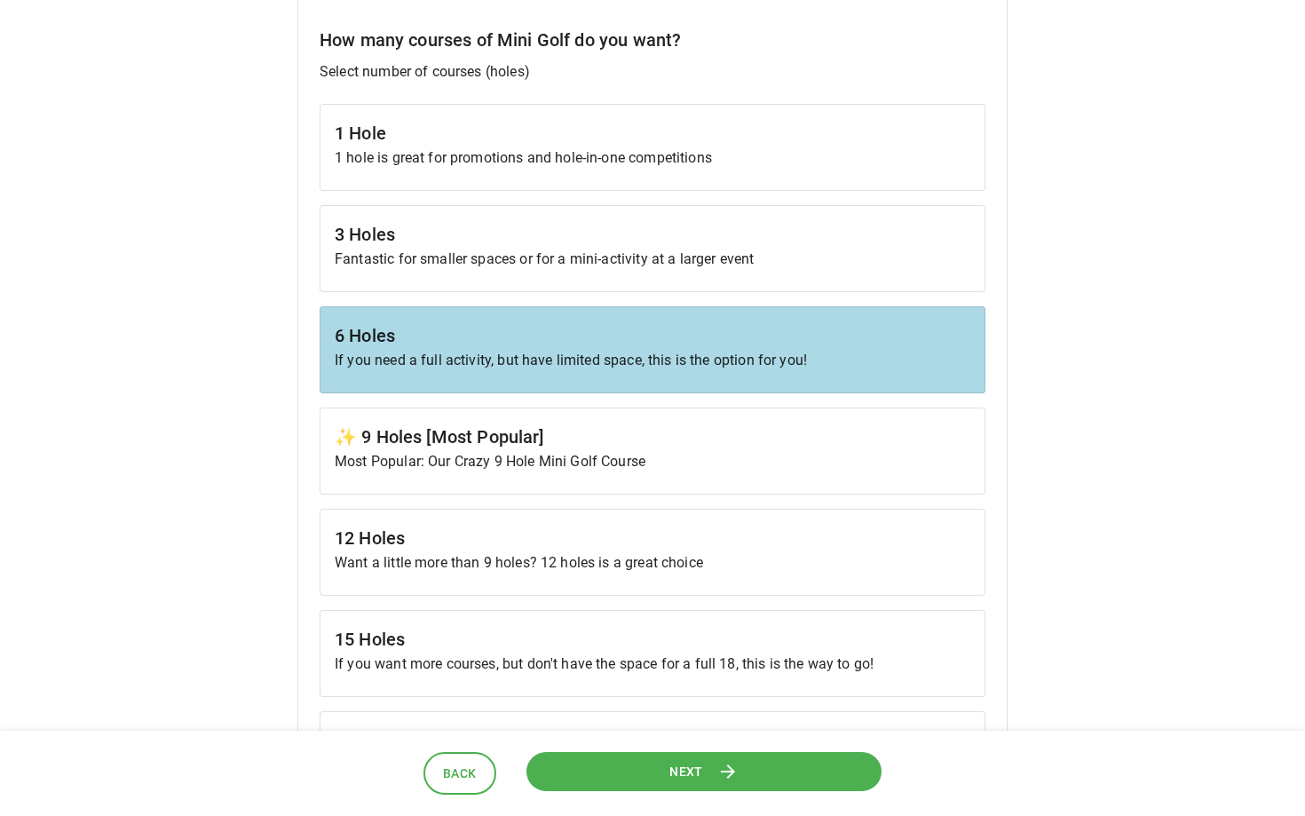
click at [595, 446] on h6 "✨ 9 Holes [Most Popular]" at bounding box center [652, 436] width 635 height 28
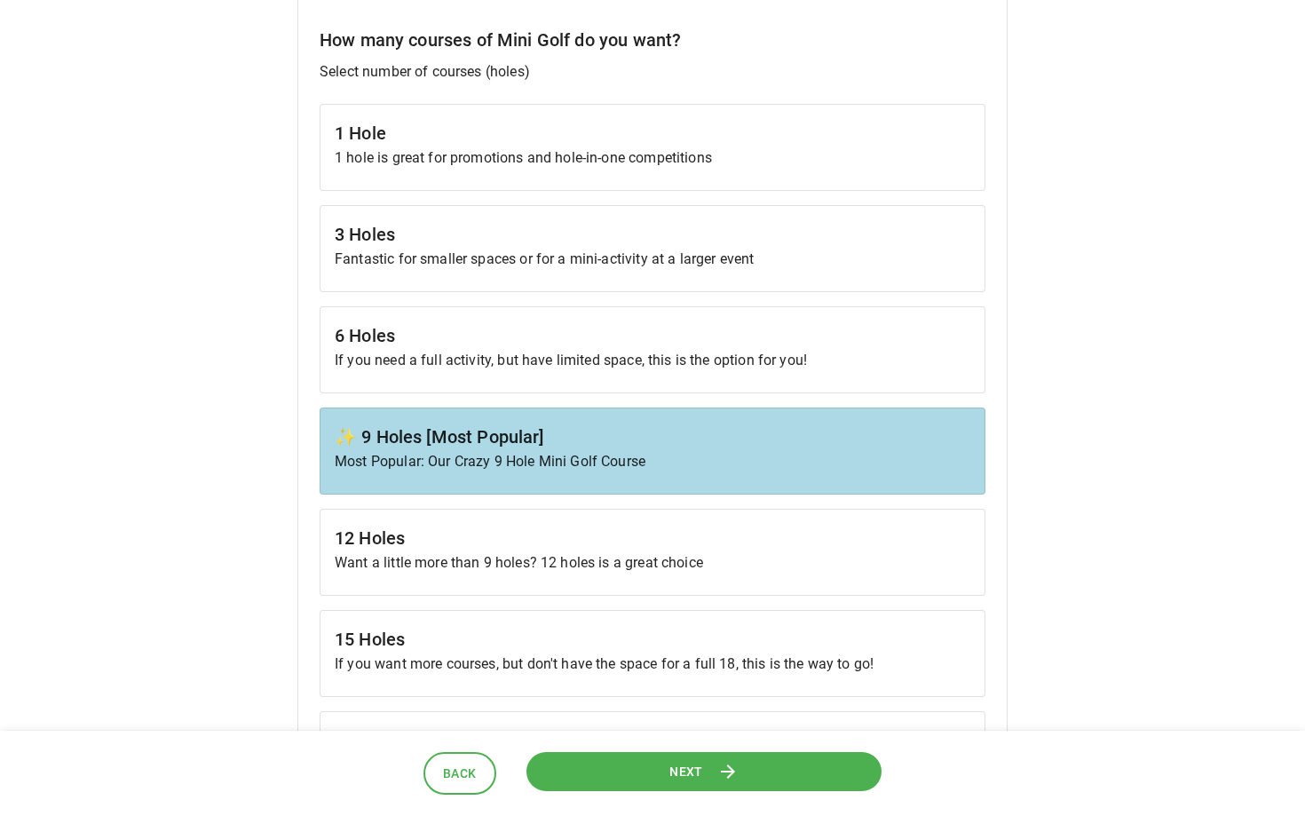
click at [694, 763] on span "Next" at bounding box center [686, 771] width 34 height 22
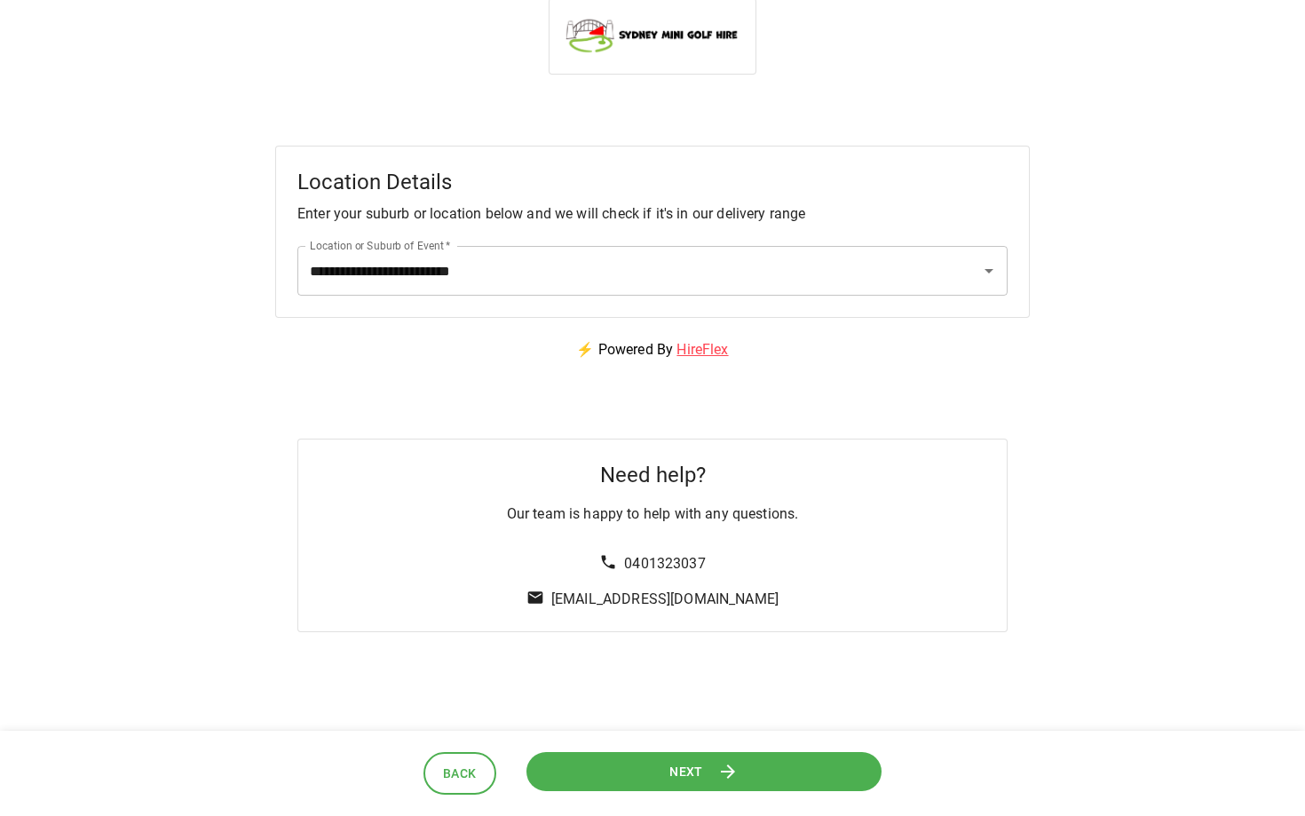
scroll to position [0, 0]
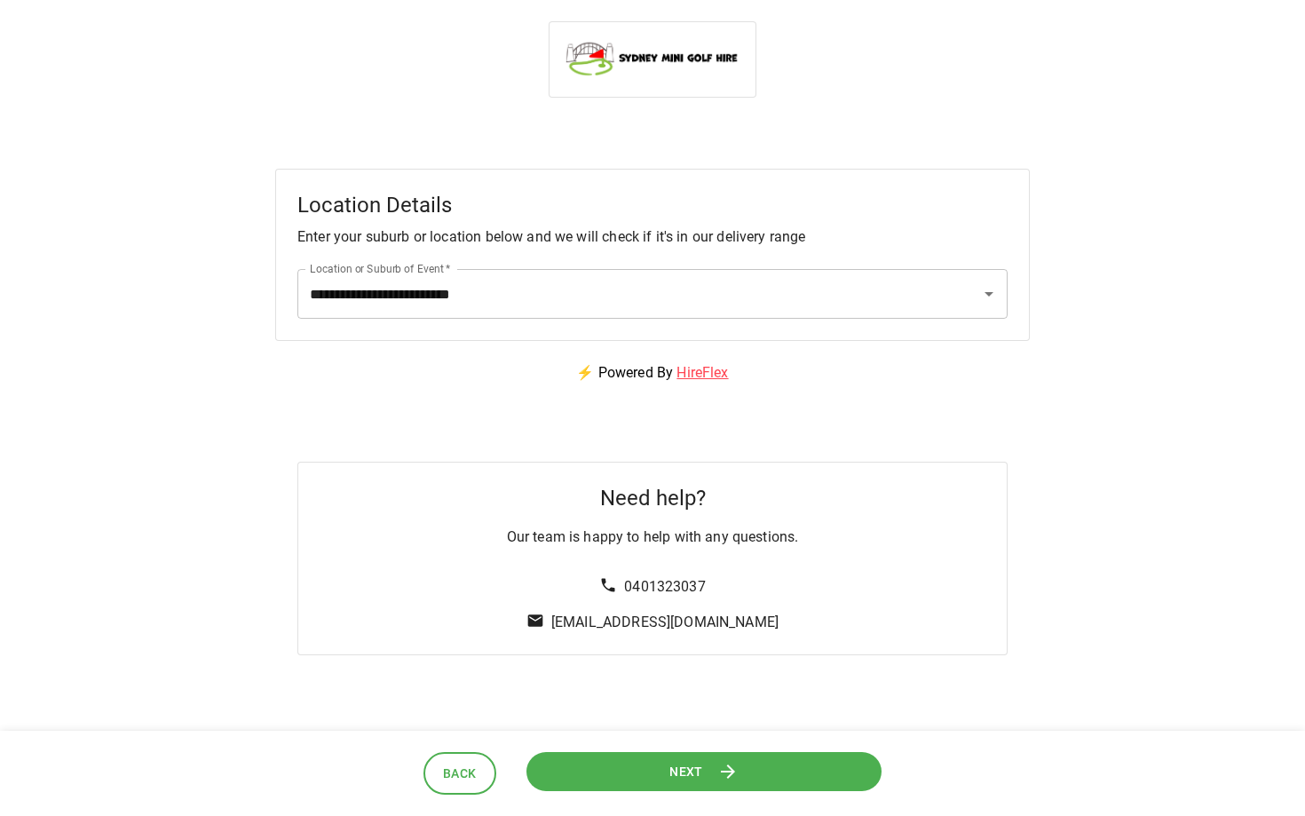
click at [697, 774] on span "Next" at bounding box center [686, 771] width 34 height 22
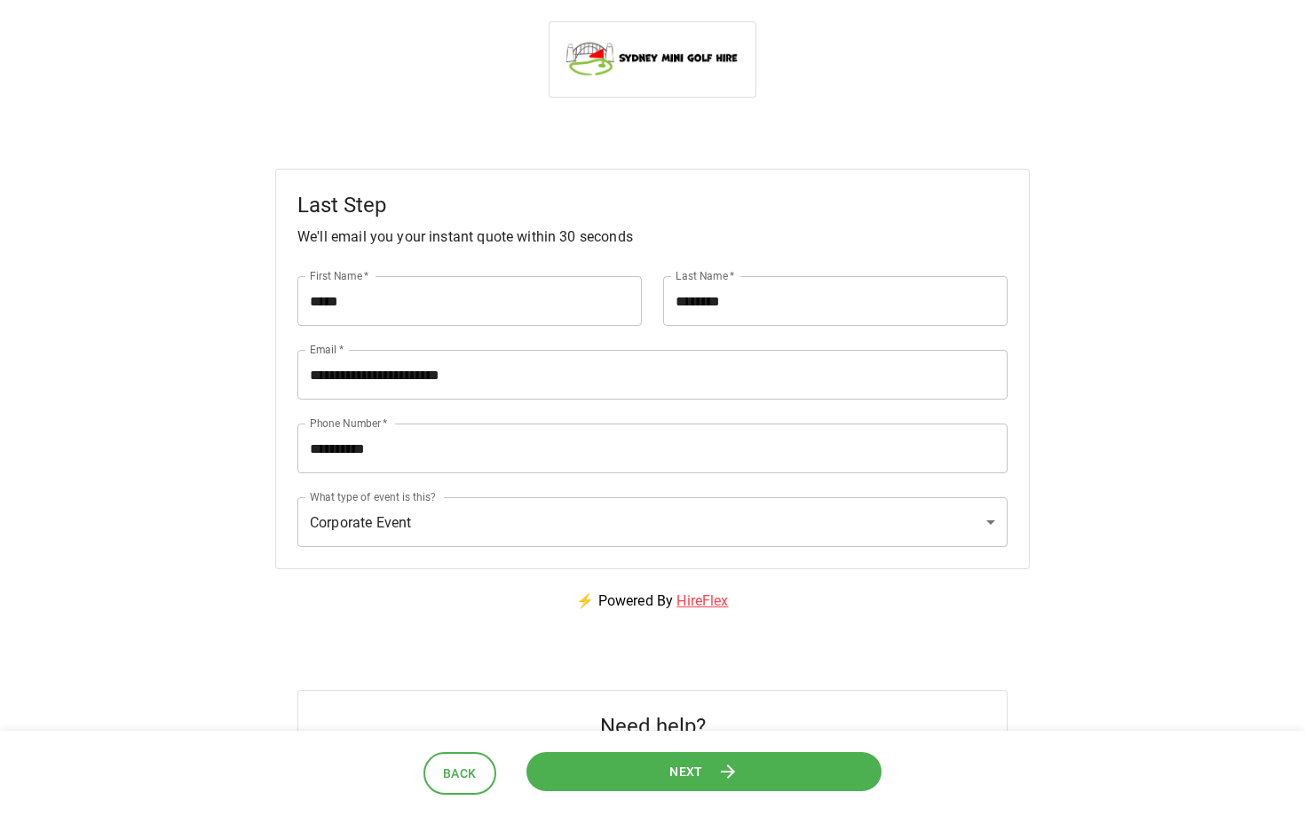
click at [697, 774] on span "Next" at bounding box center [686, 771] width 34 height 22
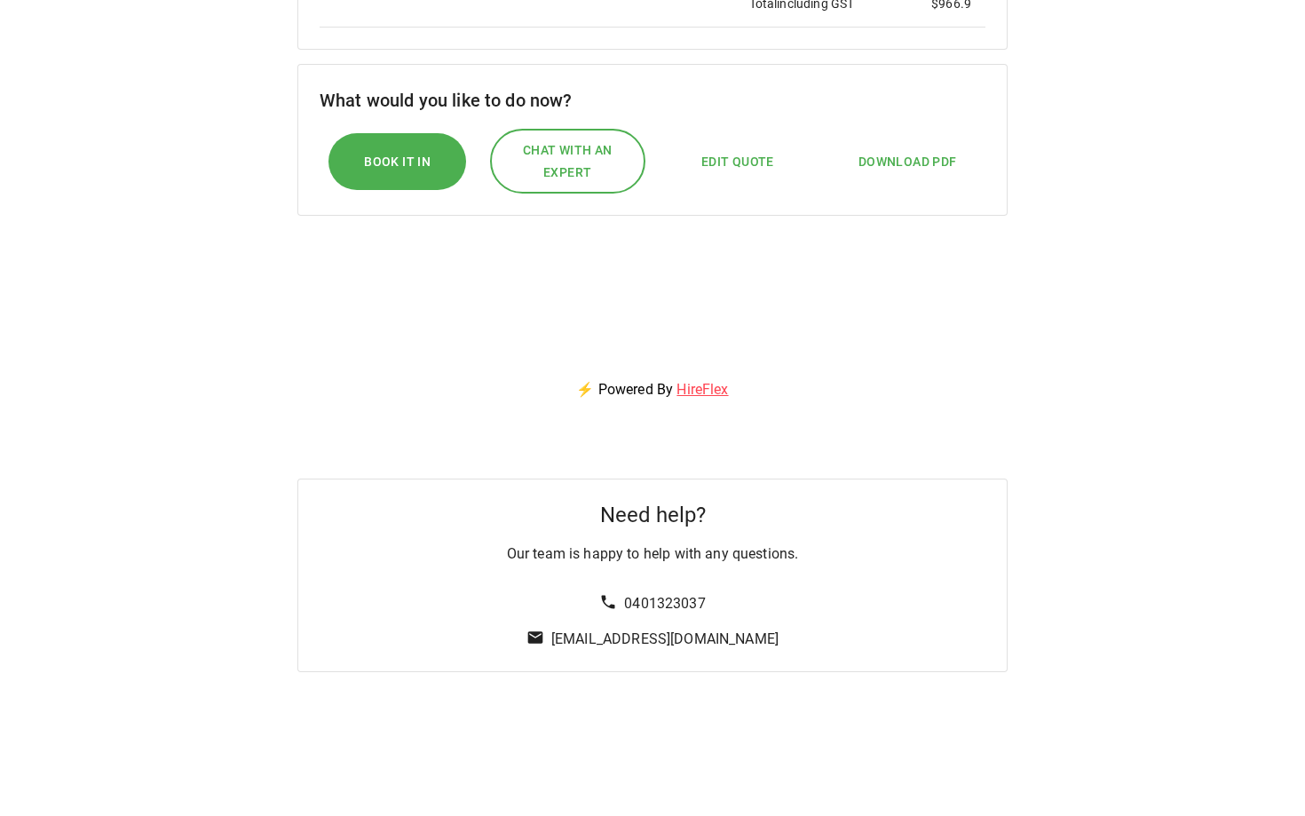
scroll to position [733, 0]
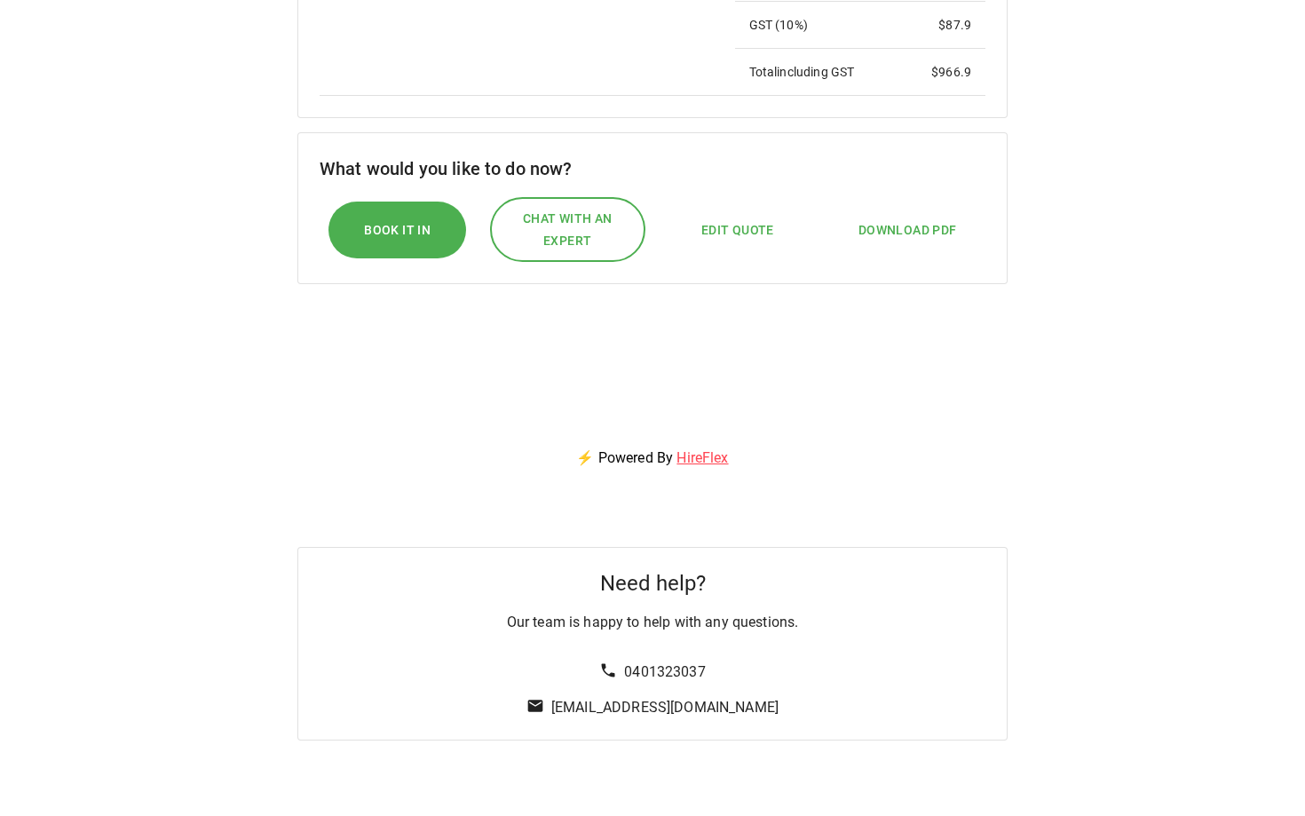
click at [737, 229] on span "Edit Quote" at bounding box center [737, 230] width 73 height 22
select select "**"
select select "****"
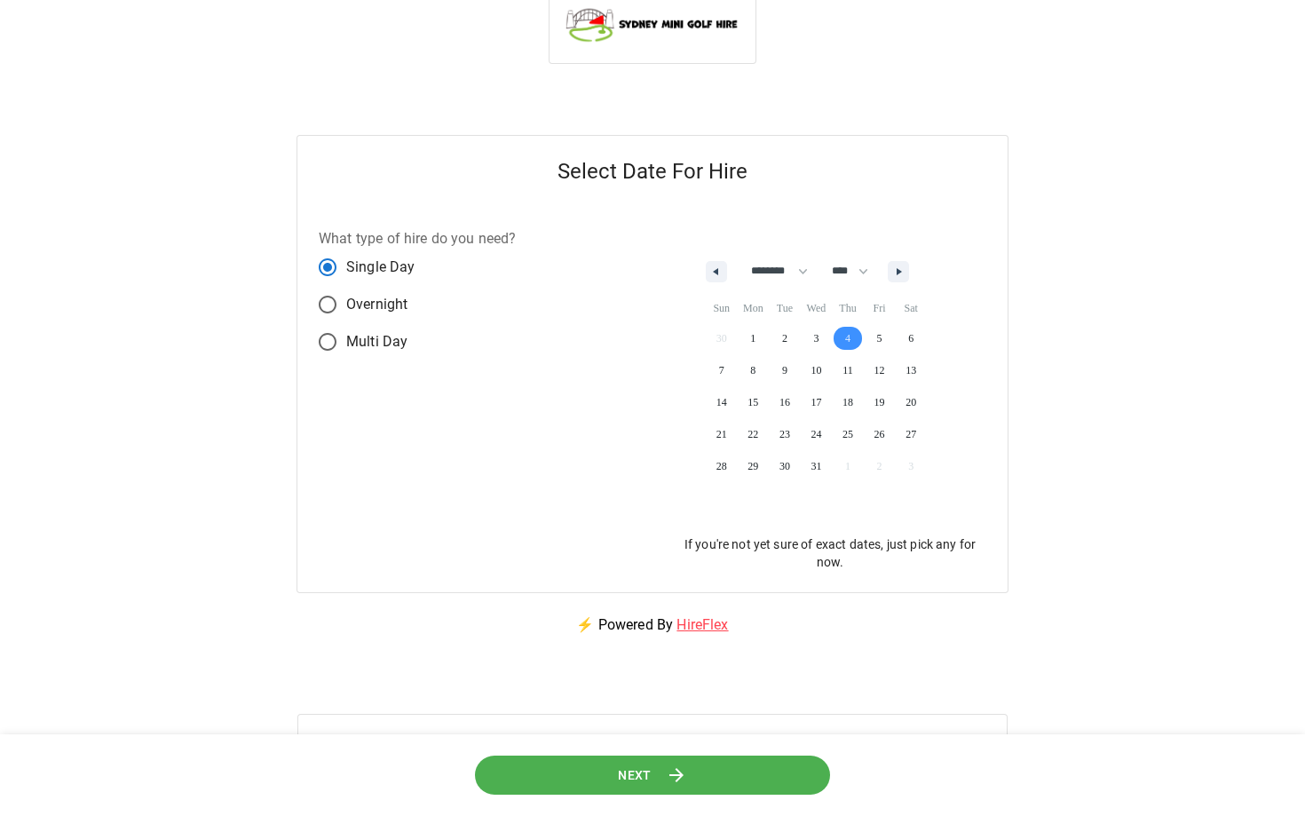
scroll to position [0, 0]
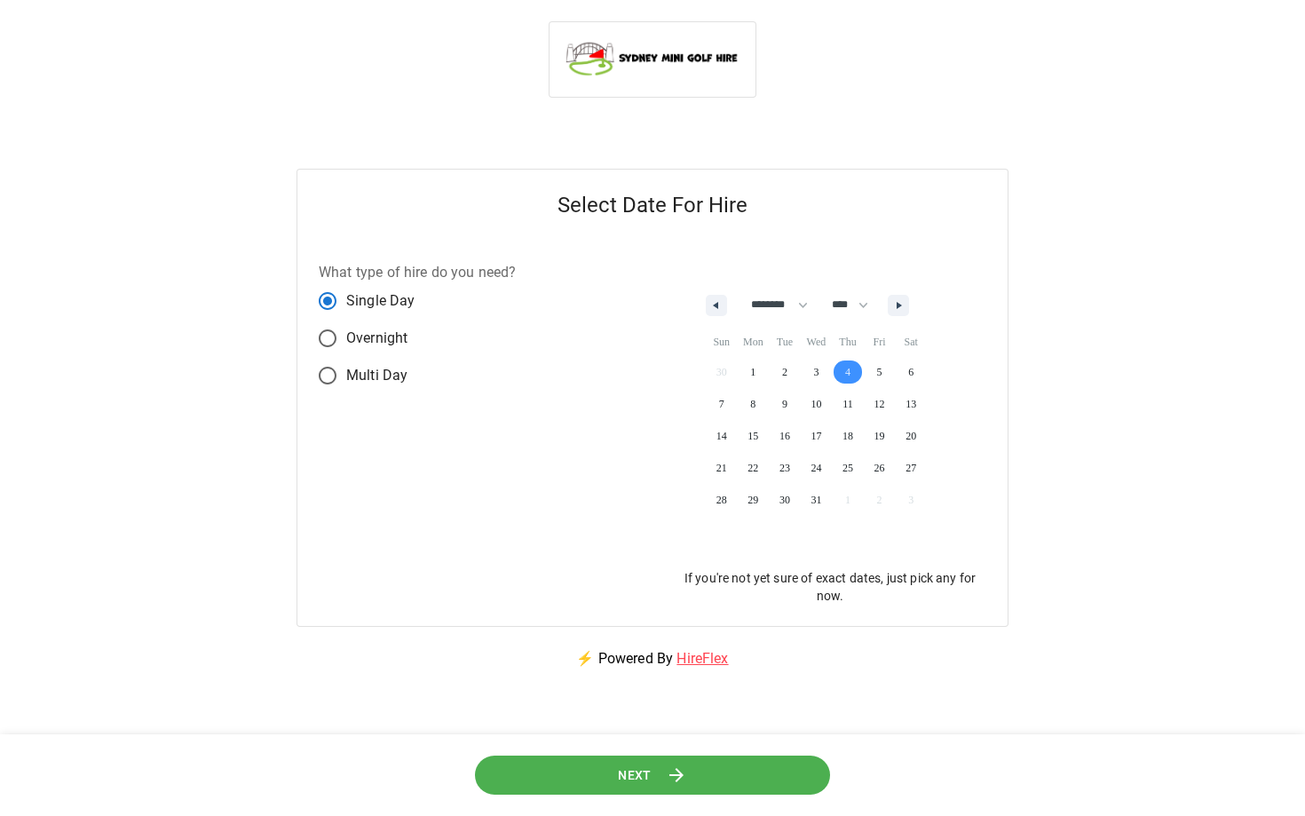
click at [668, 769] on icon at bounding box center [676, 774] width 21 height 21
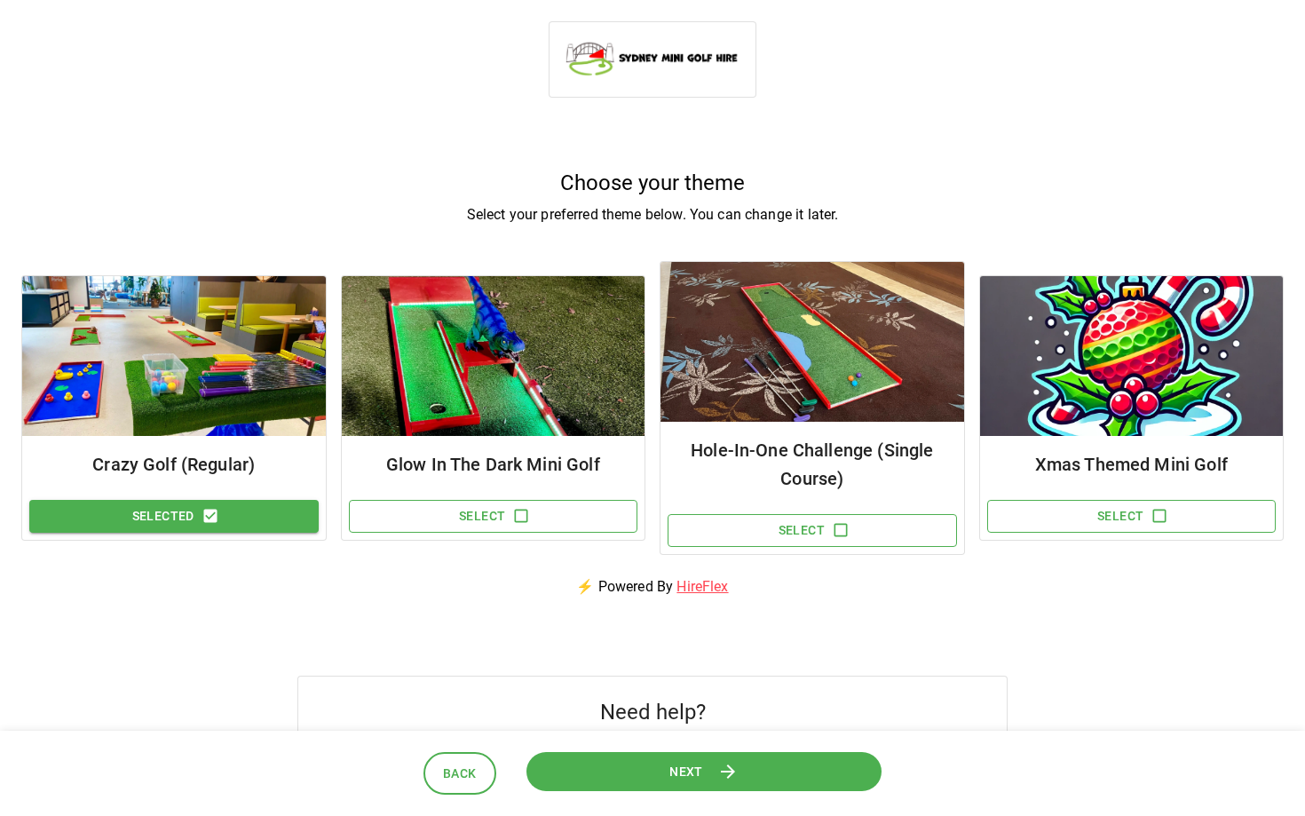
click at [628, 773] on button "Next" at bounding box center [703, 771] width 369 height 41
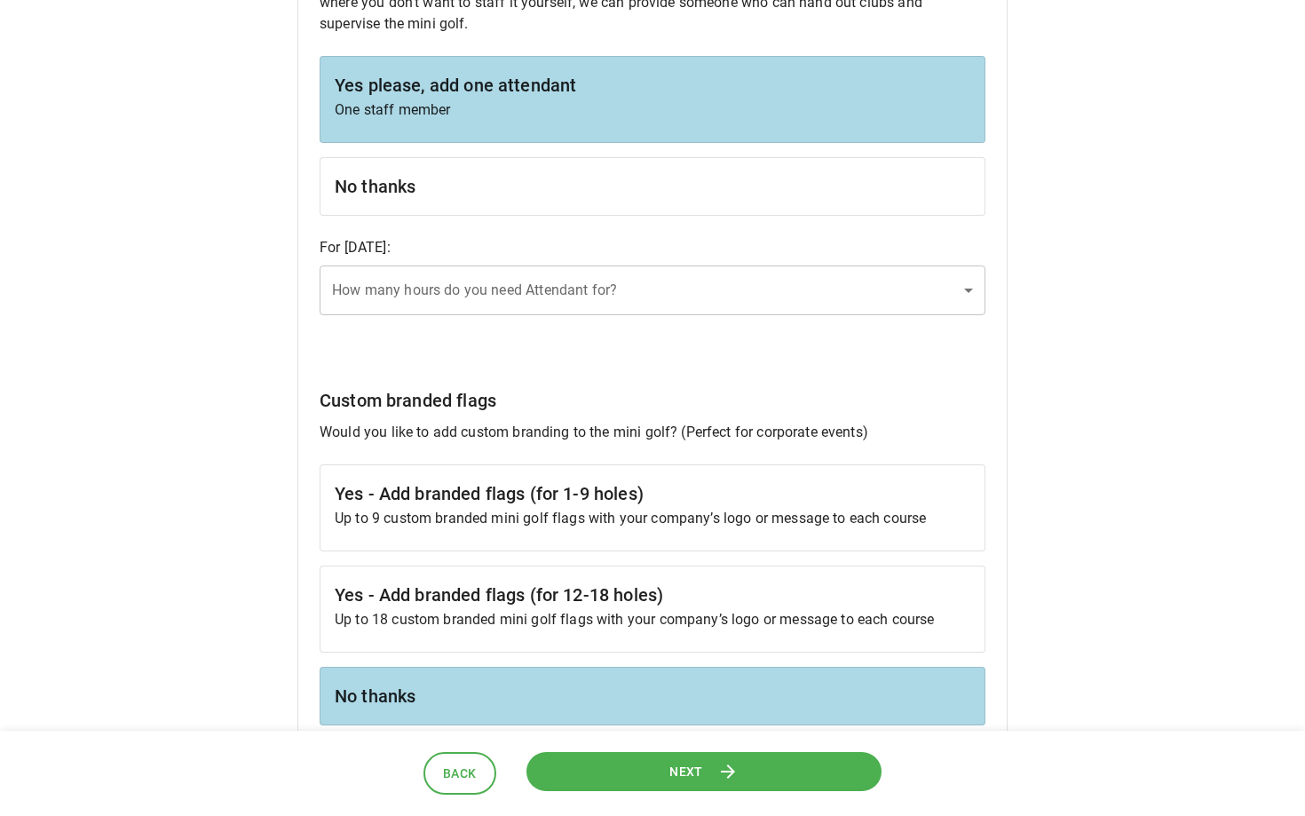
scroll to position [1576, 0]
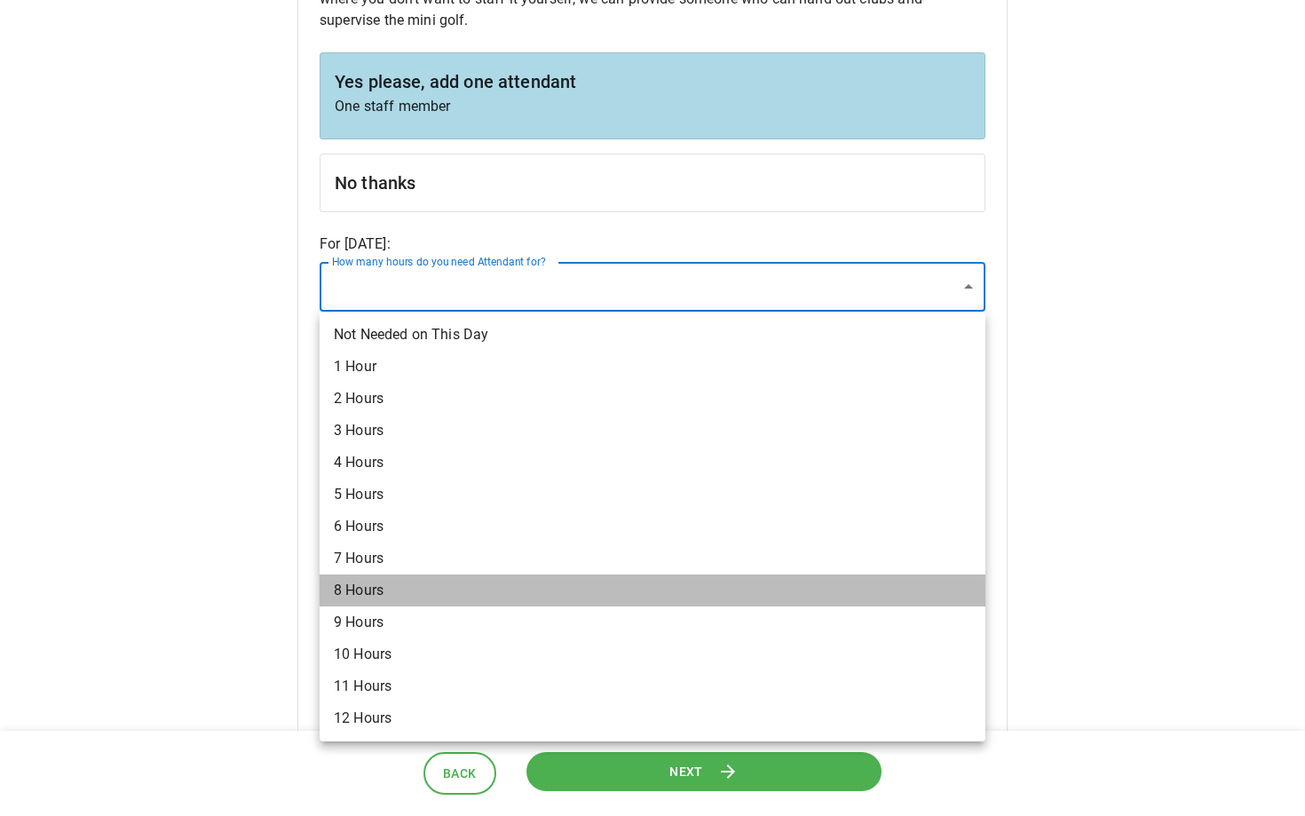
click at [547, 593] on li "8 Hours" at bounding box center [652, 590] width 666 height 32
type input "*"
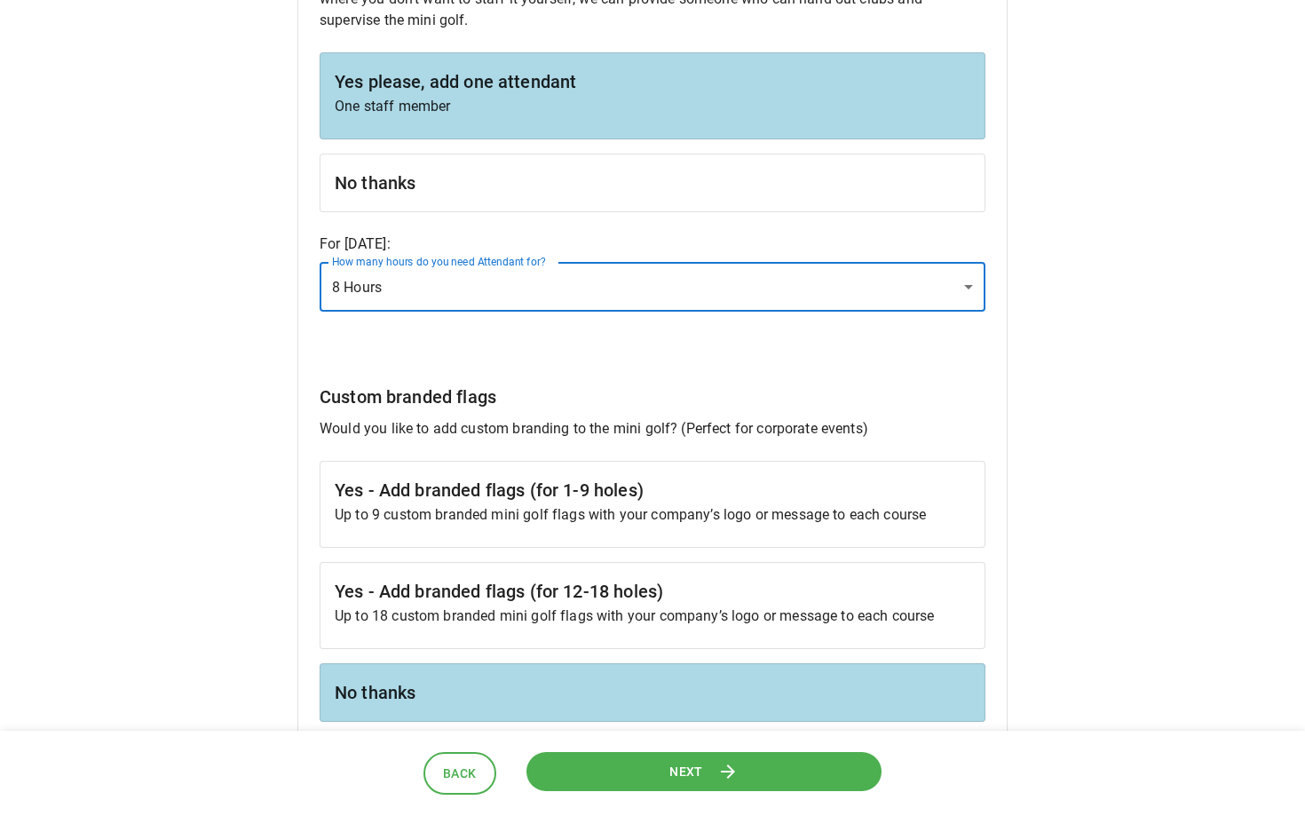
click at [706, 774] on button "Next" at bounding box center [703, 771] width 367 height 41
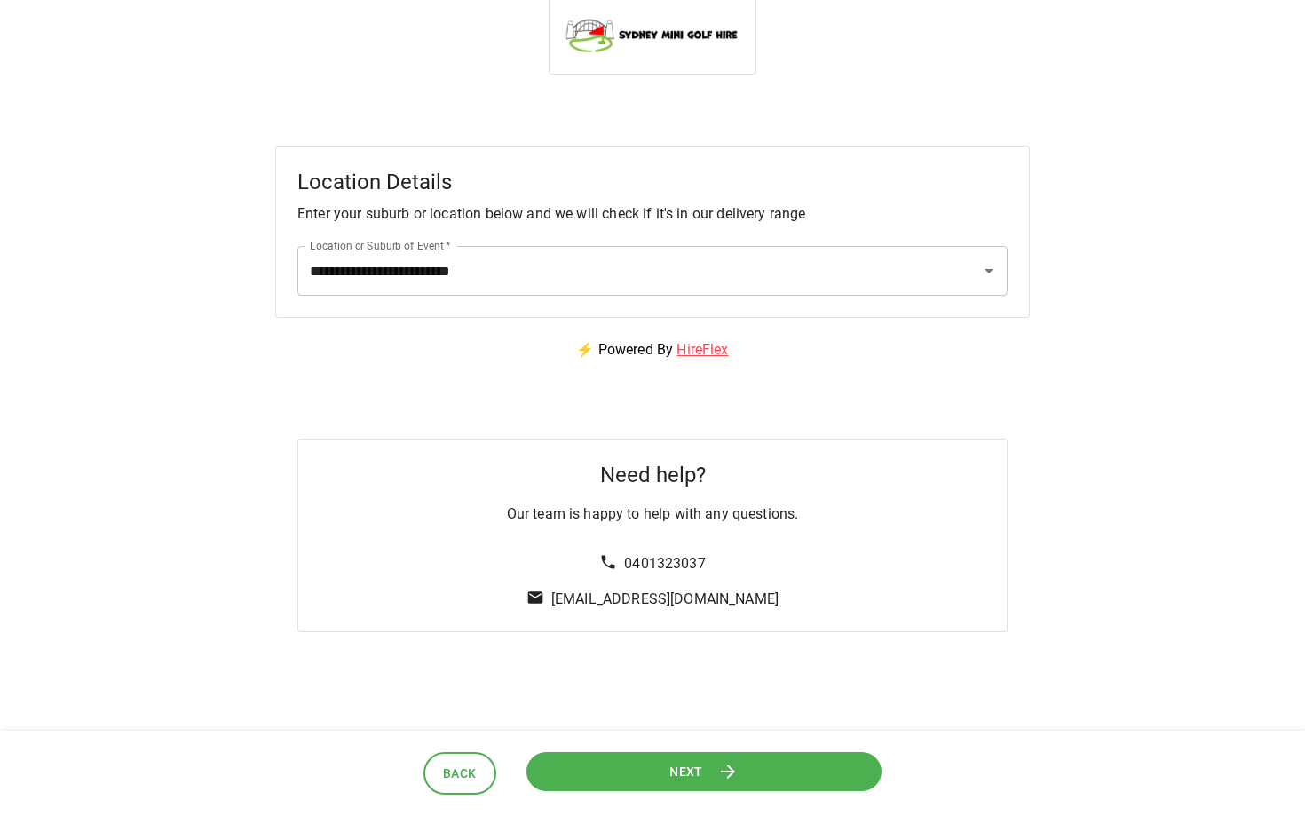
scroll to position [0, 0]
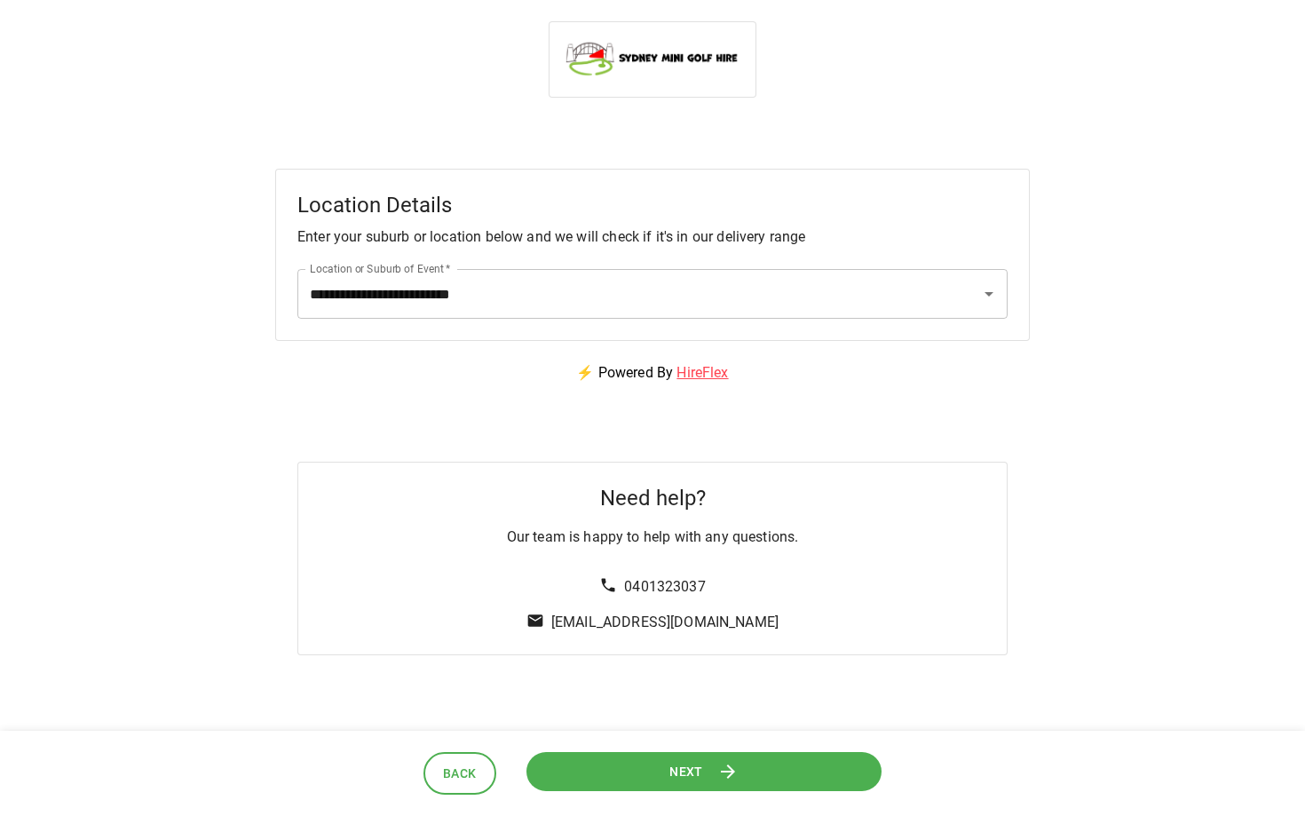
click at [706, 774] on button "Next" at bounding box center [703, 771] width 369 height 41
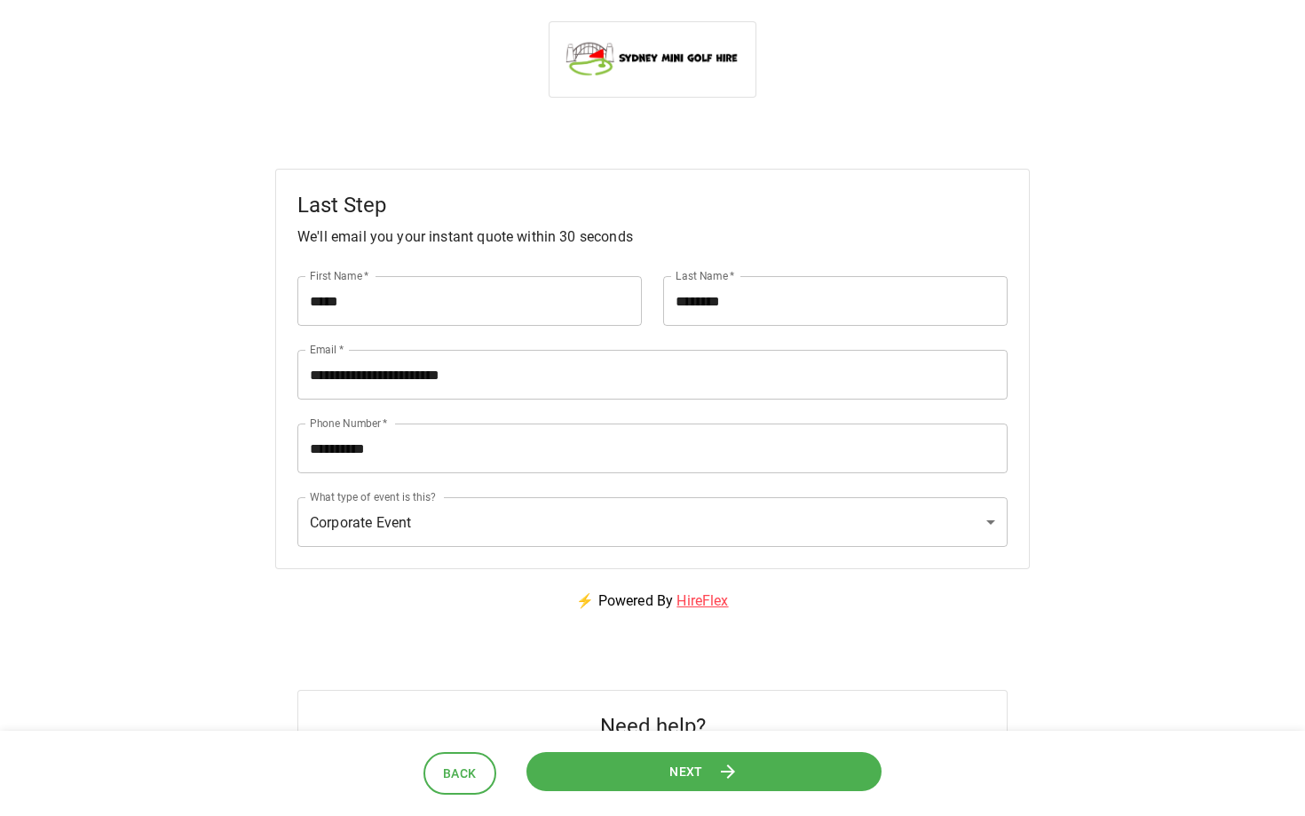
click at [706, 774] on button "Next" at bounding box center [703, 771] width 356 height 40
